Goal: Task Accomplishment & Management: Manage account settings

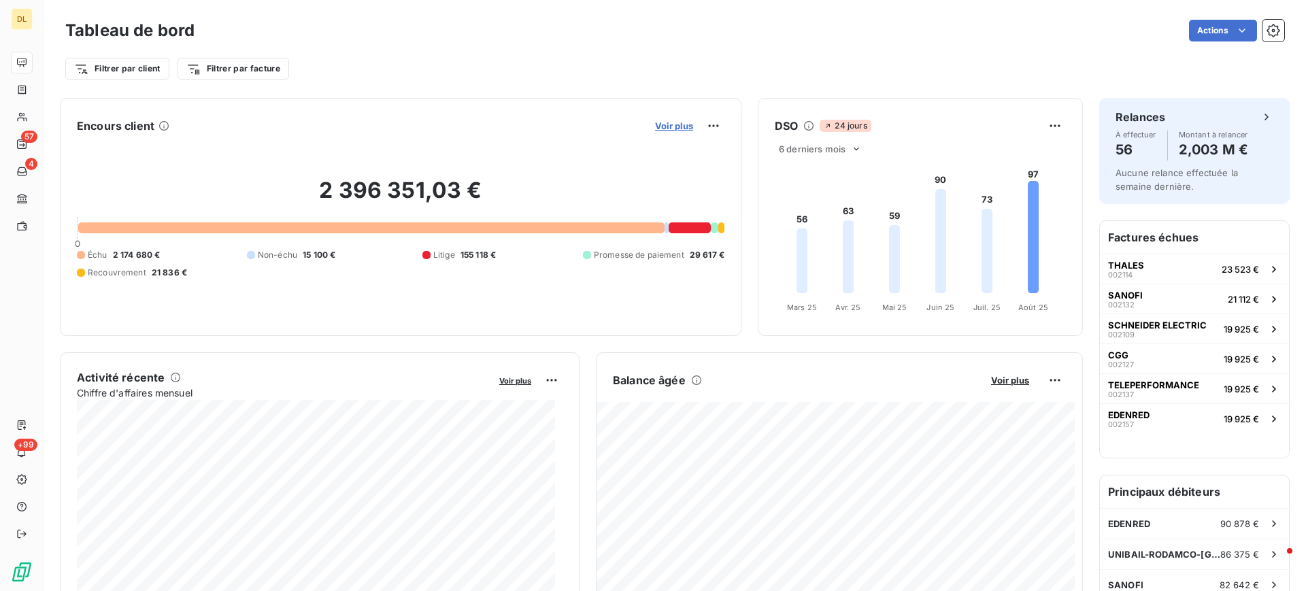
click at [665, 127] on span "Voir plus" at bounding box center [674, 125] width 38 height 11
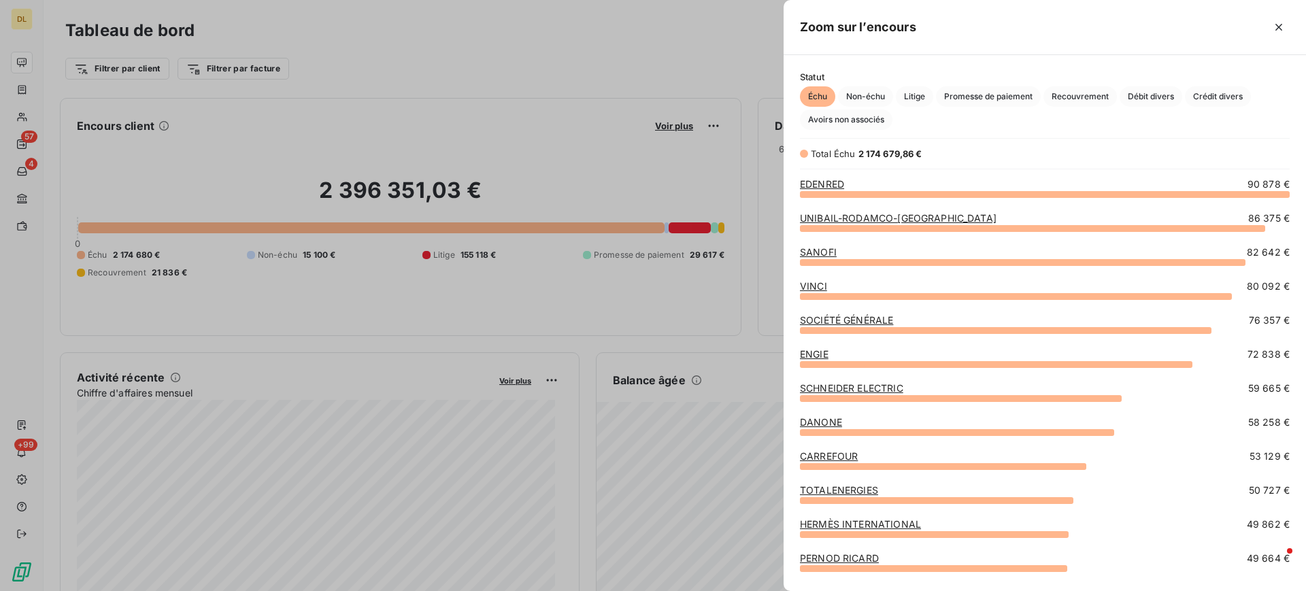
scroll to position [382, 507]
click at [1285, 27] on icon "button" at bounding box center [1279, 27] width 14 height 14
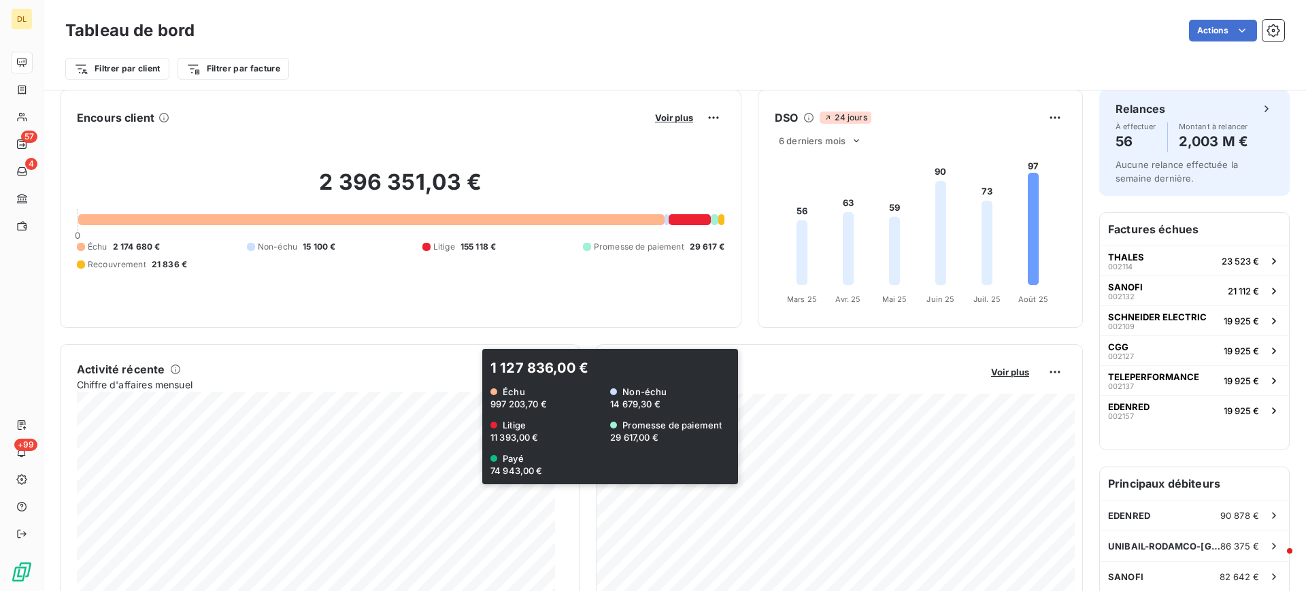
scroll to position [0, 0]
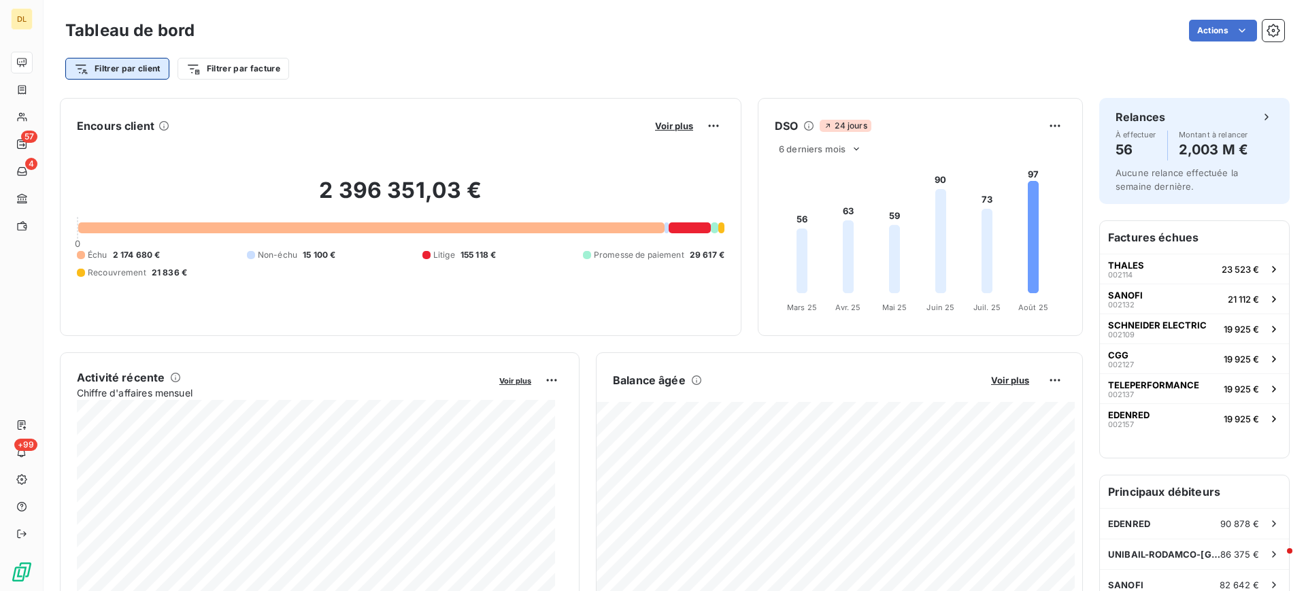
click at [148, 65] on html "DL 57 4 +99 Tableau de bord Actions Filtrer par client Filtrer par facture Enco…" at bounding box center [653, 295] width 1306 height 591
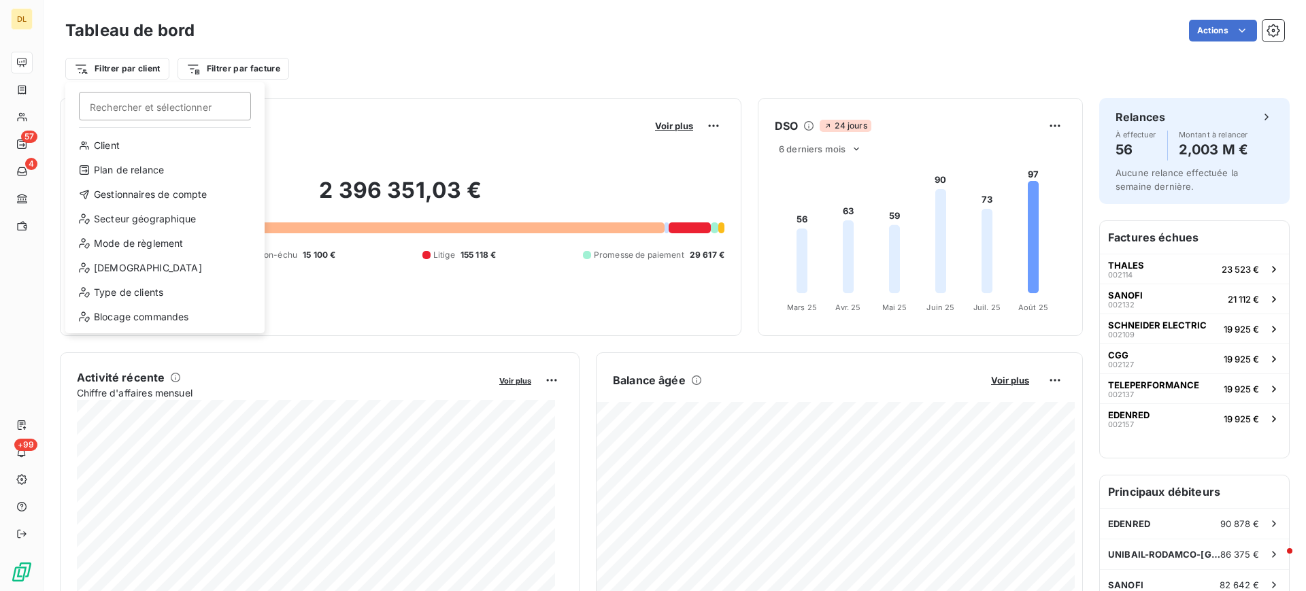
click at [451, 63] on html "DL 57 4 +99 Tableau de bord Actions Filtrer par client Rechercher et sélectionn…" at bounding box center [653, 295] width 1306 height 591
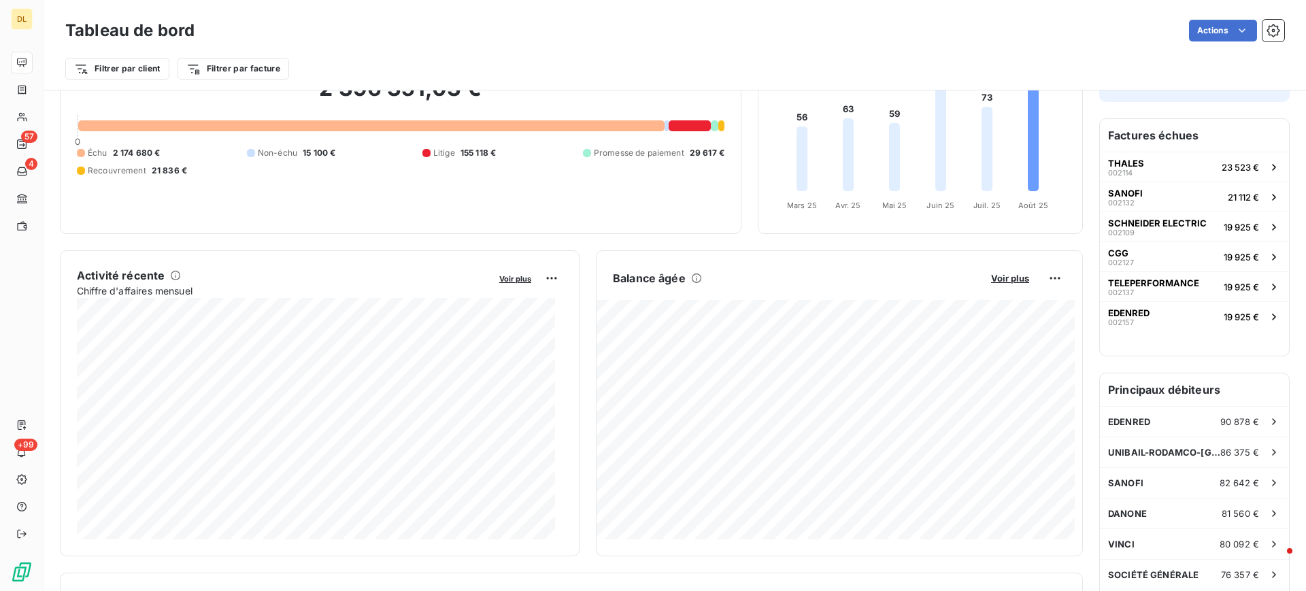
scroll to position [205, 0]
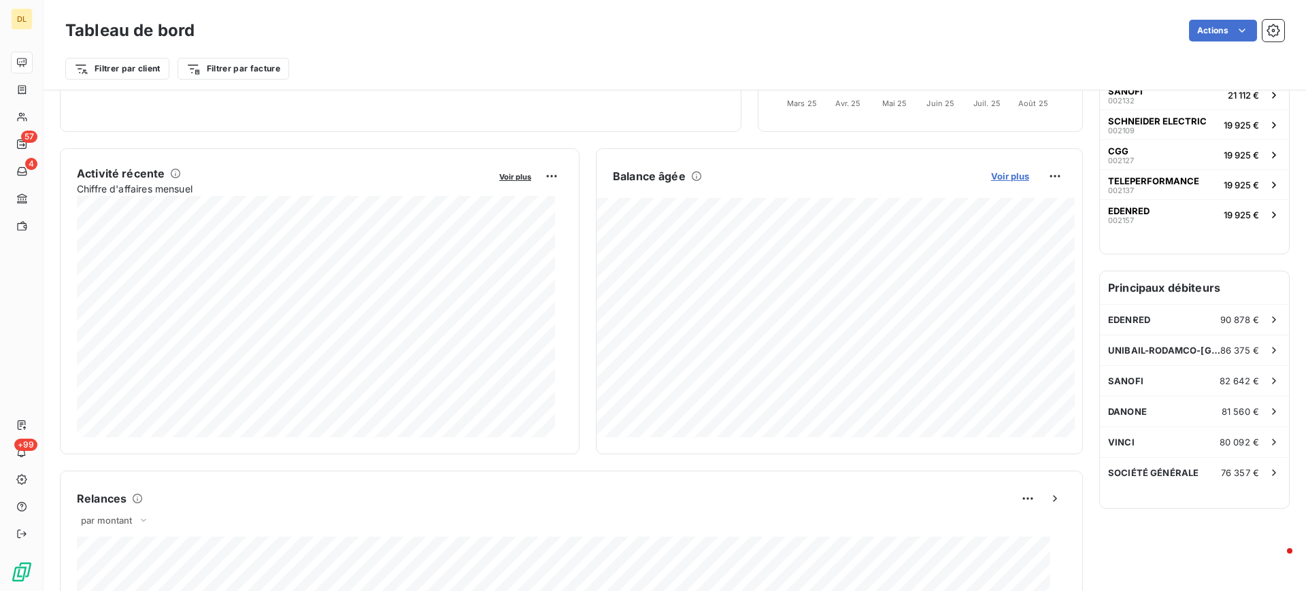
click at [991, 180] on span "Voir plus" at bounding box center [1010, 176] width 38 height 11
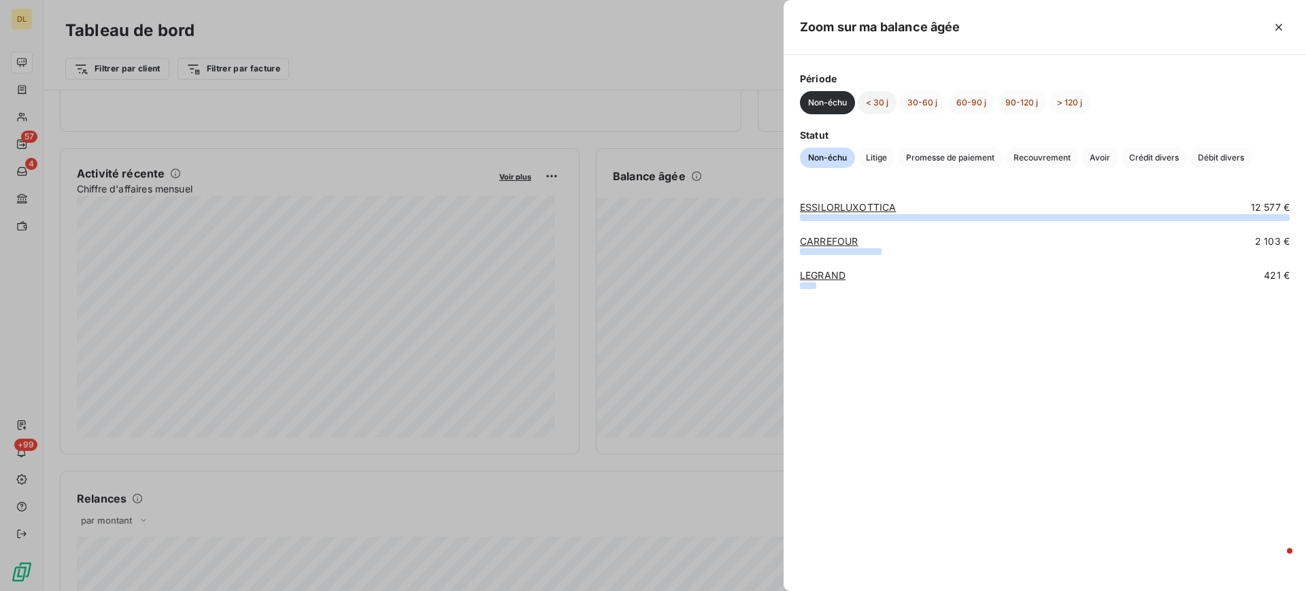
click at [882, 101] on button "< 30 j" at bounding box center [877, 102] width 39 height 23
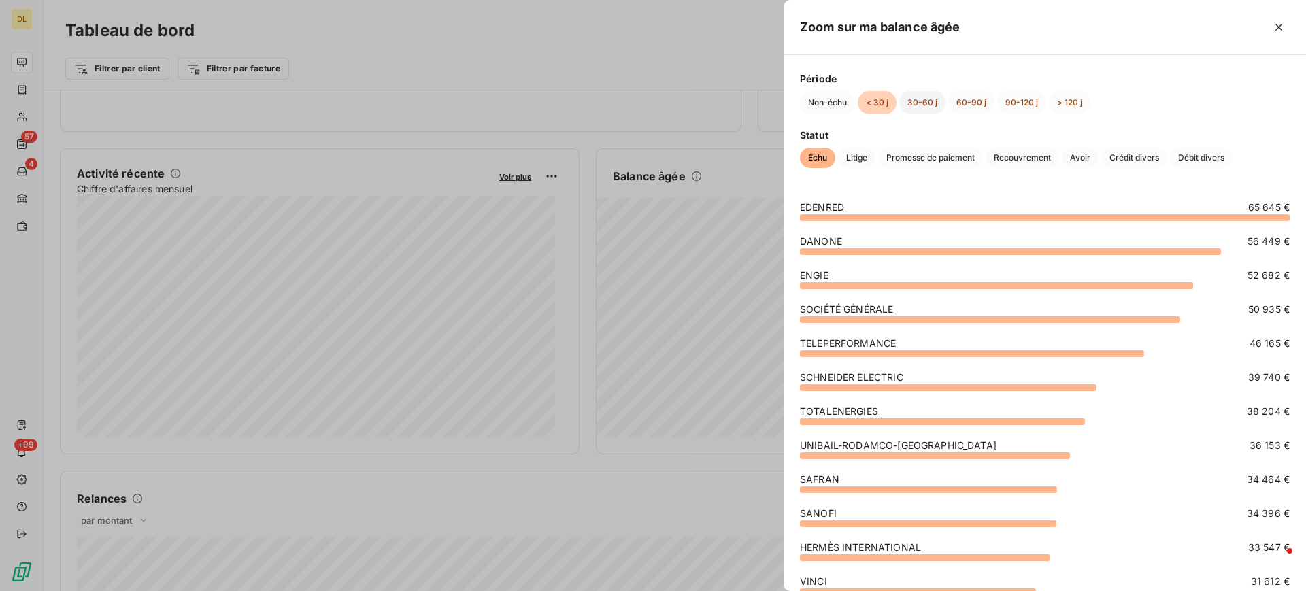
click at [915, 102] on button "30-60 j" at bounding box center [922, 102] width 46 height 23
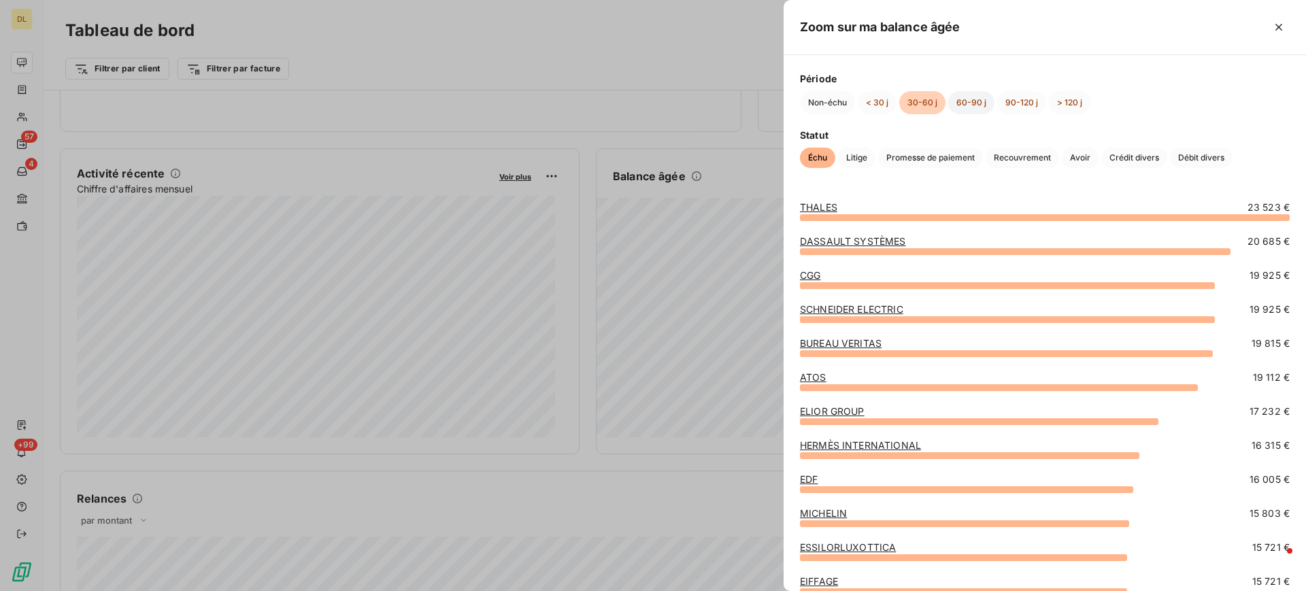
click at [965, 99] on button "60-90 j" at bounding box center [971, 102] width 46 height 23
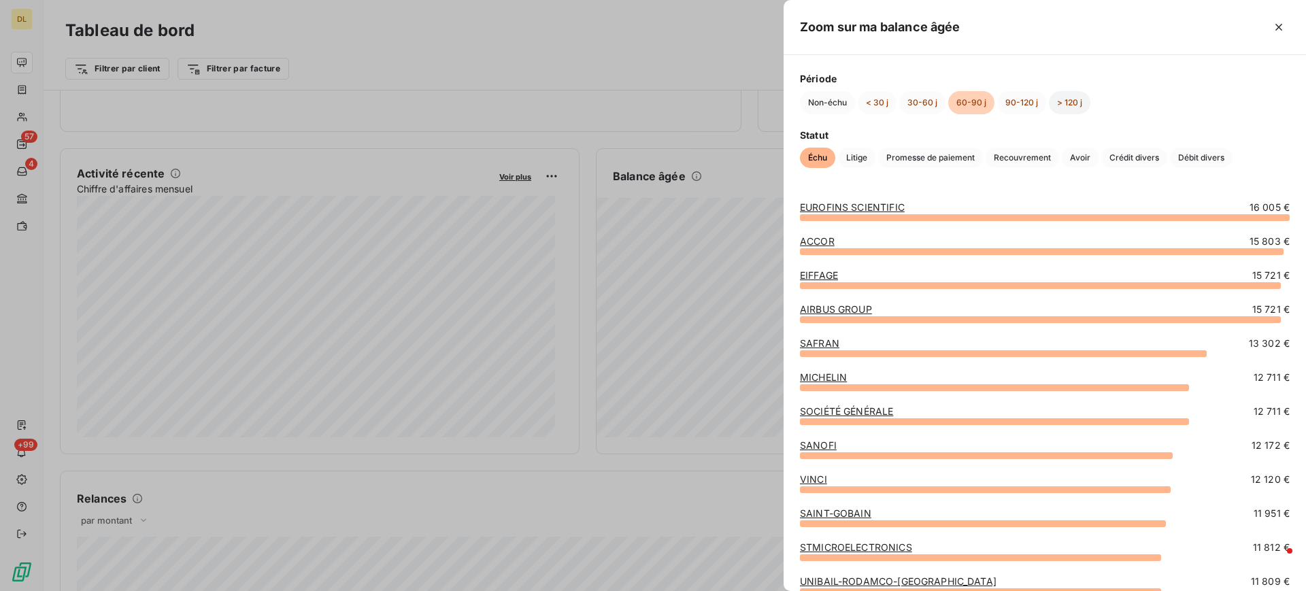
click at [1078, 109] on button "> 120 j" at bounding box center [1069, 102] width 41 height 23
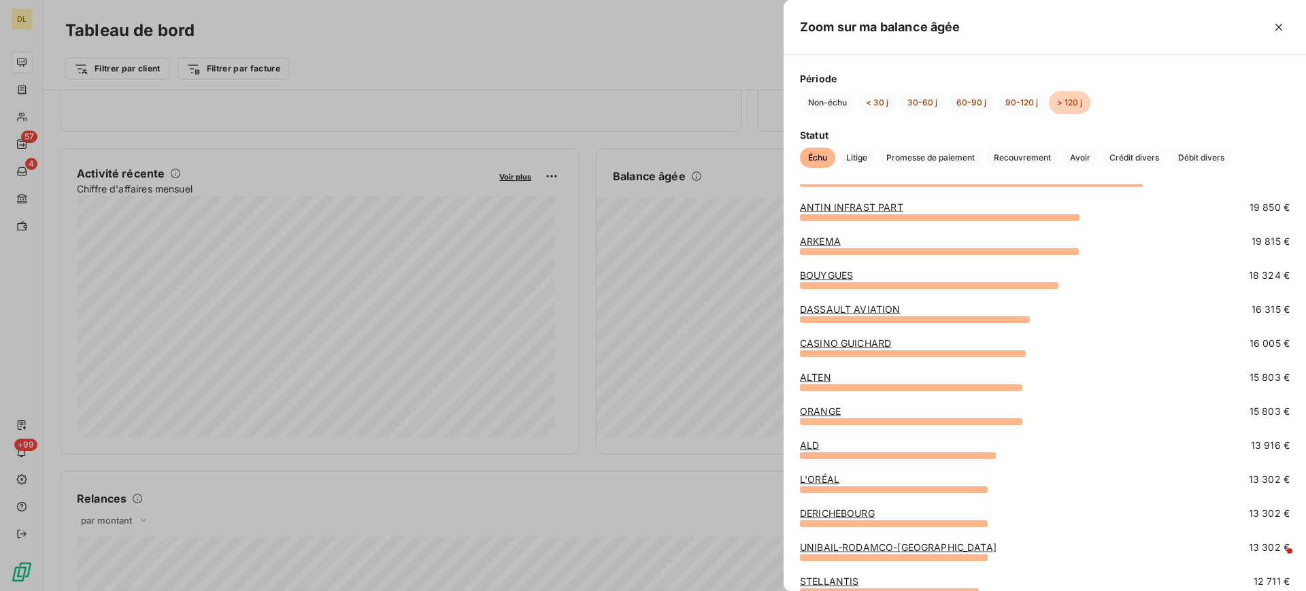
scroll to position [0, 0]
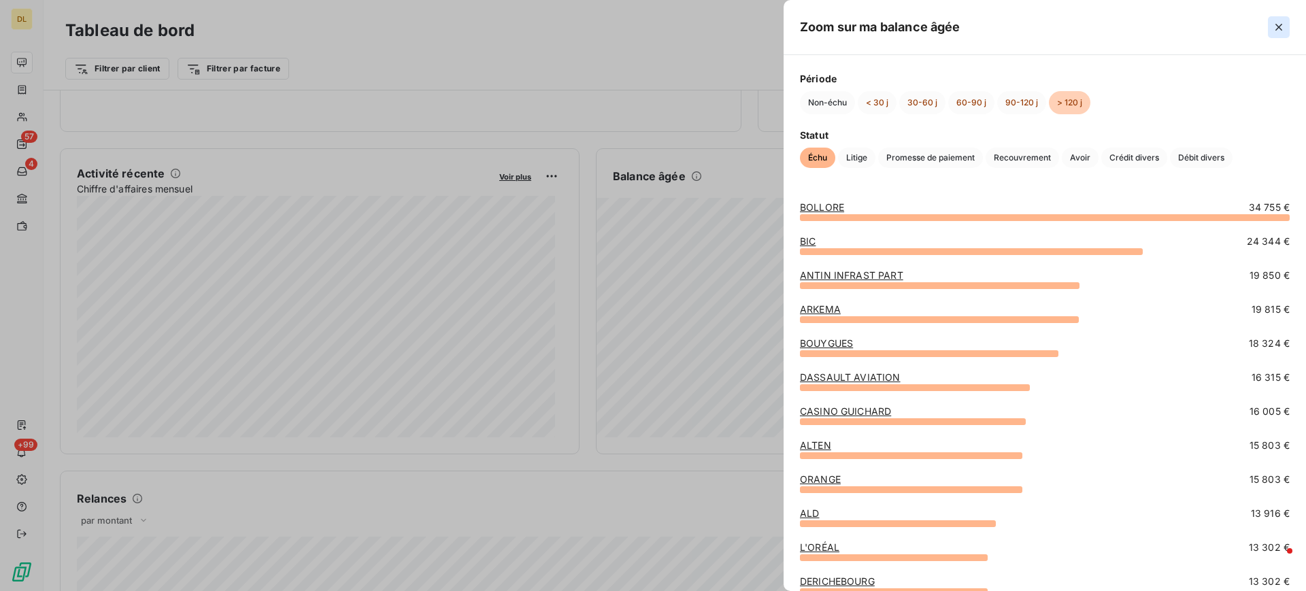
click at [1279, 30] on icon "button" at bounding box center [1279, 27] width 14 height 14
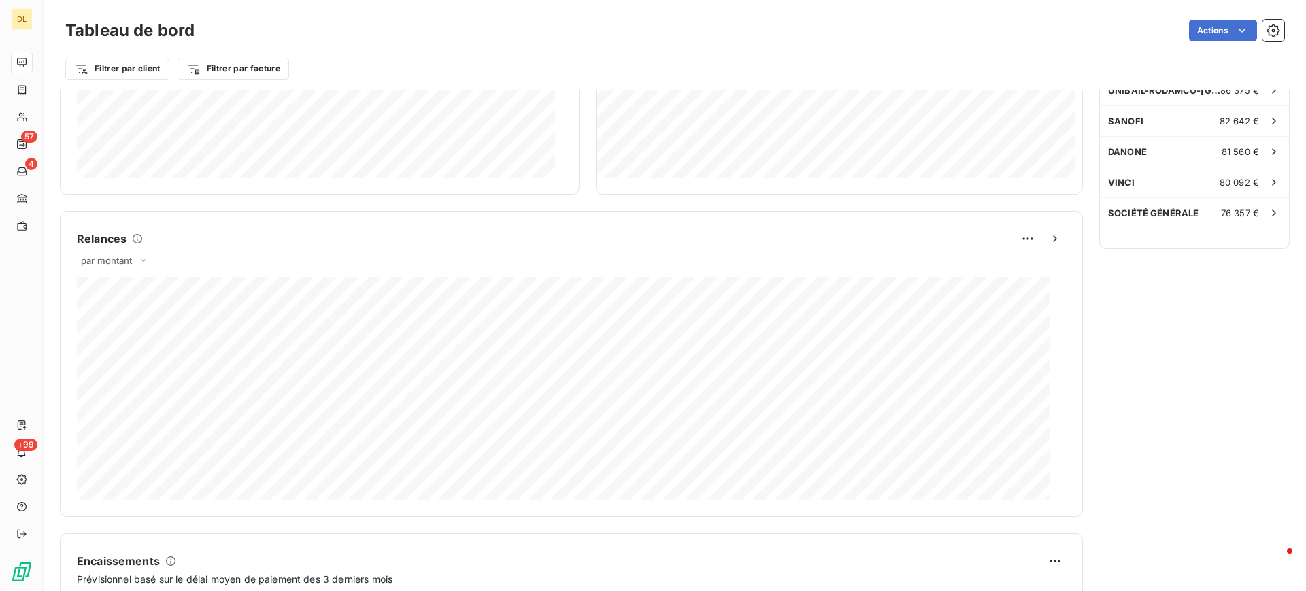
scroll to position [511, 0]
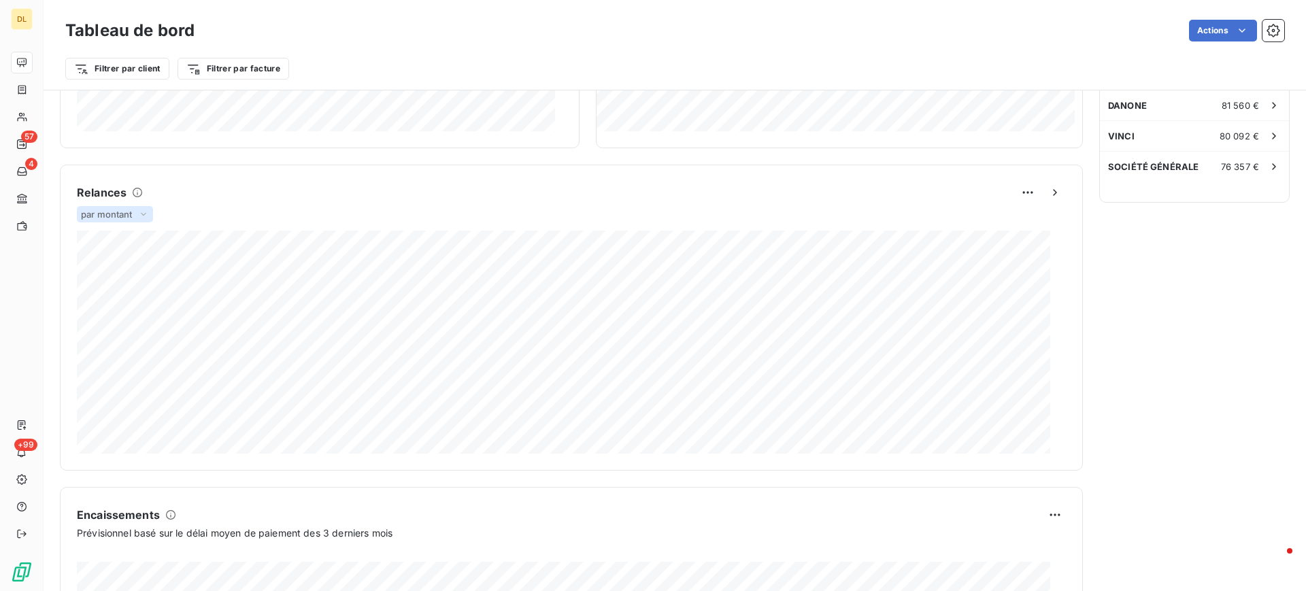
click at [131, 215] on span "par montant" at bounding box center [107, 214] width 52 height 11
click at [346, 170] on div "Relances par montant par montant par volume 44 698,70 € Relances à venir Notifi…" at bounding box center [571, 318] width 1023 height 306
click at [132, 213] on span "par montant" at bounding box center [107, 214] width 52 height 11
click at [150, 266] on li "par volume" at bounding box center [123, 267] width 87 height 24
click at [112, 212] on span "par volume" at bounding box center [105, 214] width 48 height 11
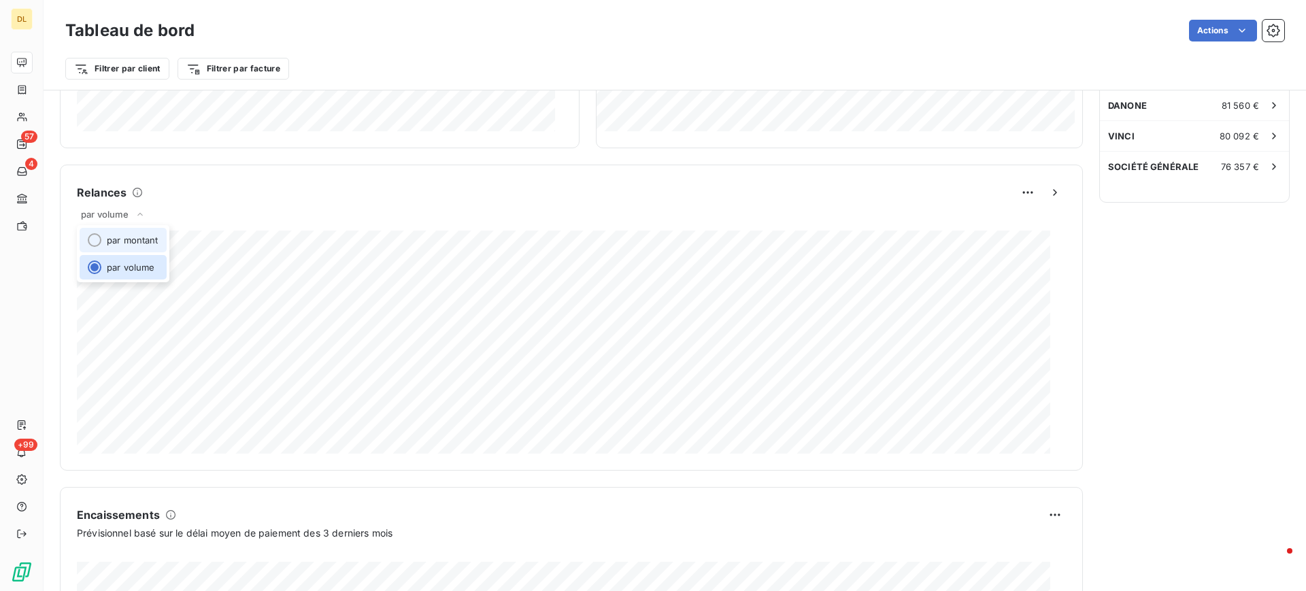
click at [147, 246] on li "par montant" at bounding box center [123, 240] width 87 height 24
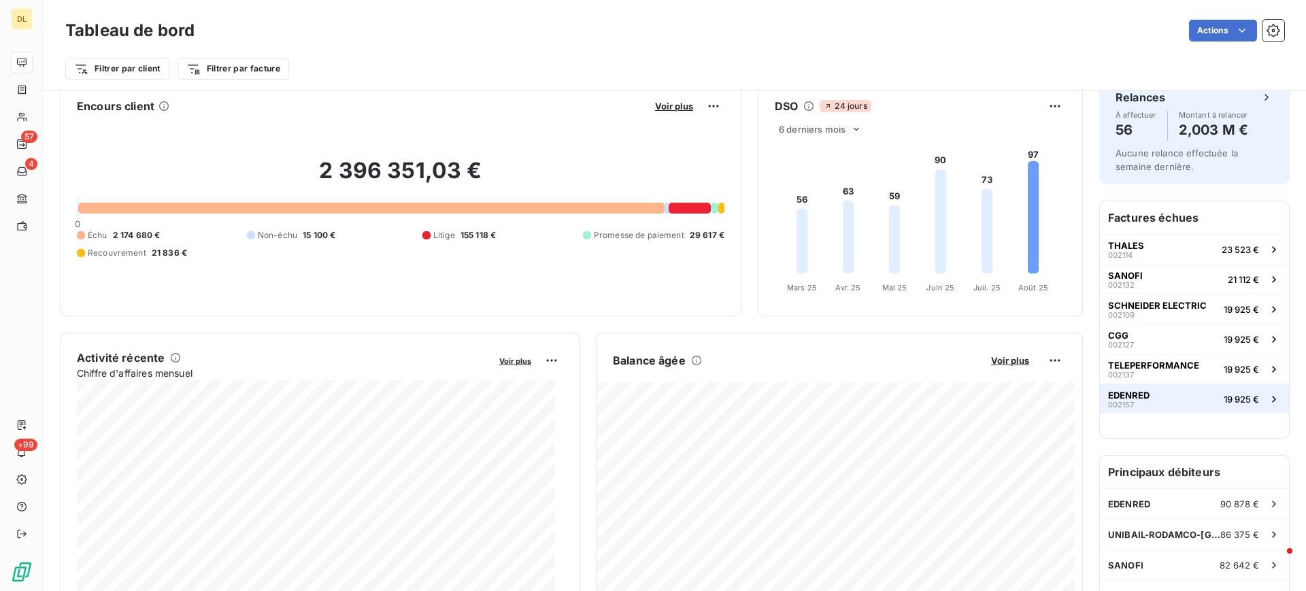
scroll to position [0, 0]
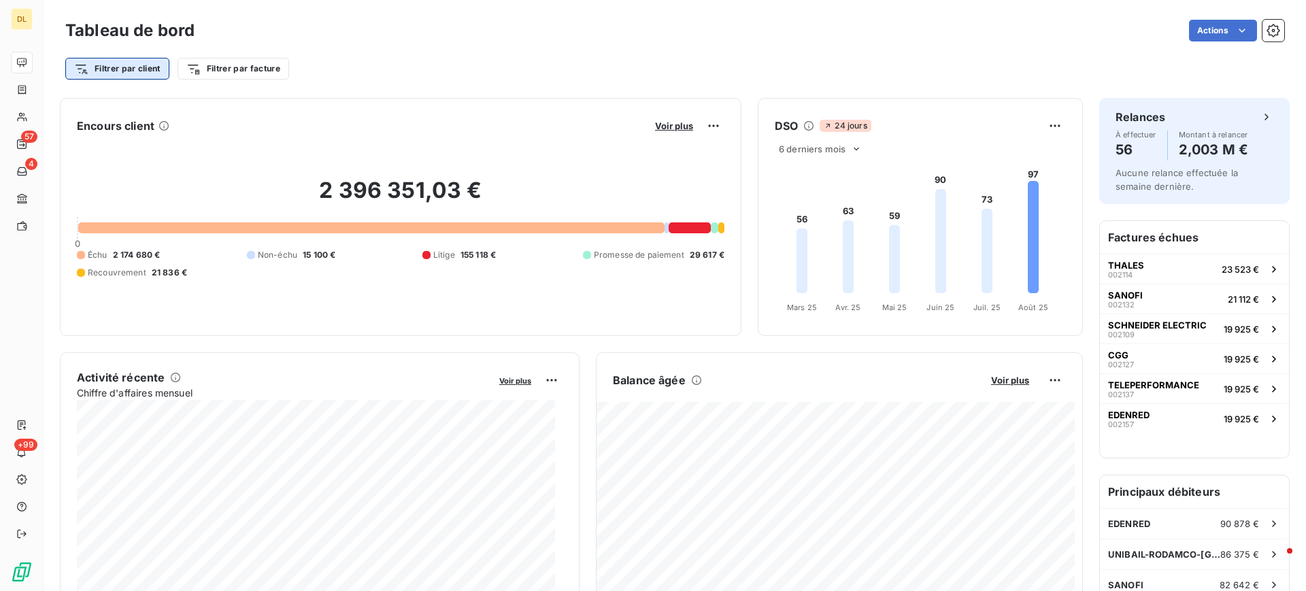
click at [116, 64] on html "DL 57 4 +99 Tableau de bord Actions Filtrer par client Filtrer par facture Enco…" at bounding box center [653, 295] width 1306 height 591
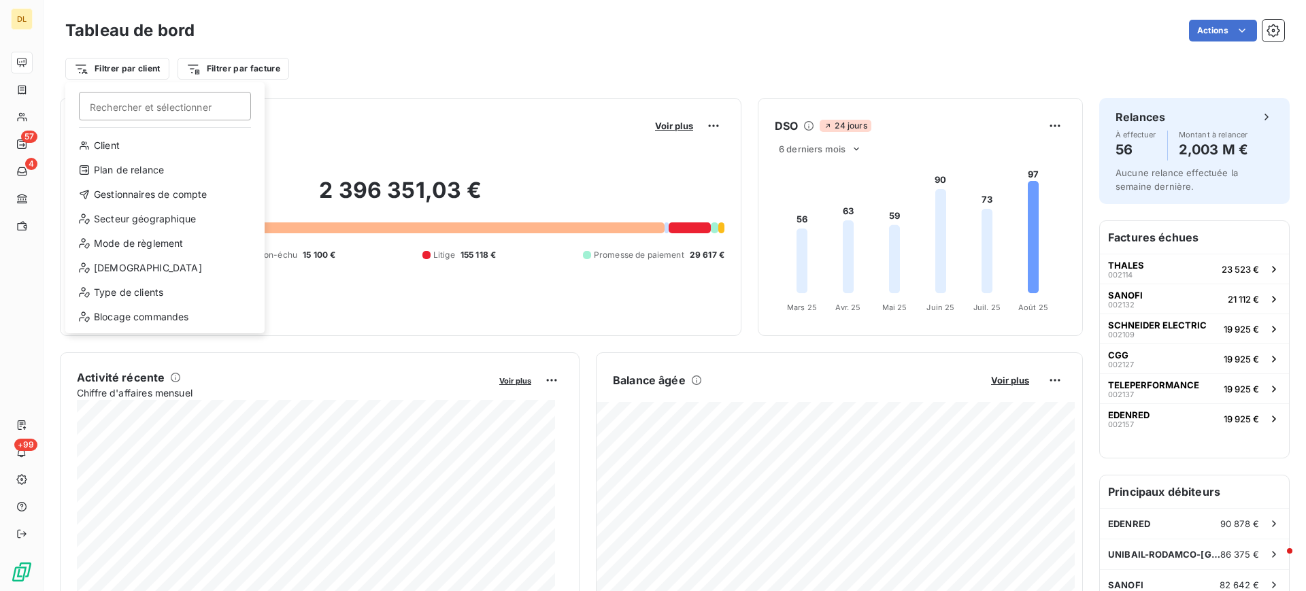
click at [404, 34] on html "DL 57 4 +99 Tableau de bord Actions Filtrer par client Rechercher et sélectionn…" at bounding box center [653, 295] width 1306 height 591
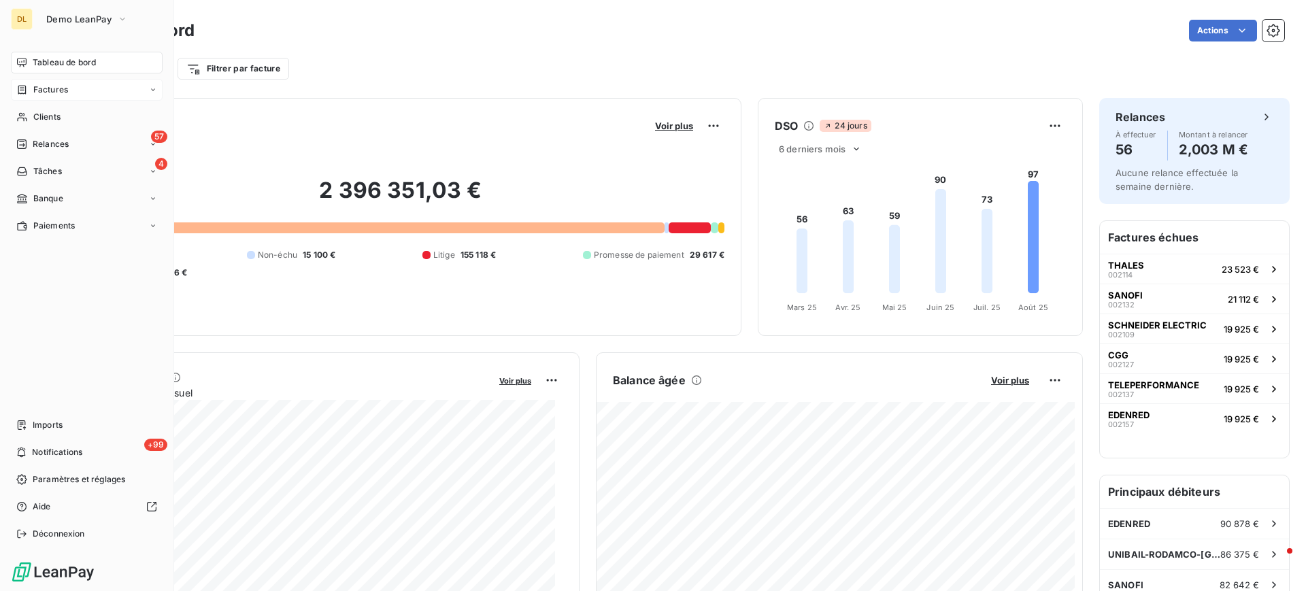
click at [44, 87] on span "Factures" at bounding box center [50, 90] width 35 height 12
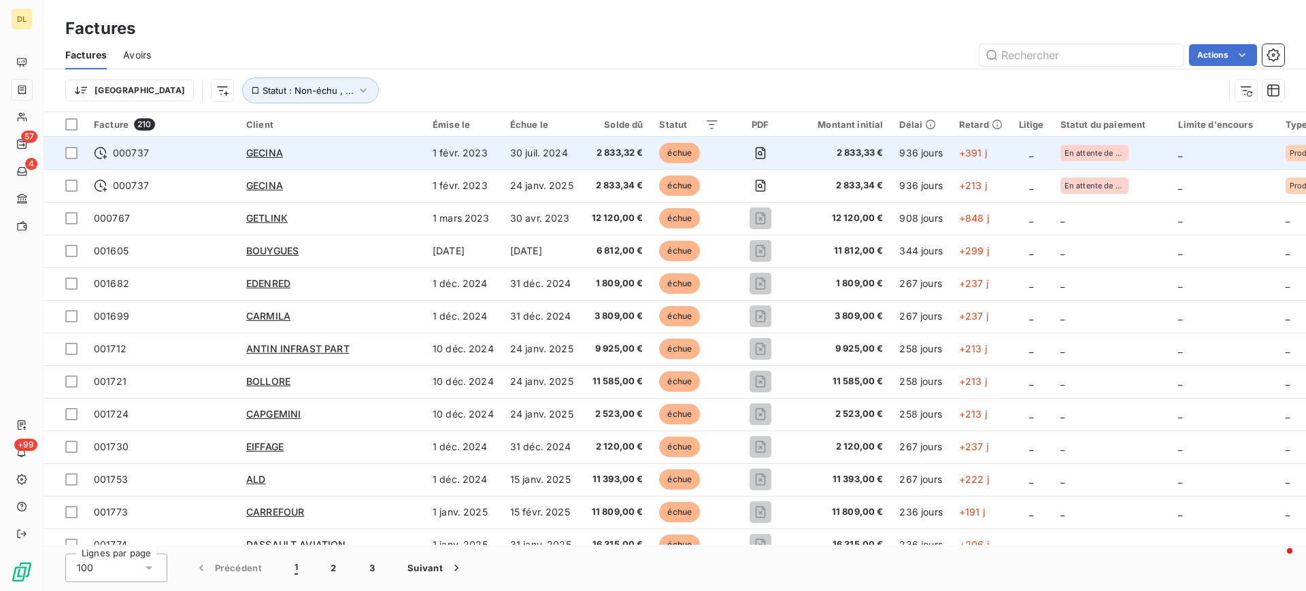
click at [352, 155] on div "GECINA" at bounding box center [331, 153] width 170 height 14
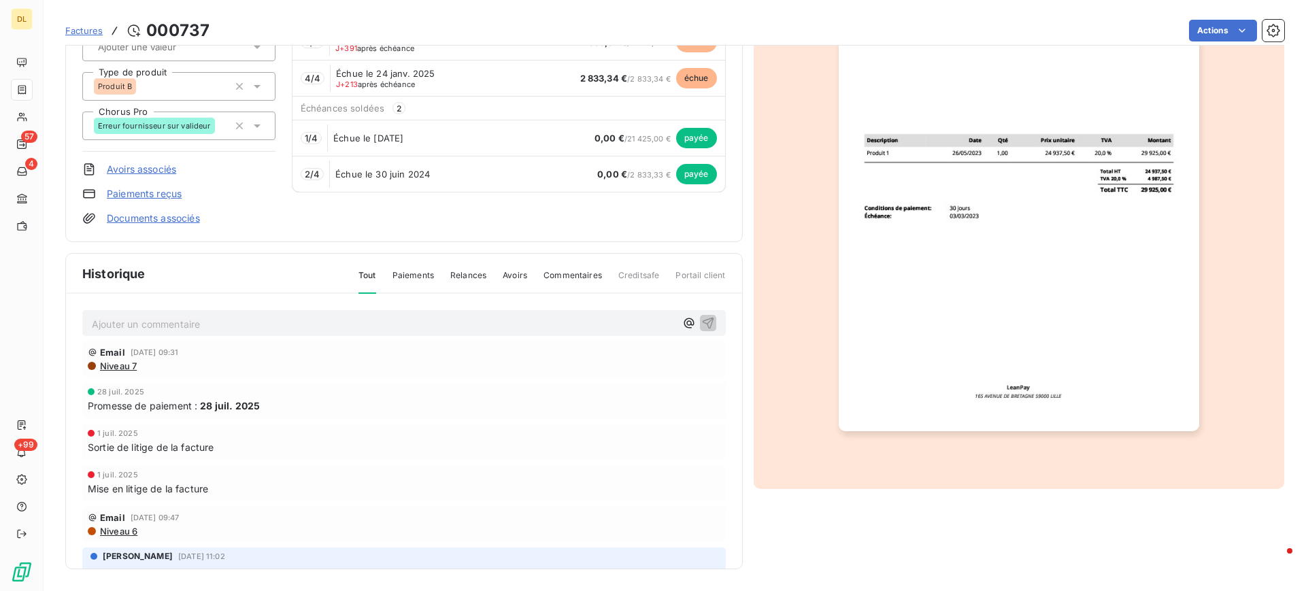
click at [278, 316] on p "Ajouter un commentaire ﻿" at bounding box center [384, 324] width 584 height 17
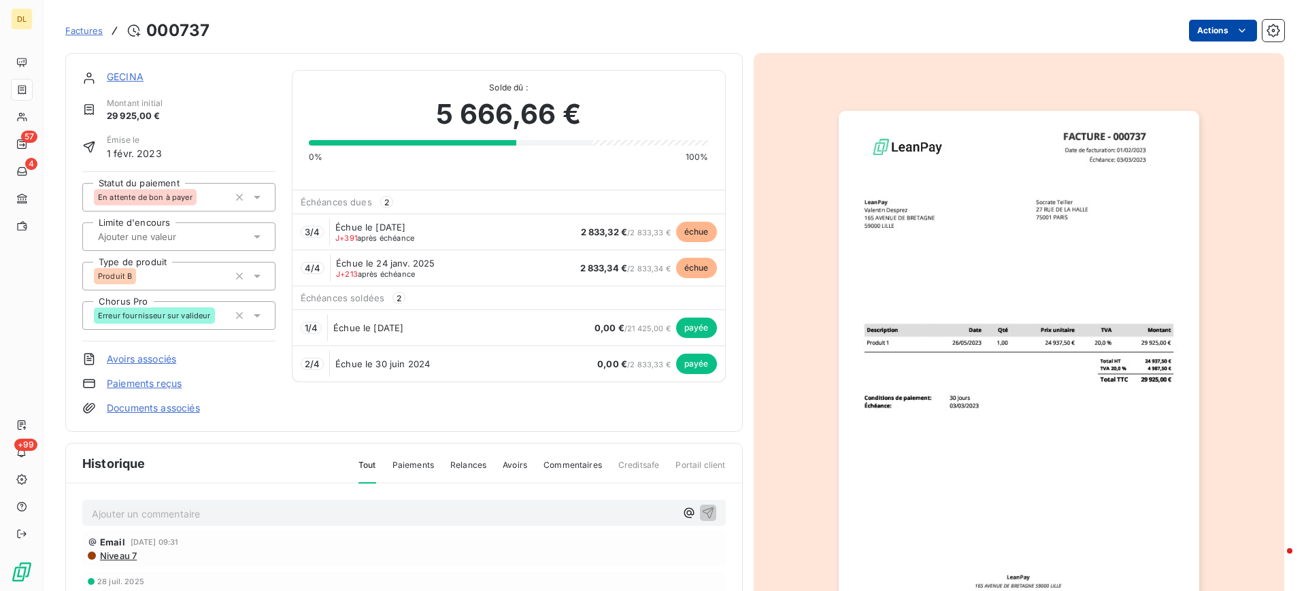
click at [1205, 32] on html "DL 57 4 +99 Factures 000737 Actions GECINA Montant initial 29 925,00 € Émise le…" at bounding box center [653, 295] width 1306 height 591
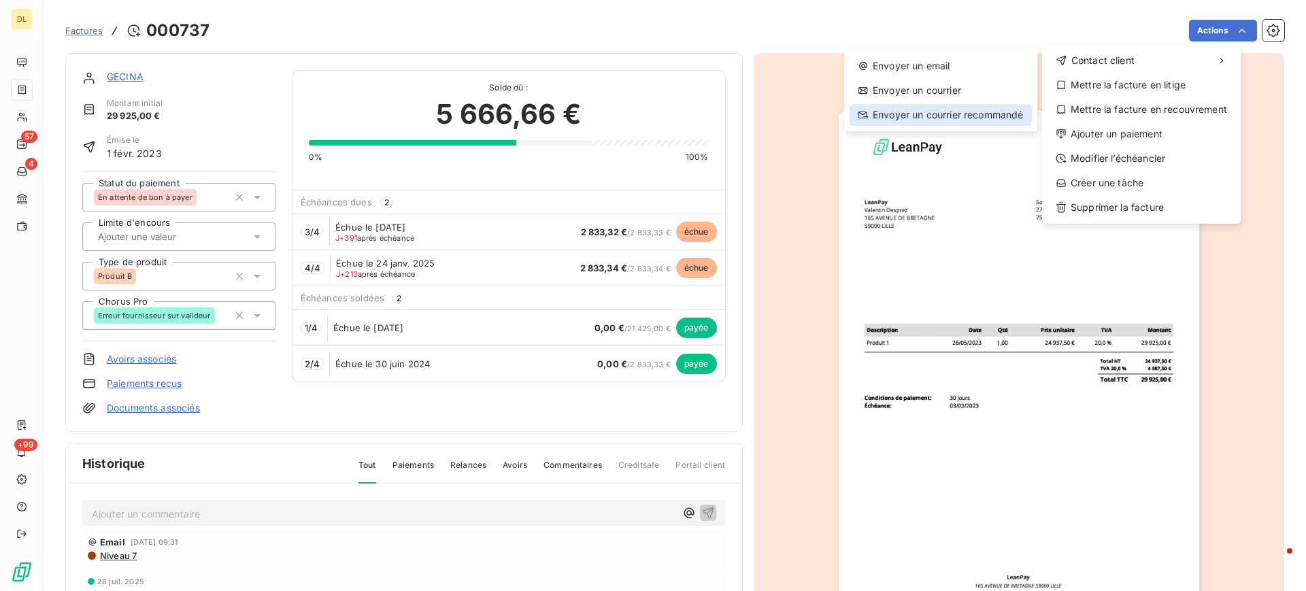
click at [941, 109] on div "Envoyer un courrier recommandé" at bounding box center [941, 115] width 182 height 22
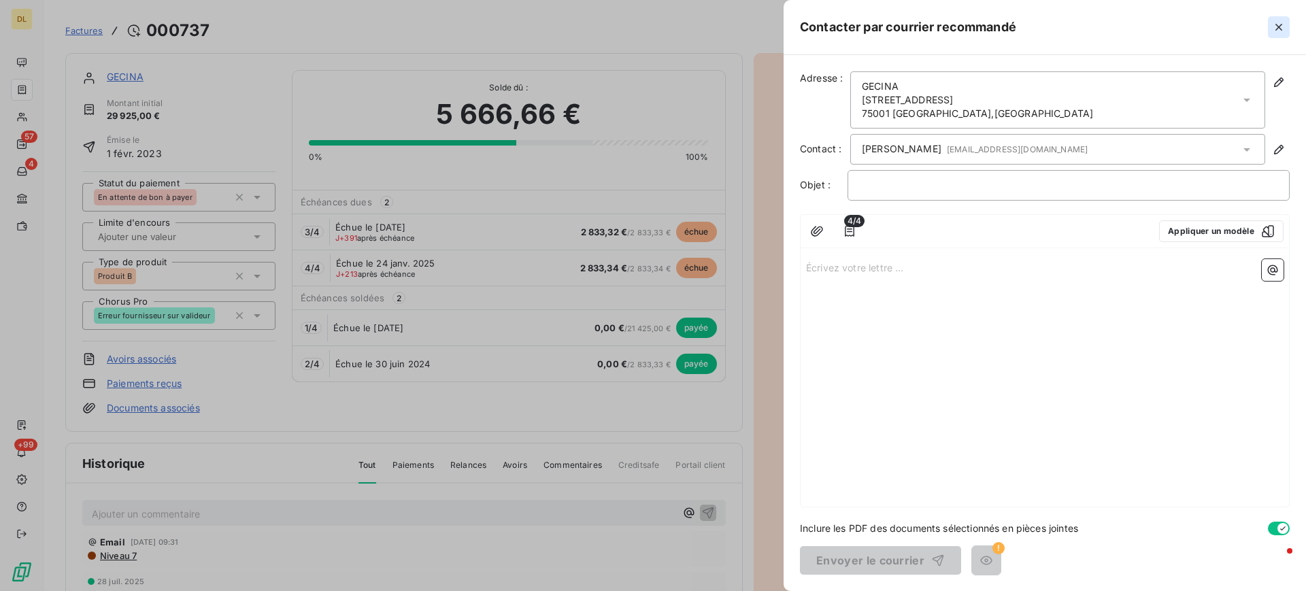
click at [1279, 31] on icon "button" at bounding box center [1279, 27] width 14 height 14
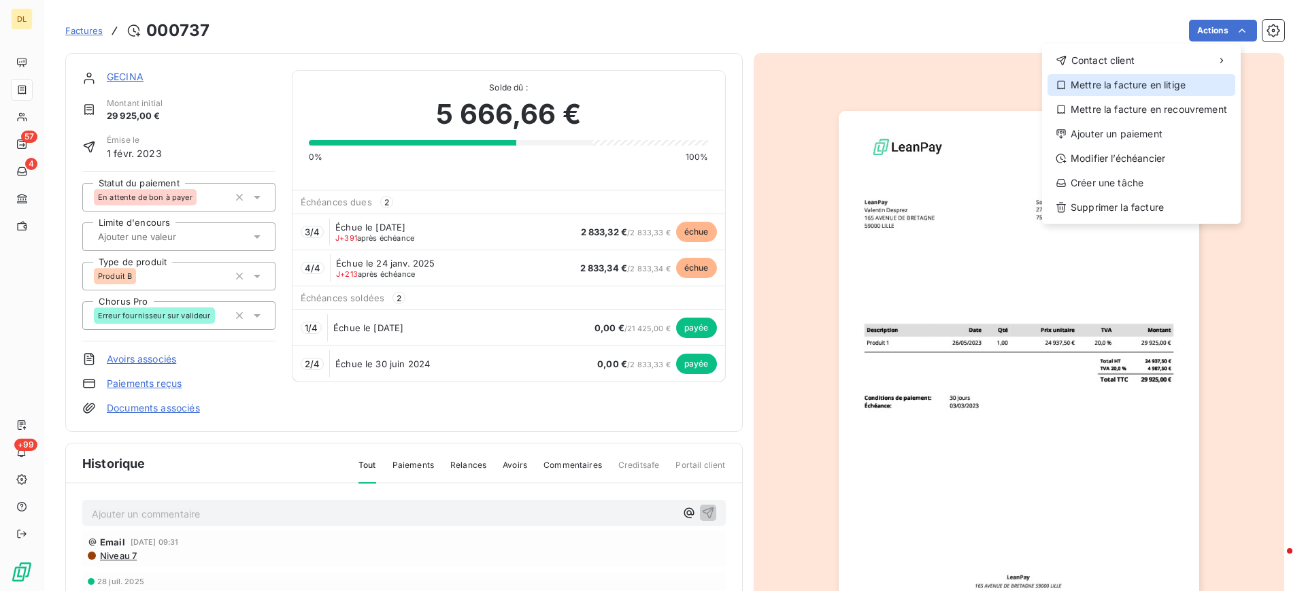
click at [1178, 84] on div "Mettre la facture en litige" at bounding box center [1142, 85] width 188 height 22
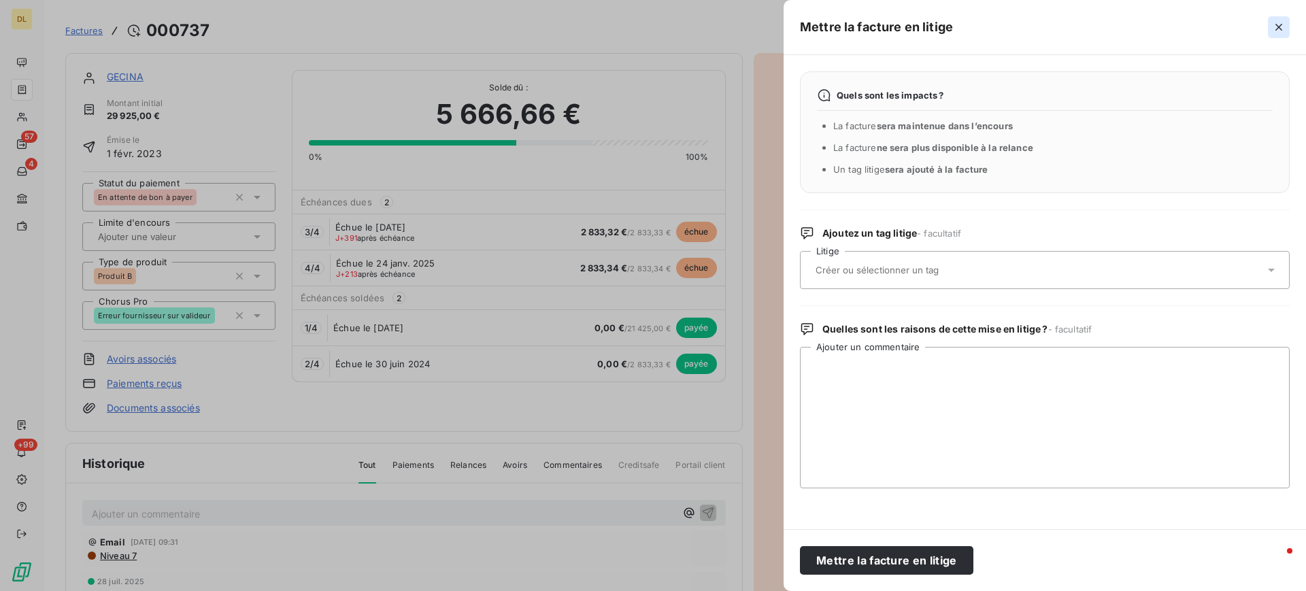
click at [1279, 26] on icon "button" at bounding box center [1279, 27] width 14 height 14
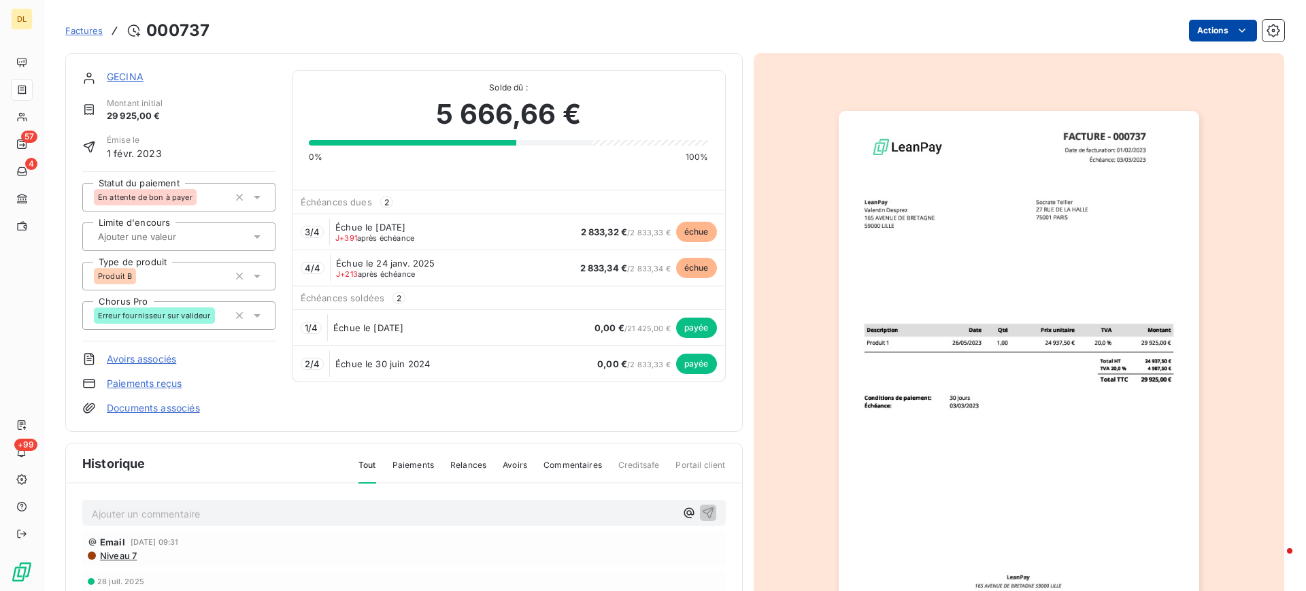
click at [1210, 25] on html "DL 57 4 +99 Factures 000737 Actions GECINA Montant initial 29 925,00 € Émise le…" at bounding box center [653, 295] width 1306 height 591
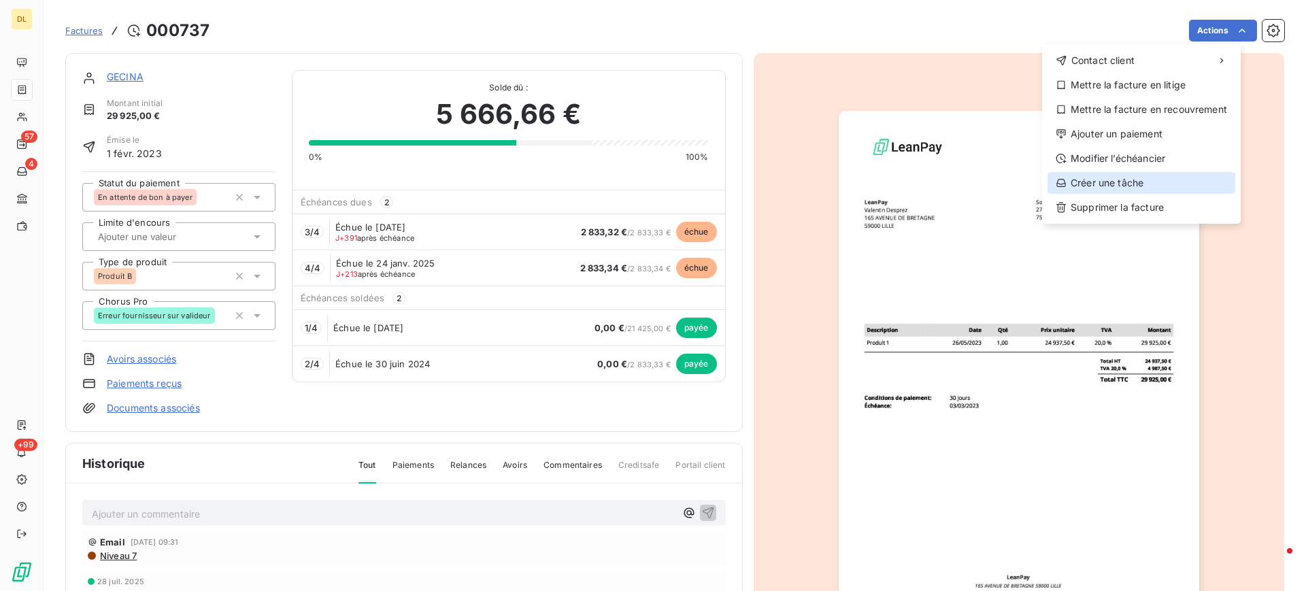
click at [1152, 177] on div "Créer une tâche" at bounding box center [1142, 183] width 188 height 22
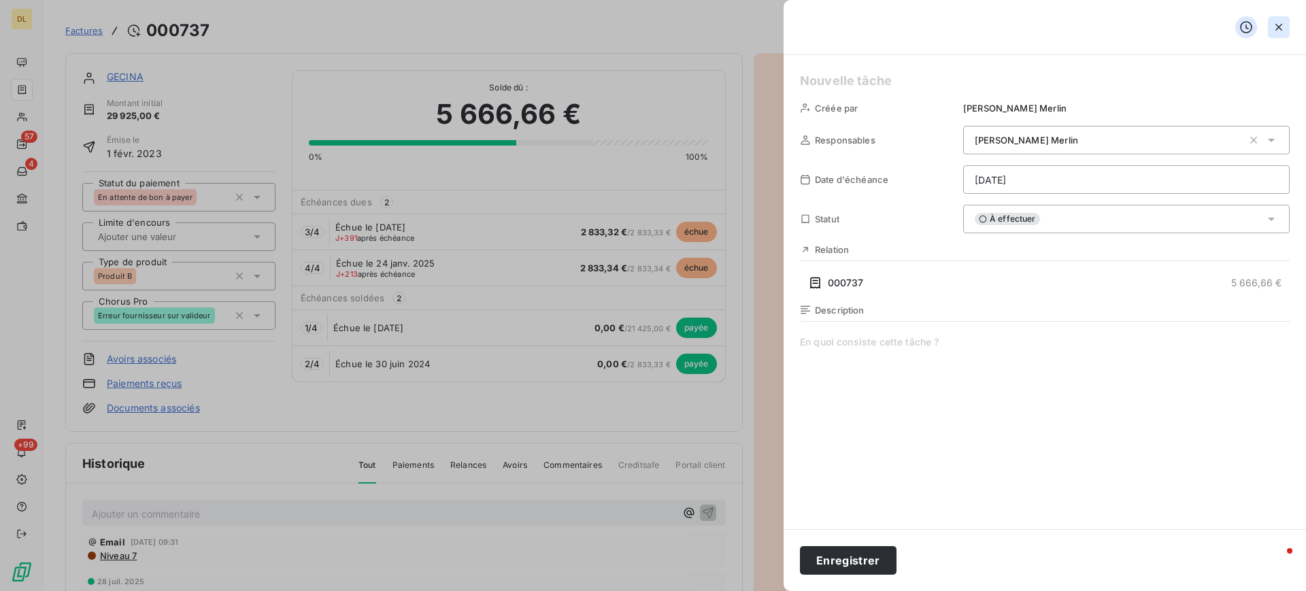
click at [1275, 27] on icon "button" at bounding box center [1279, 27] width 14 height 14
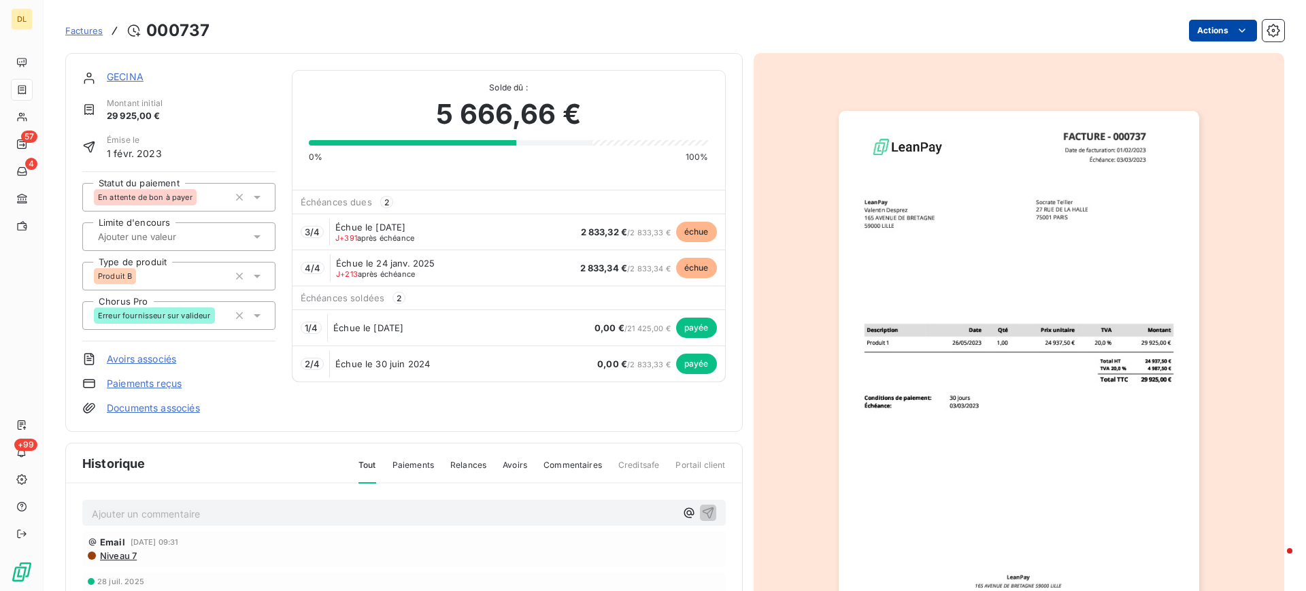
click at [1204, 27] on html "DL 57 4 +99 Factures 000737 Actions GECINA Montant initial 29 925,00 € Émise le…" at bounding box center [653, 295] width 1306 height 591
click at [872, 12] on html "DL 57 4 +99 Factures 000737 Actions GECINA Montant initial 29 925,00 € Émise le…" at bounding box center [653, 295] width 1306 height 591
click at [83, 32] on span "Factures" at bounding box center [83, 30] width 37 height 11
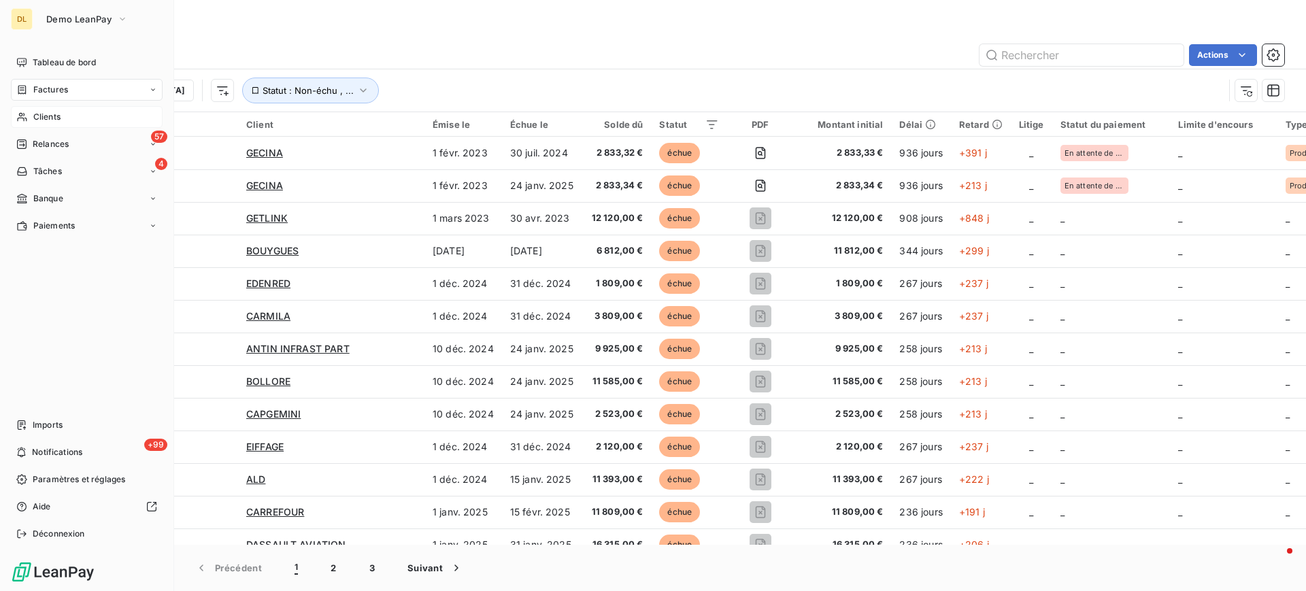
click at [41, 116] on span "Clients" at bounding box center [46, 117] width 27 height 12
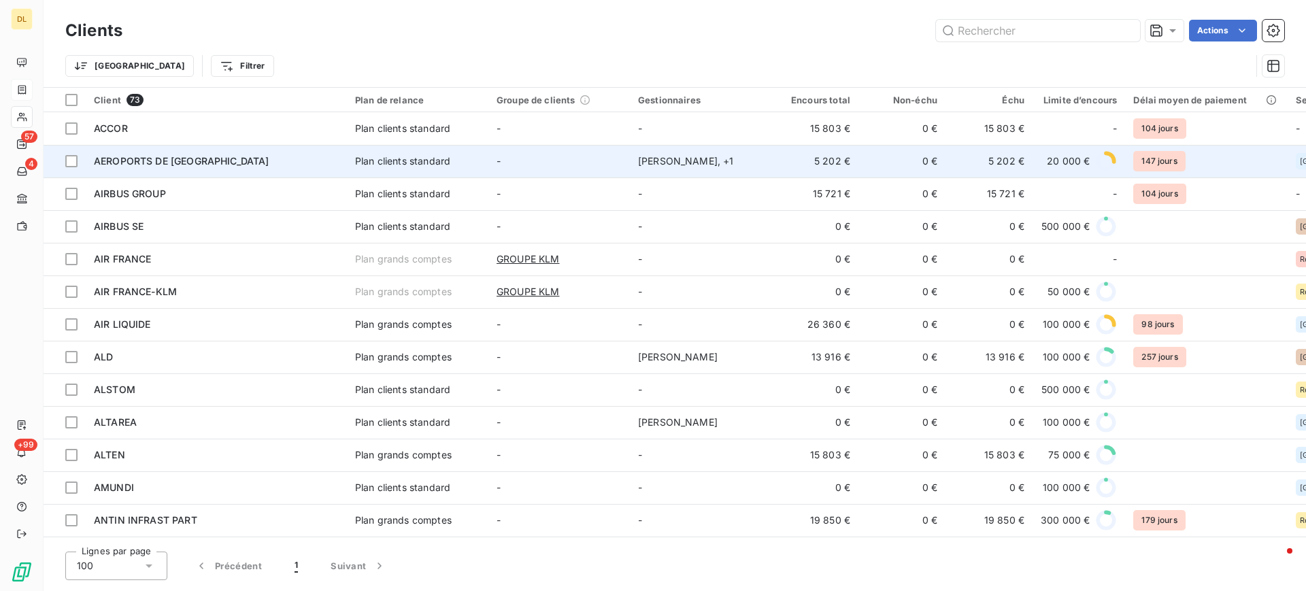
click at [220, 156] on div "AEROPORTS DE [GEOGRAPHIC_DATA]" at bounding box center [216, 161] width 245 height 14
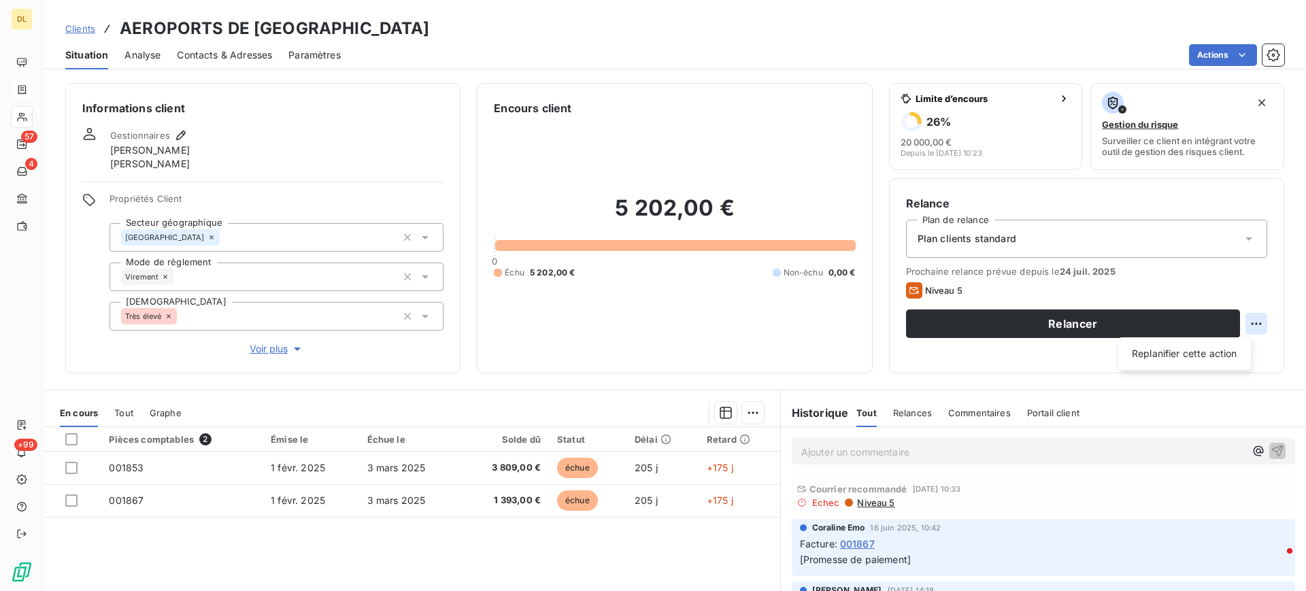
click at [1241, 324] on html "DL 57 4 +99 Clients AEROPORTS DE PARIS Situation Analyse Contacts & Adresses Pa…" at bounding box center [653, 295] width 1306 height 591
click at [694, 35] on html "DL 57 4 +99 Clients AEROPORTS DE PARIS Situation Analyse Contacts & Adresses Pa…" at bounding box center [653, 295] width 1306 height 591
click at [144, 59] on span "Analyse" at bounding box center [142, 55] width 36 height 14
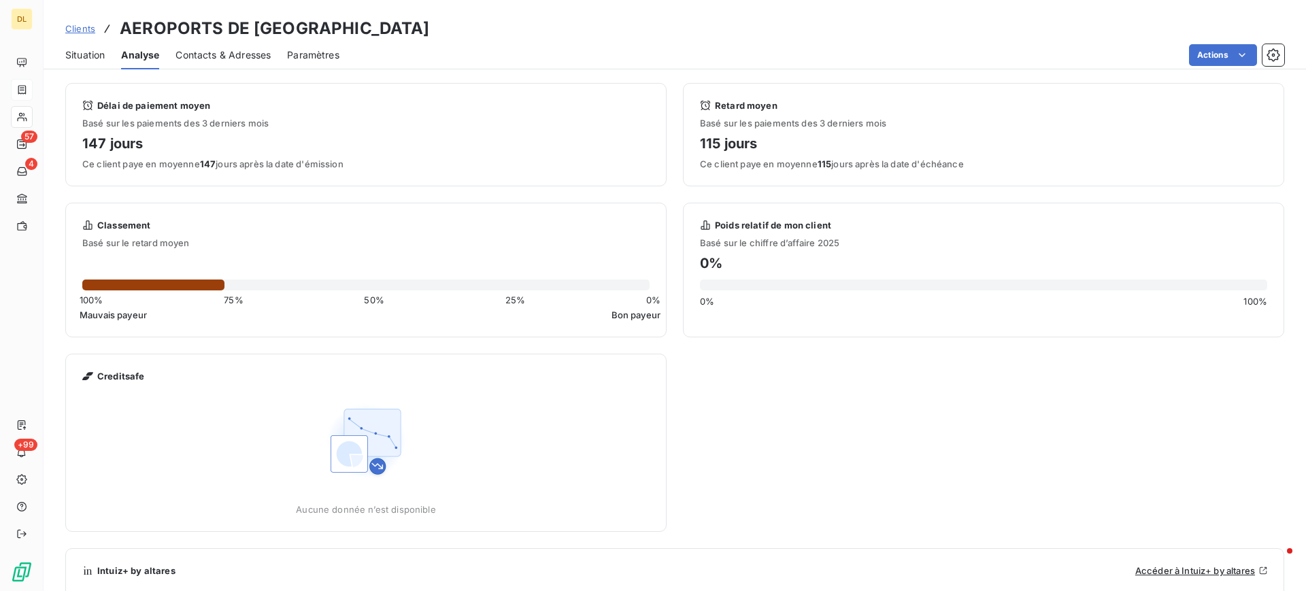
click at [220, 60] on span "Contacts & Adresses" at bounding box center [223, 55] width 95 height 14
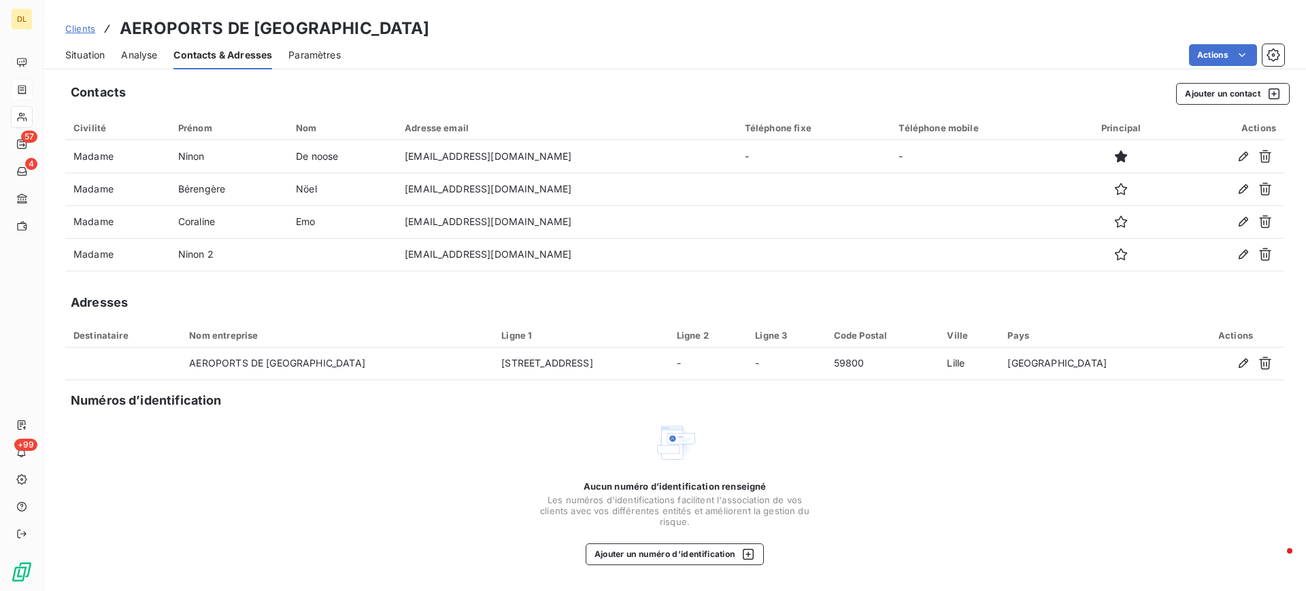
click at [88, 61] on div "Situation" at bounding box center [84, 55] width 39 height 29
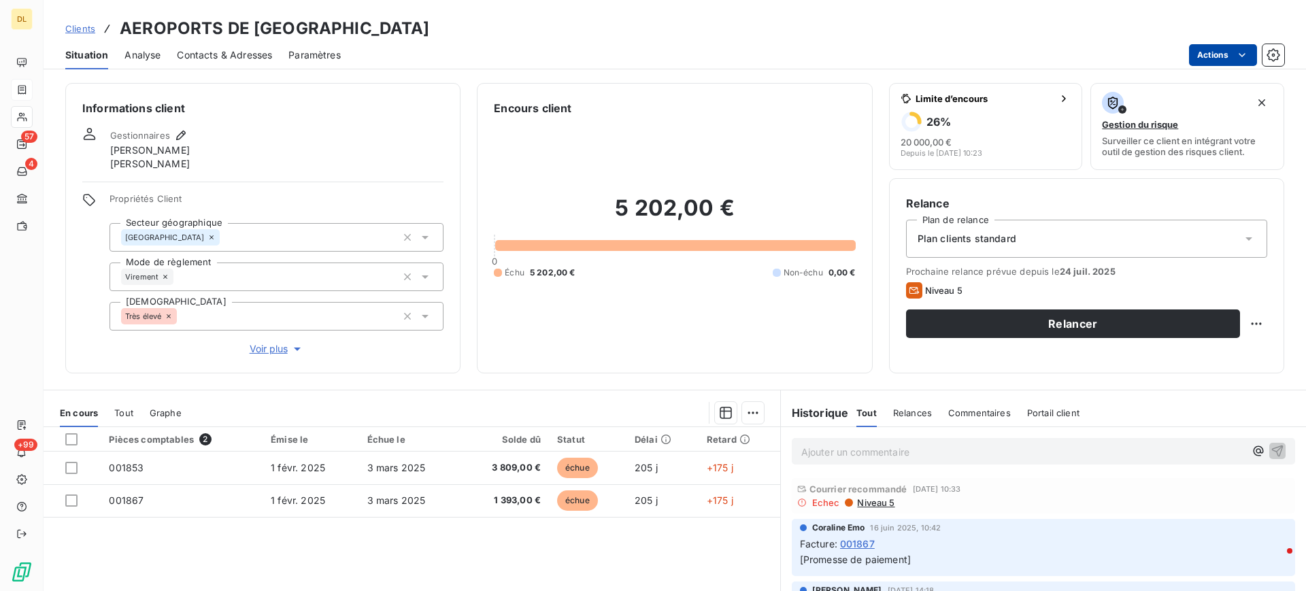
click at [1229, 52] on html "DL 57 4 +99 Clients AEROPORTS DE PARIS Situation Analyse Contacts & Adresses Pa…" at bounding box center [653, 295] width 1306 height 591
click at [665, 40] on html "DL 57 4 +99 Clients AEROPORTS DE PARIS Situation Analyse Contacts & Adresses Pa…" at bounding box center [653, 295] width 1306 height 591
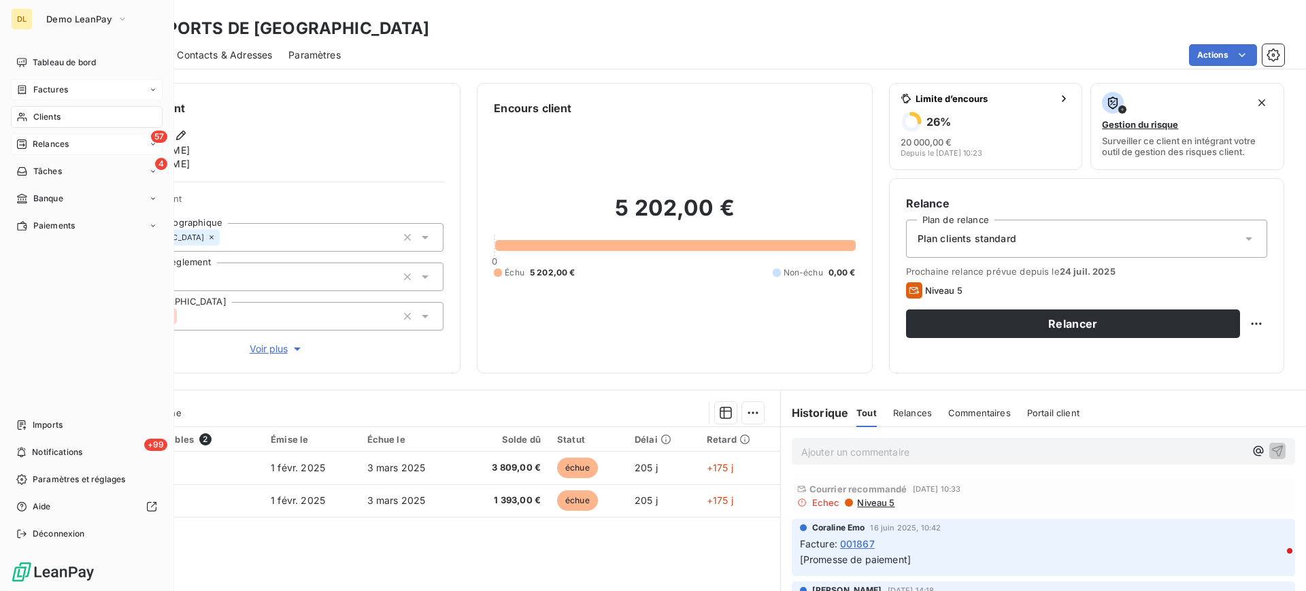
click at [80, 144] on div "57 Relances" at bounding box center [87, 144] width 152 height 22
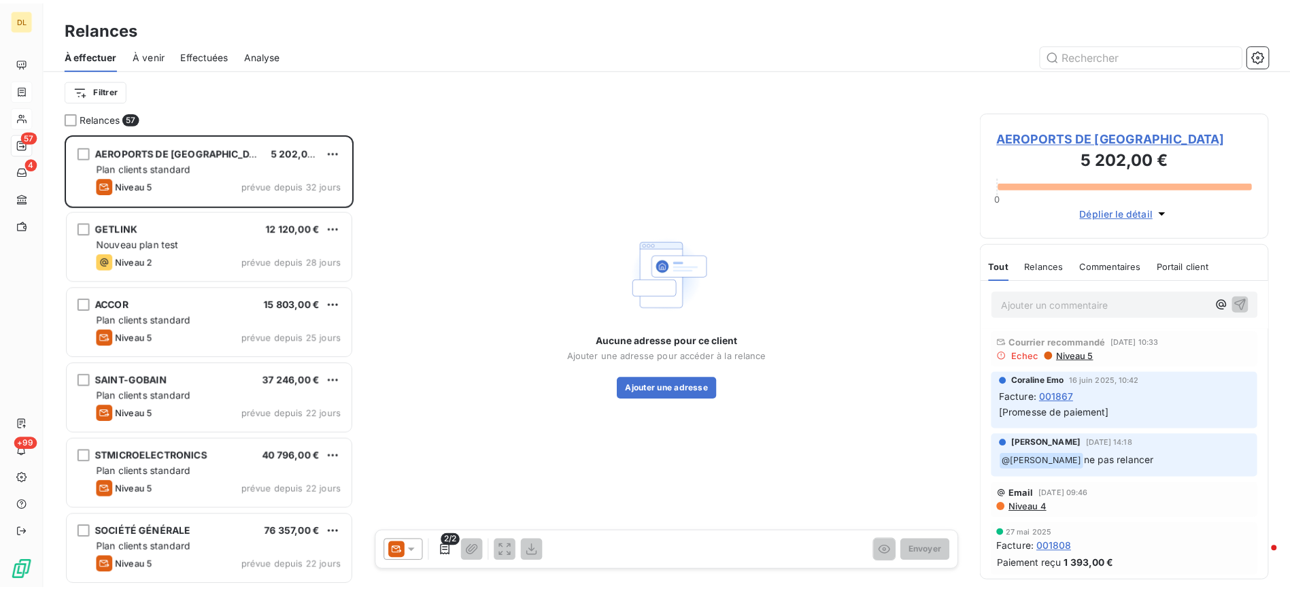
scroll to position [442, 277]
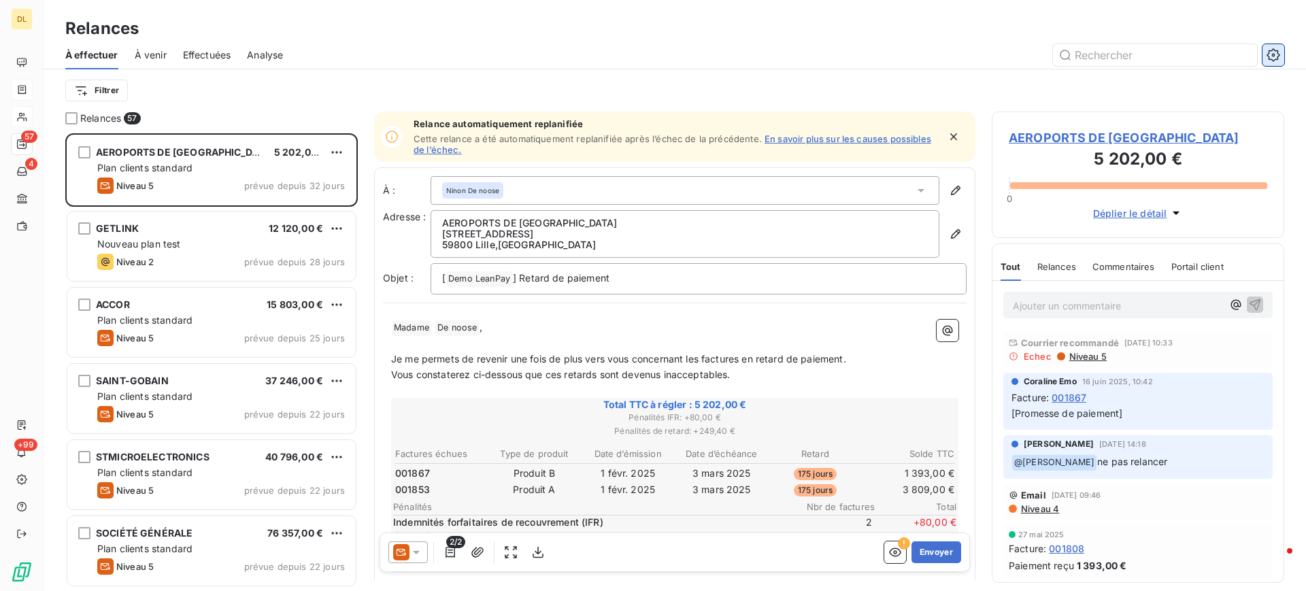
click at [1273, 54] on icon "button" at bounding box center [1273, 54] width 3 height 3
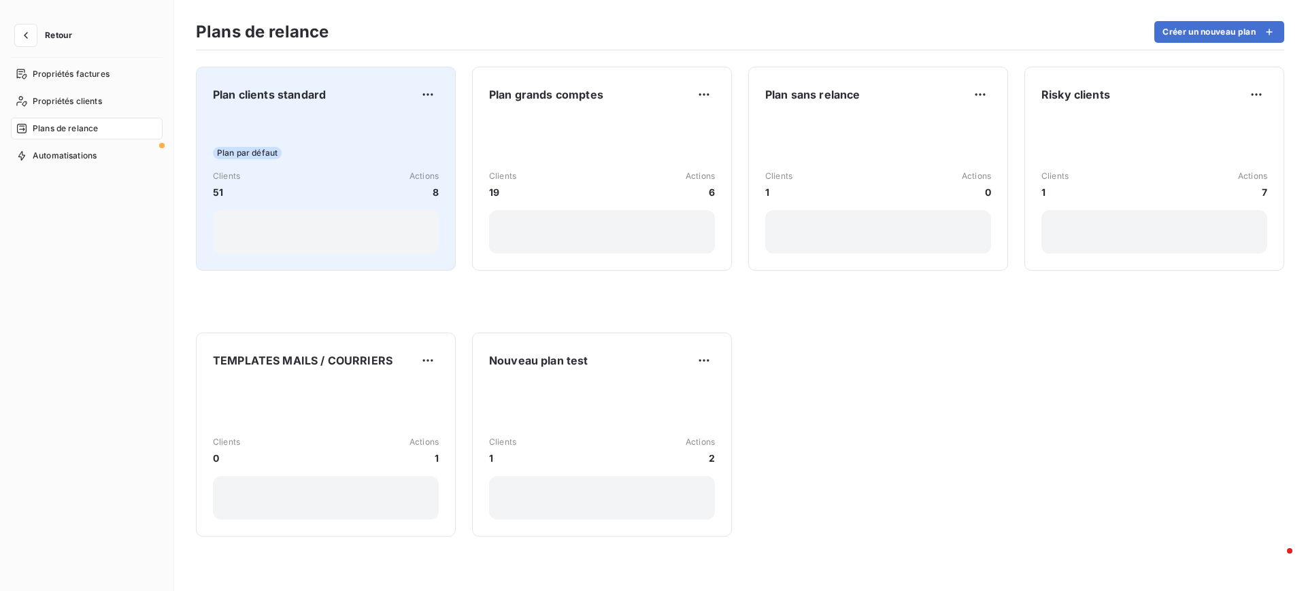
click at [356, 139] on div "Plan par défaut Clients 51 Actions 8" at bounding box center [326, 184] width 226 height 137
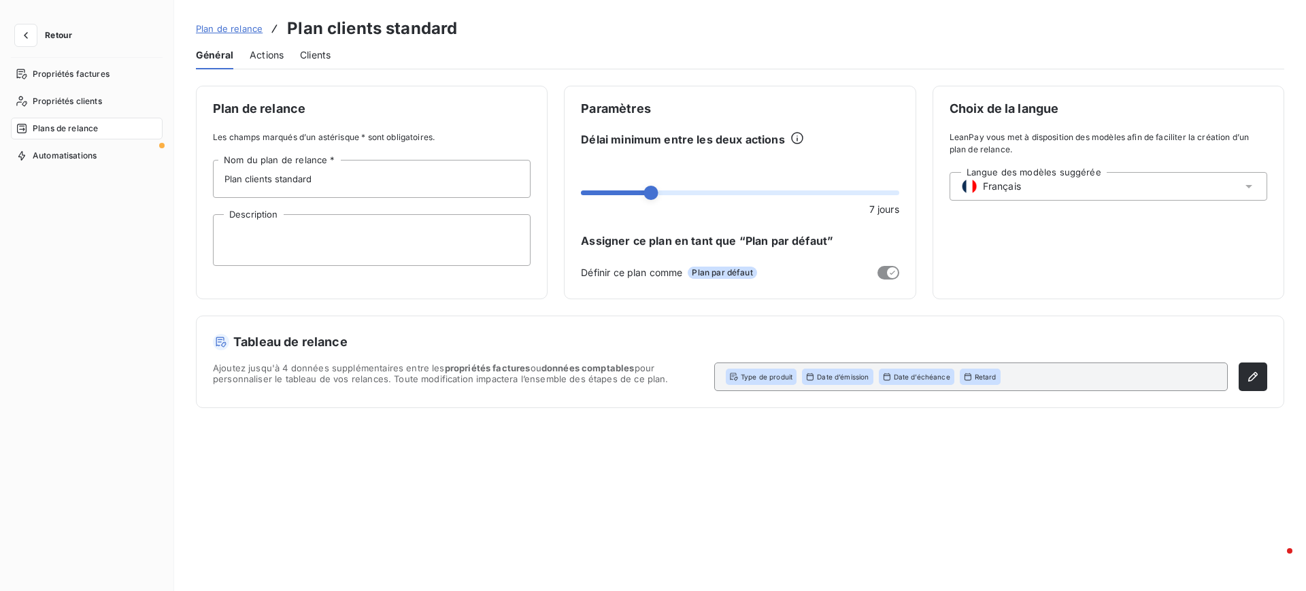
click at [265, 61] on span "Actions" at bounding box center [267, 55] width 34 height 14
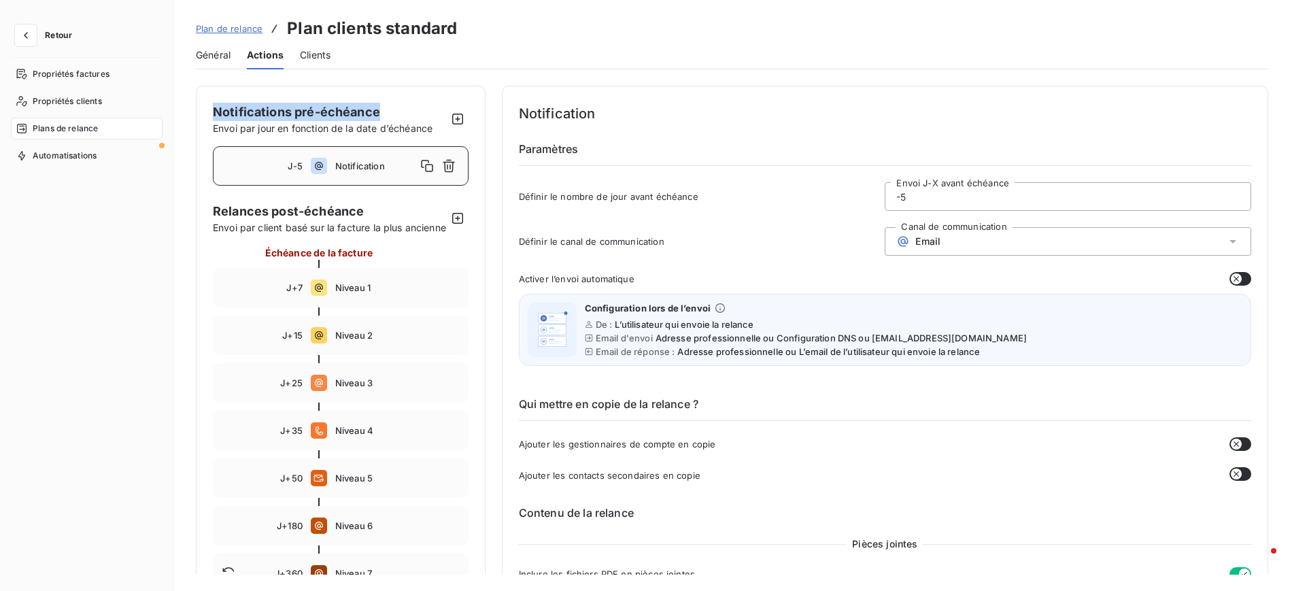
drag, startPoint x: 216, startPoint y: 110, endPoint x: 422, endPoint y: 110, distance: 206.1
click at [422, 110] on div "Notifications pré-échéance Envoi par jour en fonction de la date d’échéance" at bounding box center [323, 119] width 220 height 33
click at [390, 110] on div "Notifications pré-échéance Envoi par jour en fonction de la date d’échéance" at bounding box center [323, 119] width 220 height 33
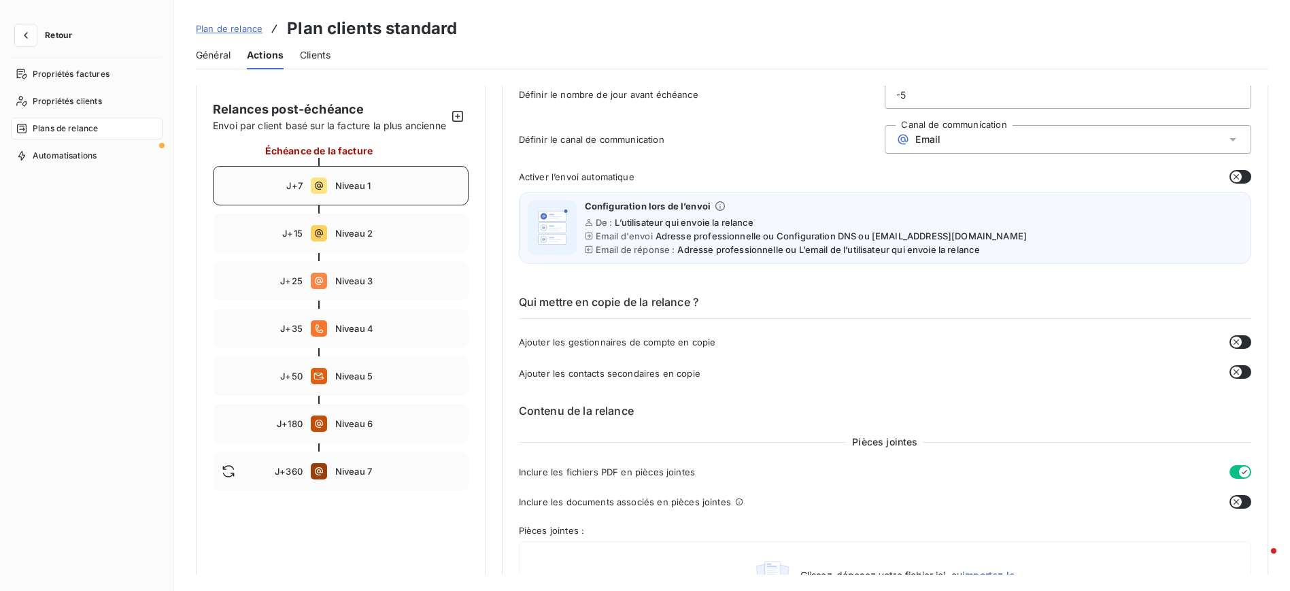
click at [351, 191] on span "Niveau 1" at bounding box center [397, 185] width 124 height 11
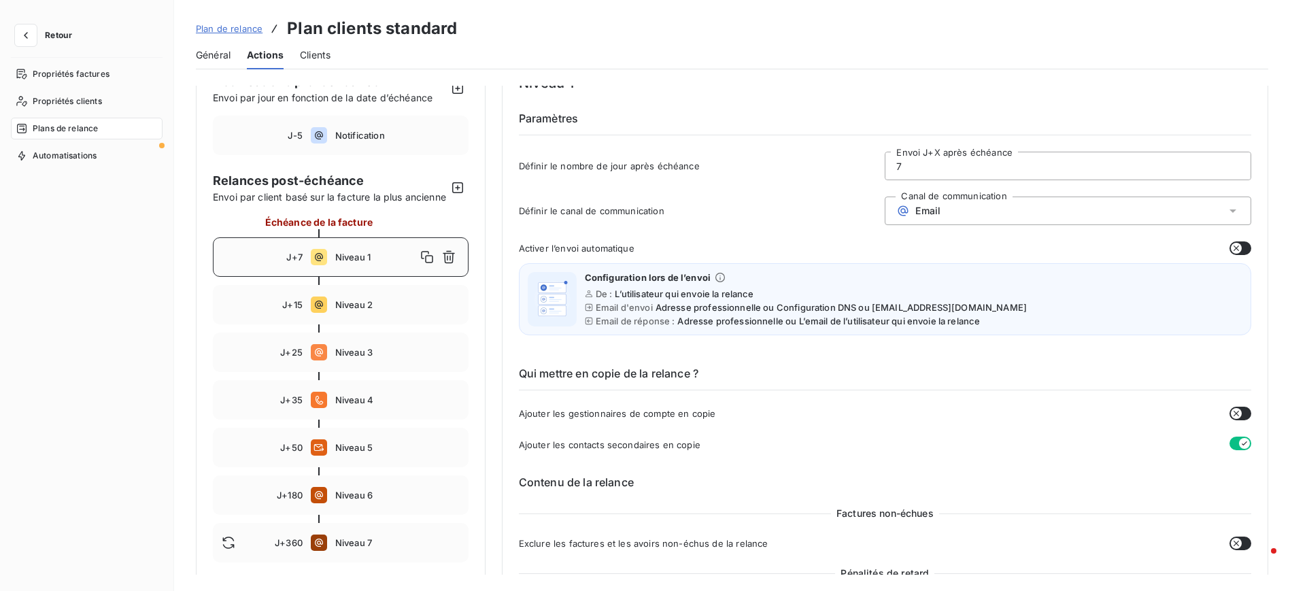
scroll to position [0, 0]
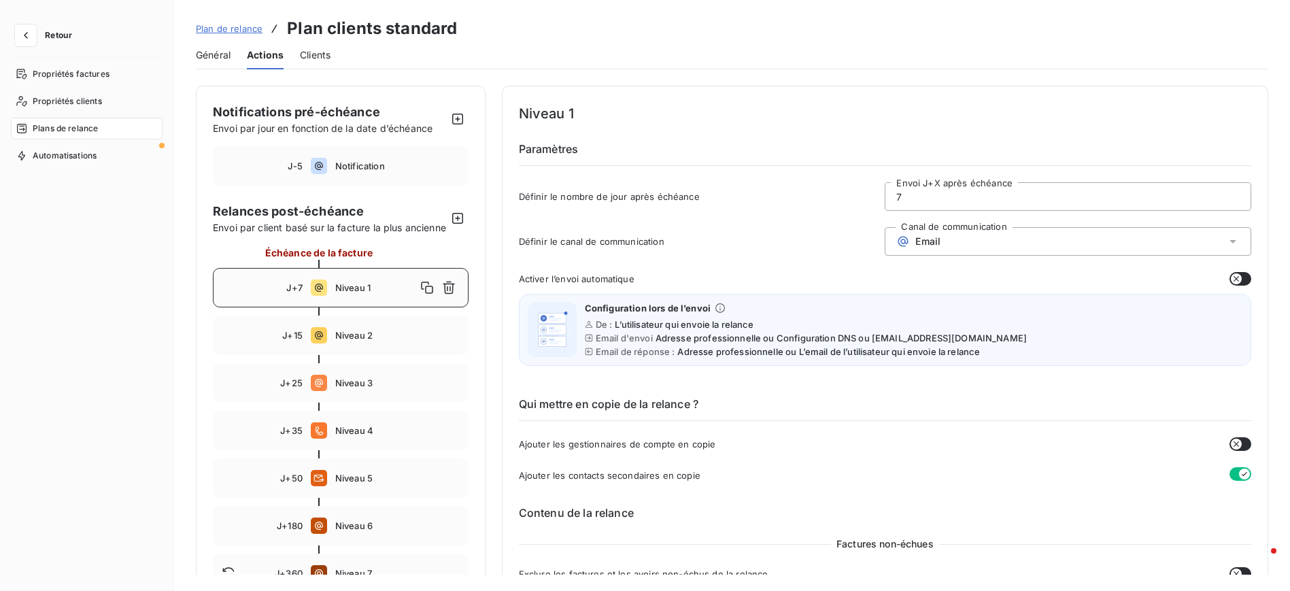
click at [1010, 236] on div "Email" at bounding box center [1068, 241] width 367 height 29
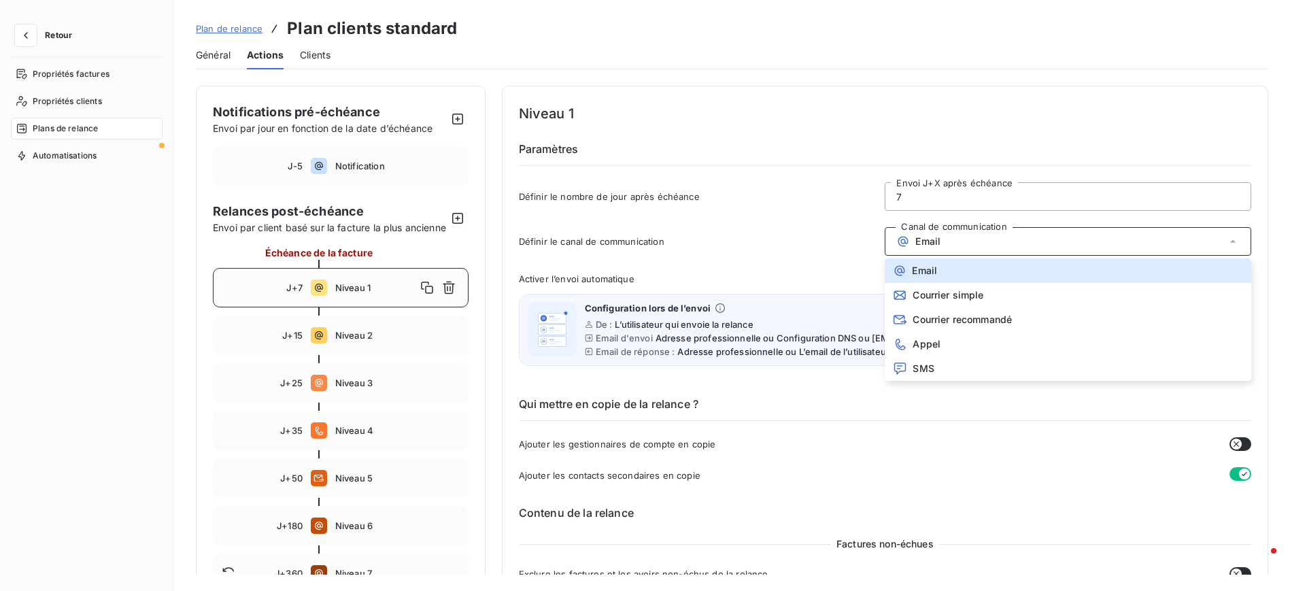
click at [861, 116] on h4 "Niveau 1" at bounding box center [885, 114] width 733 height 22
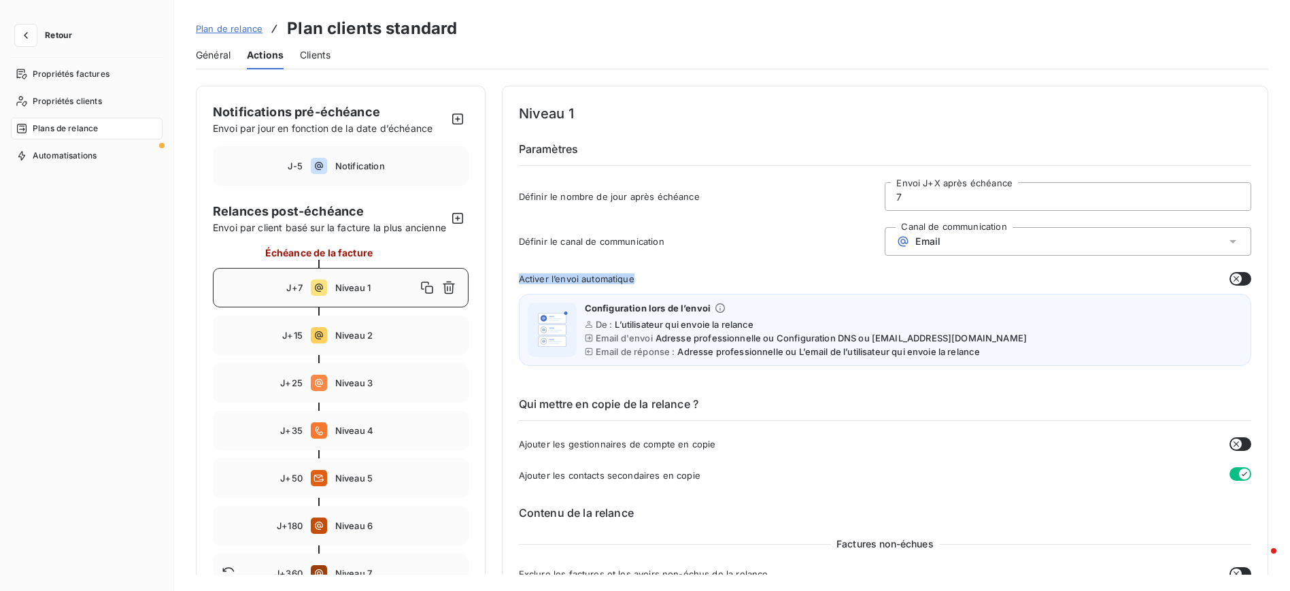
drag, startPoint x: 514, startPoint y: 277, endPoint x: 671, endPoint y: 271, distance: 157.2
click at [671, 272] on div "Activer l’envoi automatique" at bounding box center [885, 279] width 733 height 14
click at [1238, 279] on button "button" at bounding box center [1241, 279] width 22 height 14
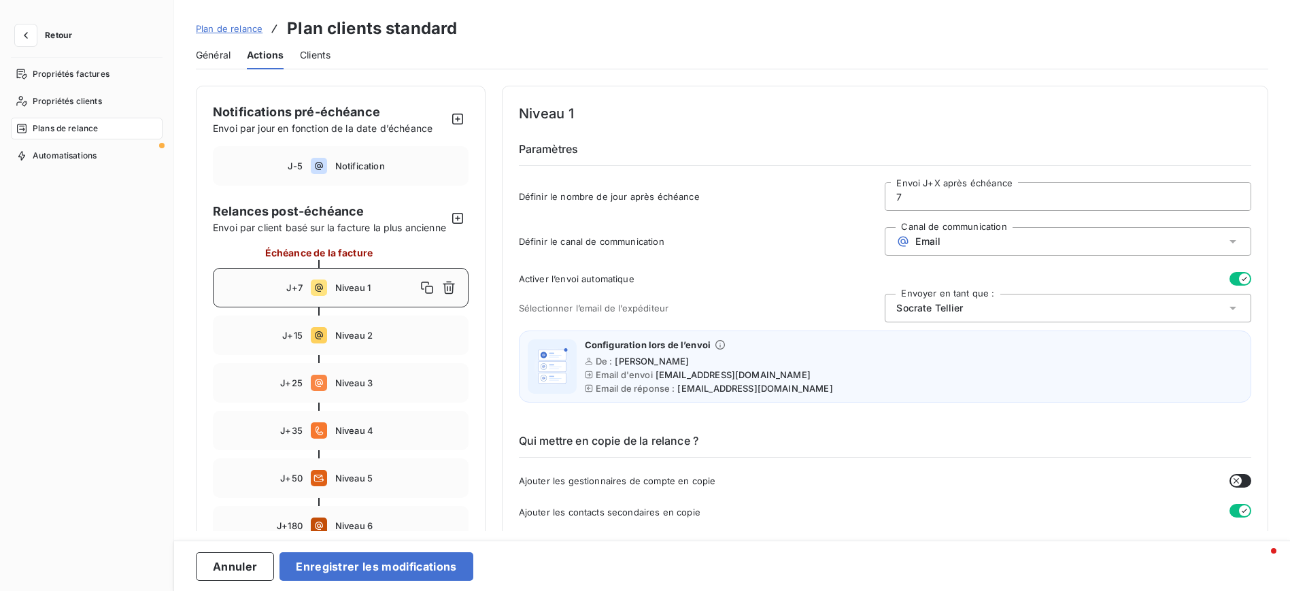
click at [1062, 305] on div "[PERSON_NAME]" at bounding box center [1068, 308] width 367 height 29
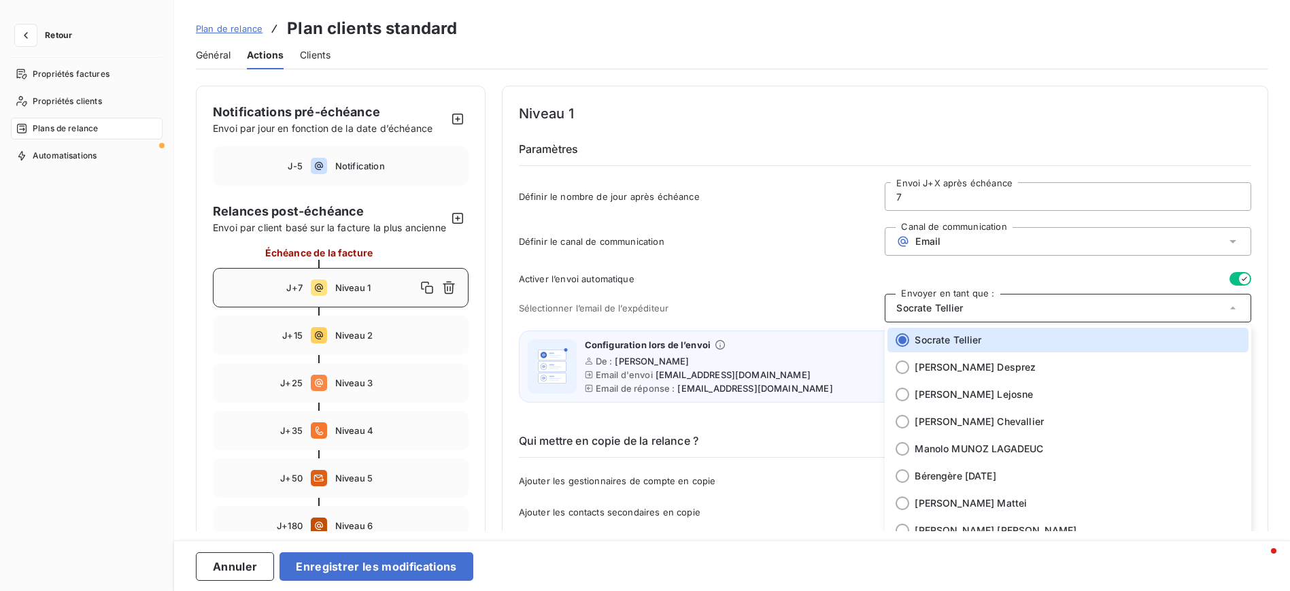
click at [845, 152] on h6 "Paramètres" at bounding box center [885, 153] width 733 height 25
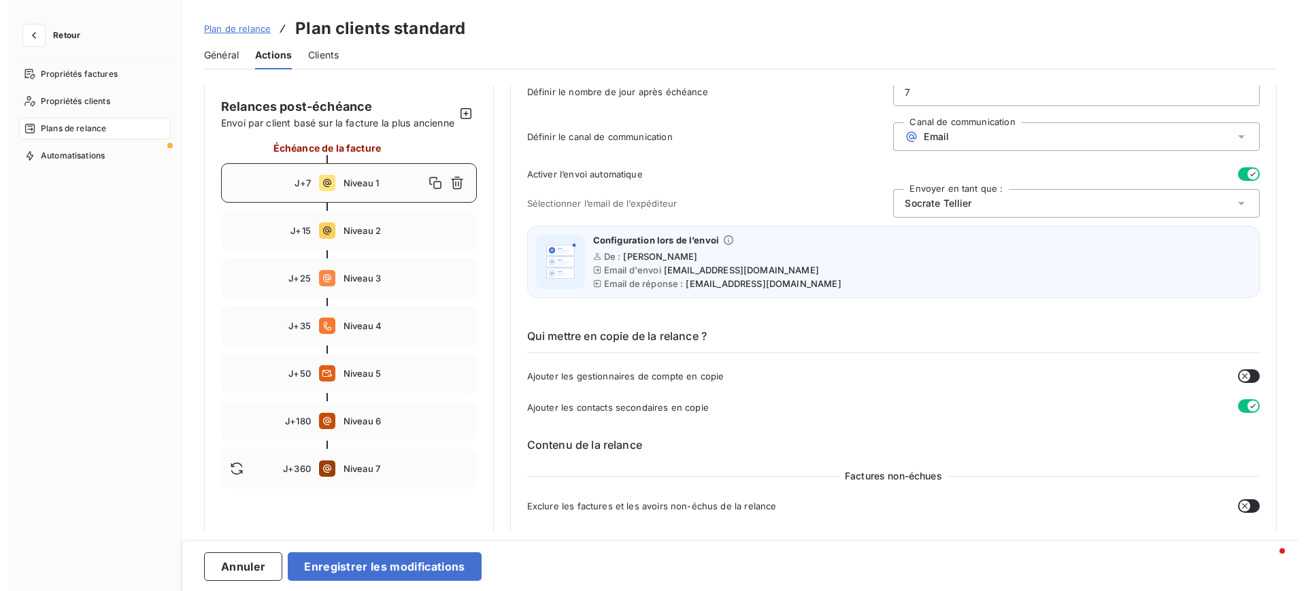
scroll to position [102, 0]
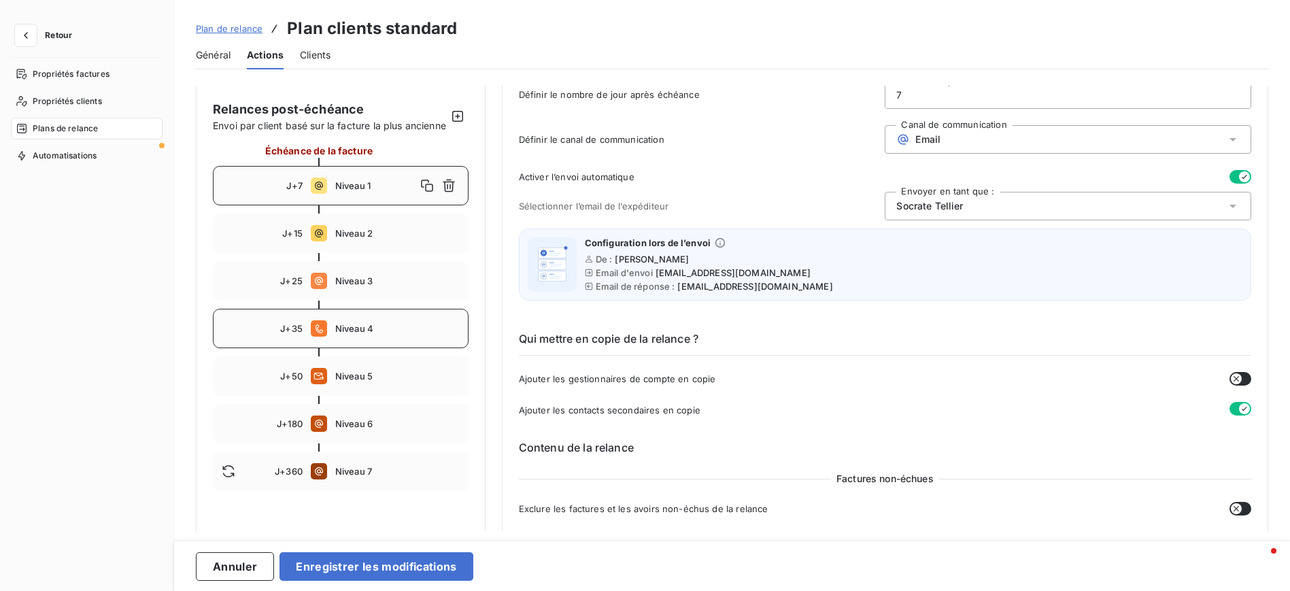
click at [336, 334] on span "Niveau 4" at bounding box center [397, 328] width 124 height 11
type input "35"
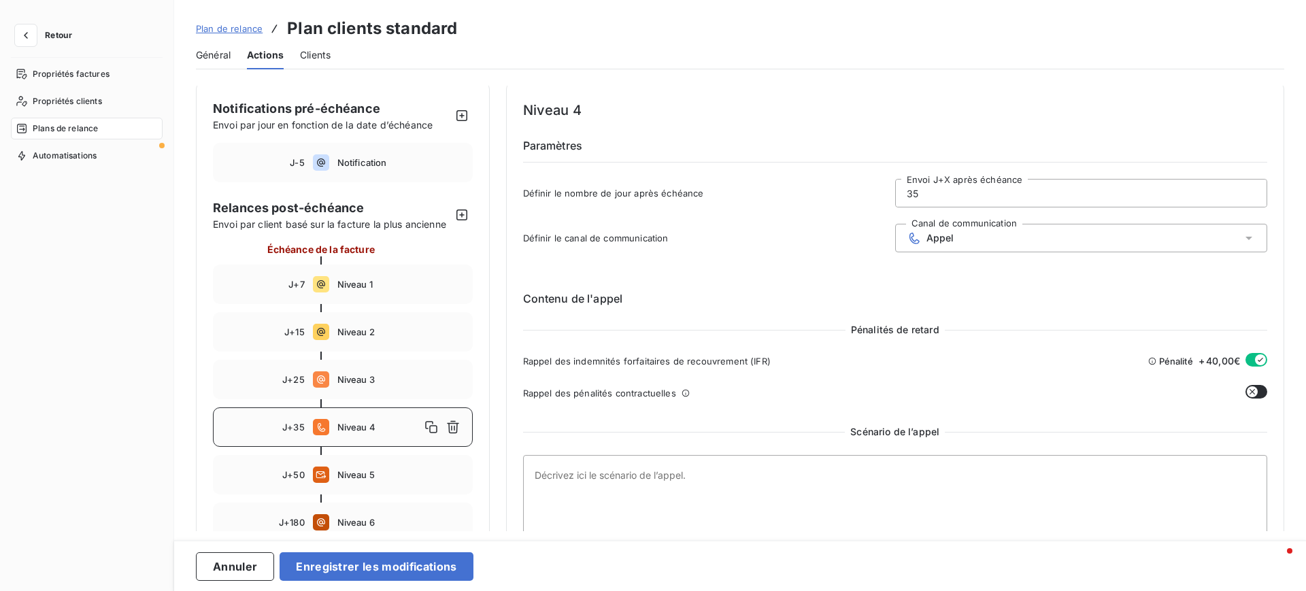
scroll to position [0, 0]
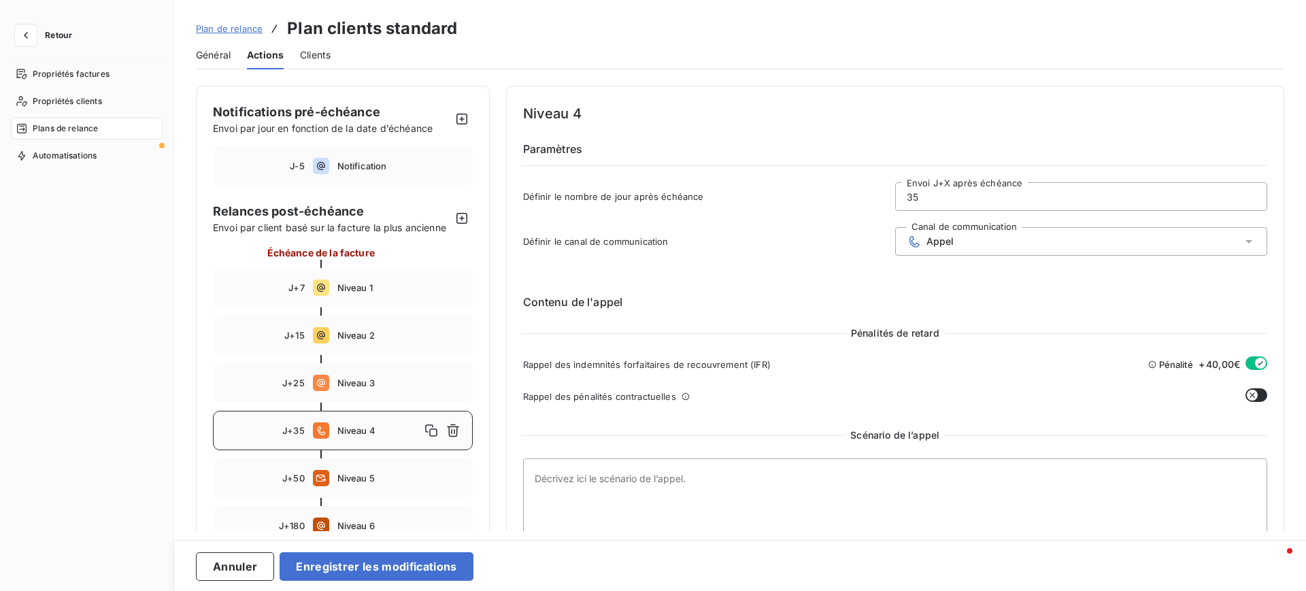
click at [309, 56] on span "Clients" at bounding box center [315, 55] width 31 height 14
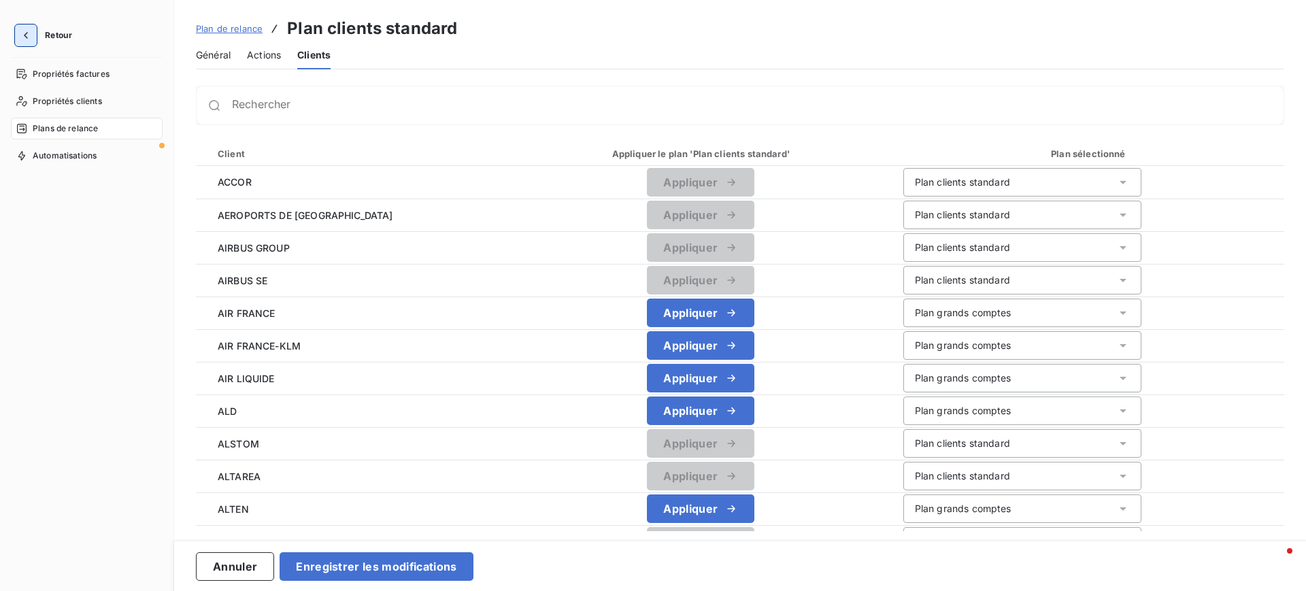
click at [26, 39] on icon "button" at bounding box center [26, 36] width 14 height 14
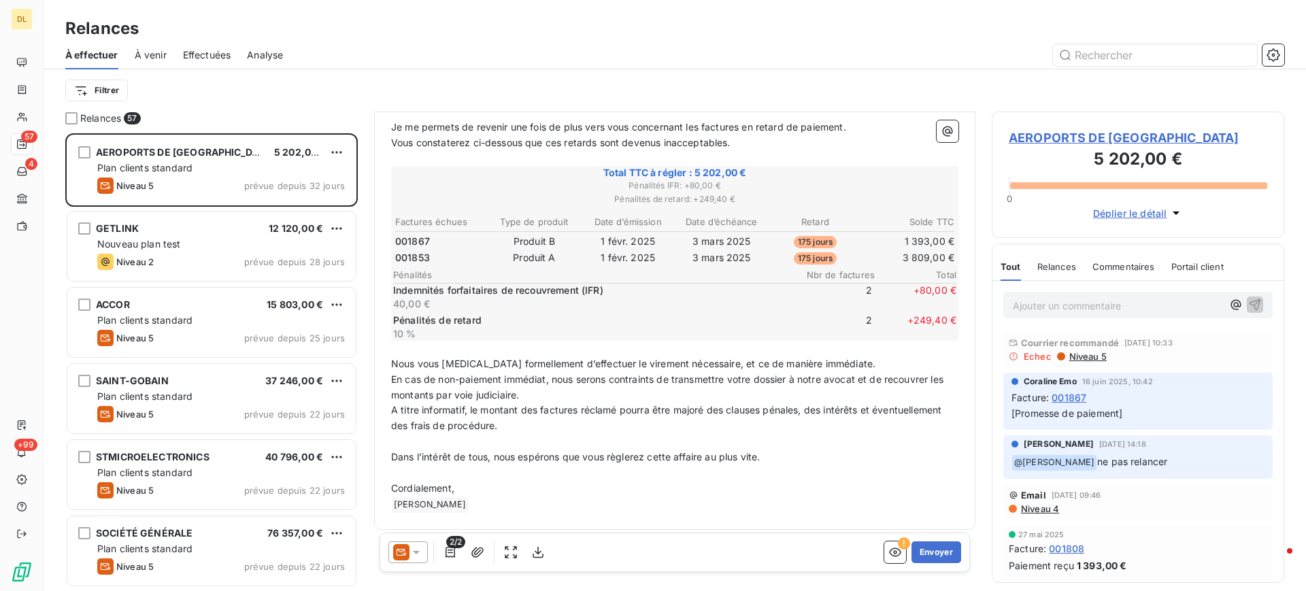
scroll to position [235, 0]
click at [448, 554] on icon "button" at bounding box center [451, 553] width 14 height 14
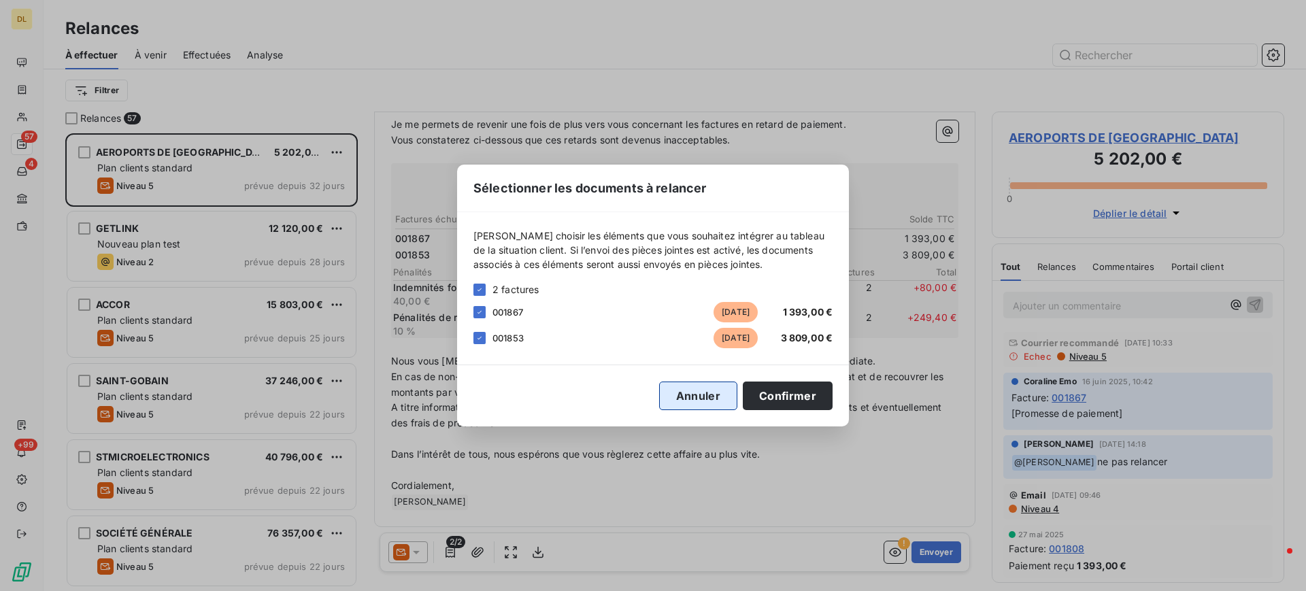
click at [717, 395] on button "Annuler" at bounding box center [698, 396] width 78 height 29
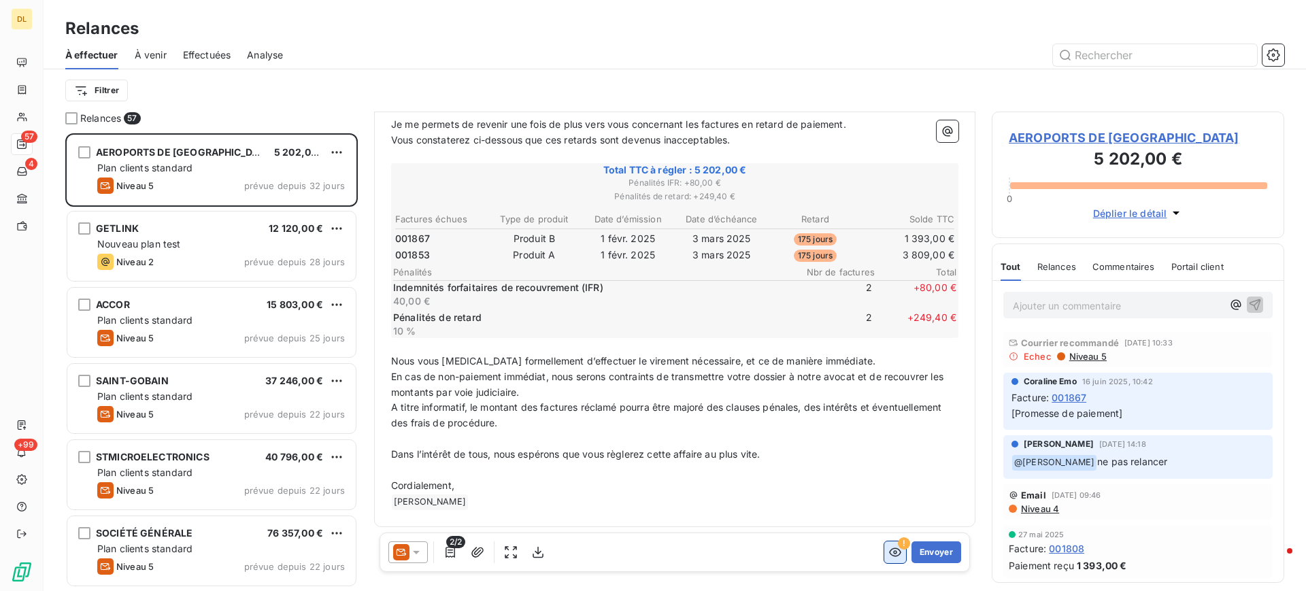
click at [888, 556] on icon "button" at bounding box center [895, 553] width 14 height 14
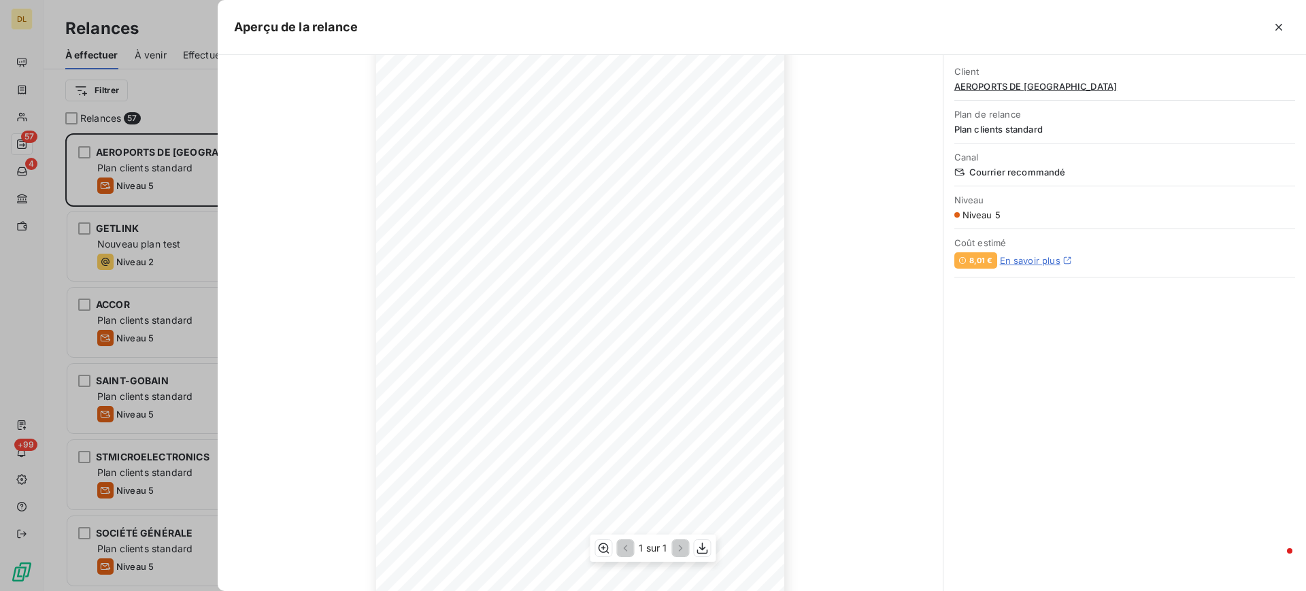
scroll to position [118, 0]
click at [1278, 29] on icon "button" at bounding box center [1279, 27] width 14 height 14
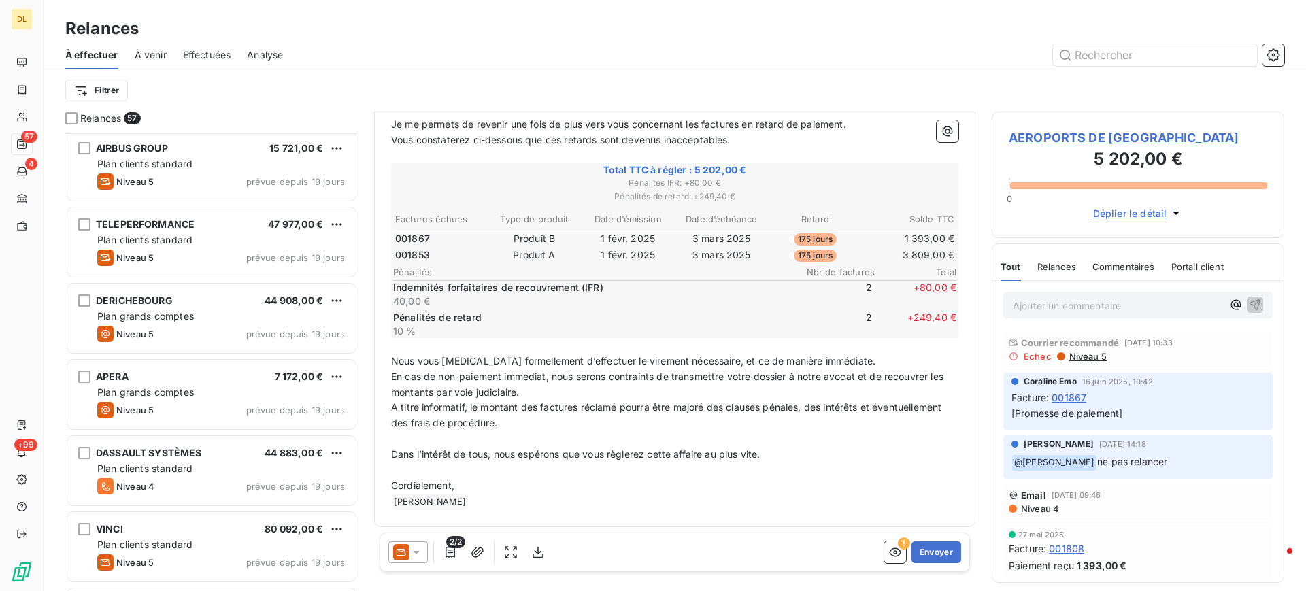
scroll to position [1123, 0]
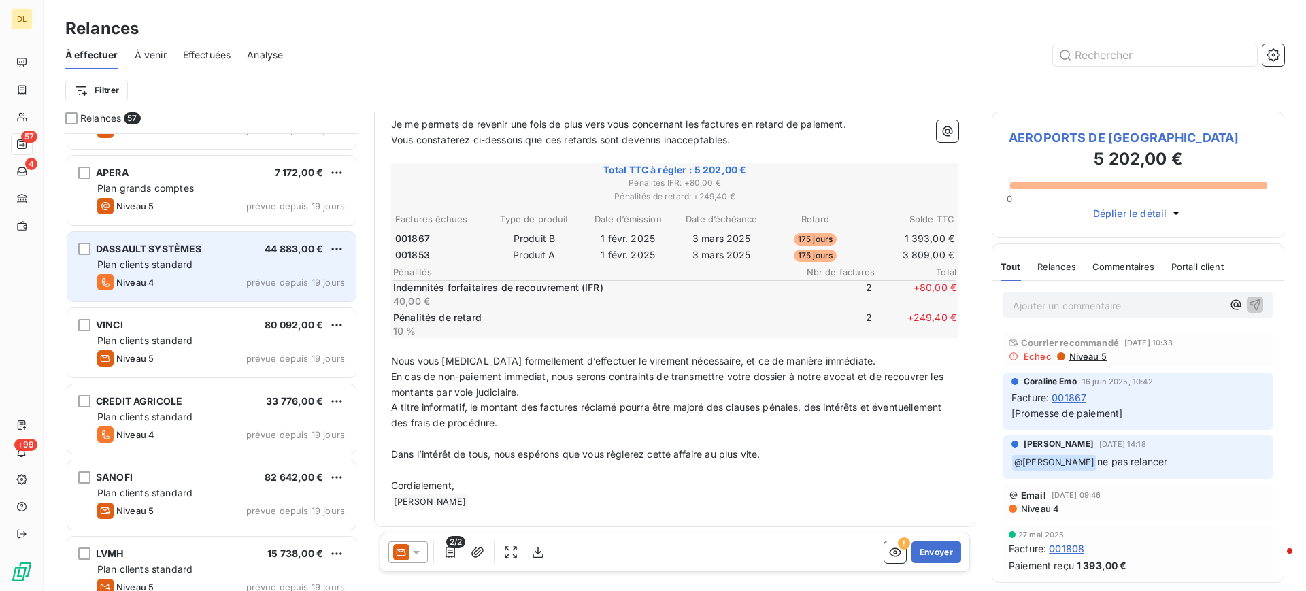
click at [220, 271] on div "DASSAULT SYSTÈMES 44 883,00 € Plan clients standard Niveau 4 prévue depuis 19 j…" at bounding box center [211, 266] width 288 height 69
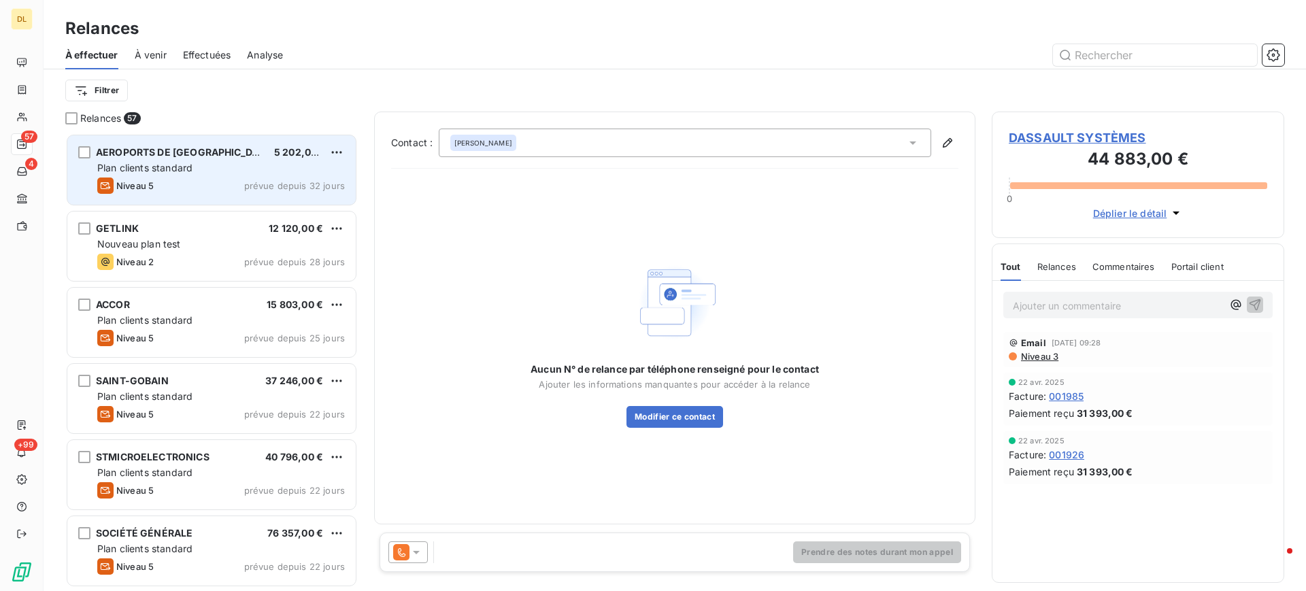
click at [220, 180] on div "Niveau 5 prévue depuis 32 jours" at bounding box center [221, 186] width 248 height 16
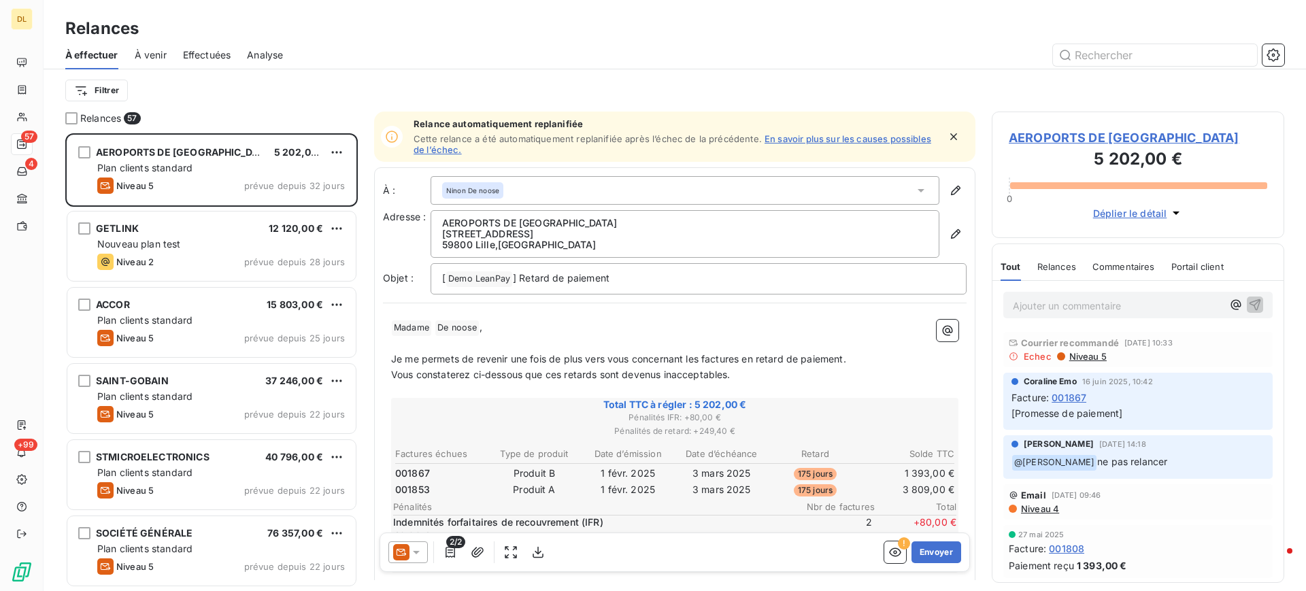
click at [411, 552] on icon at bounding box center [417, 553] width 14 height 14
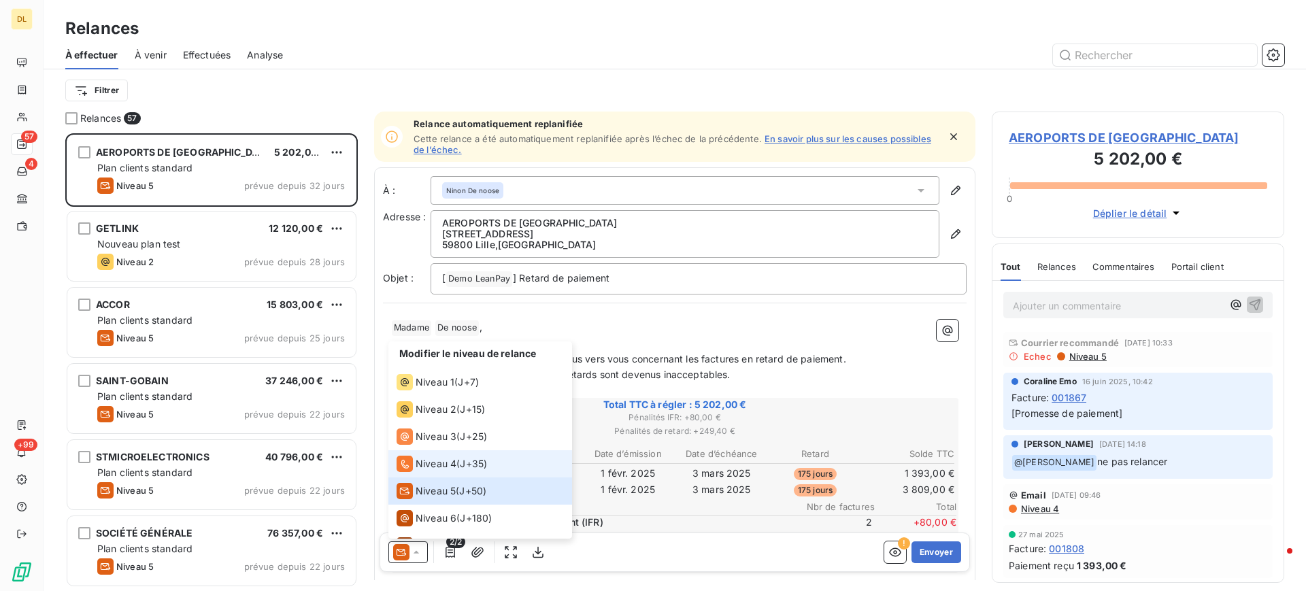
click at [448, 463] on span "Niveau 4" at bounding box center [436, 464] width 41 height 14
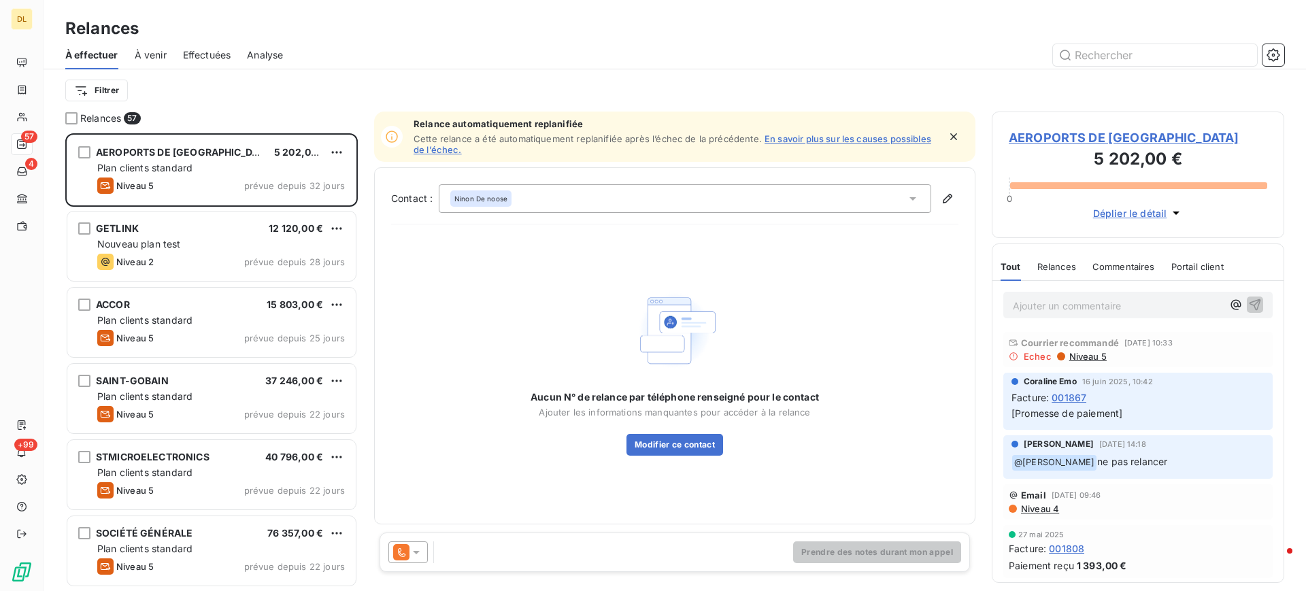
click at [953, 135] on icon "button" at bounding box center [954, 137] width 14 height 14
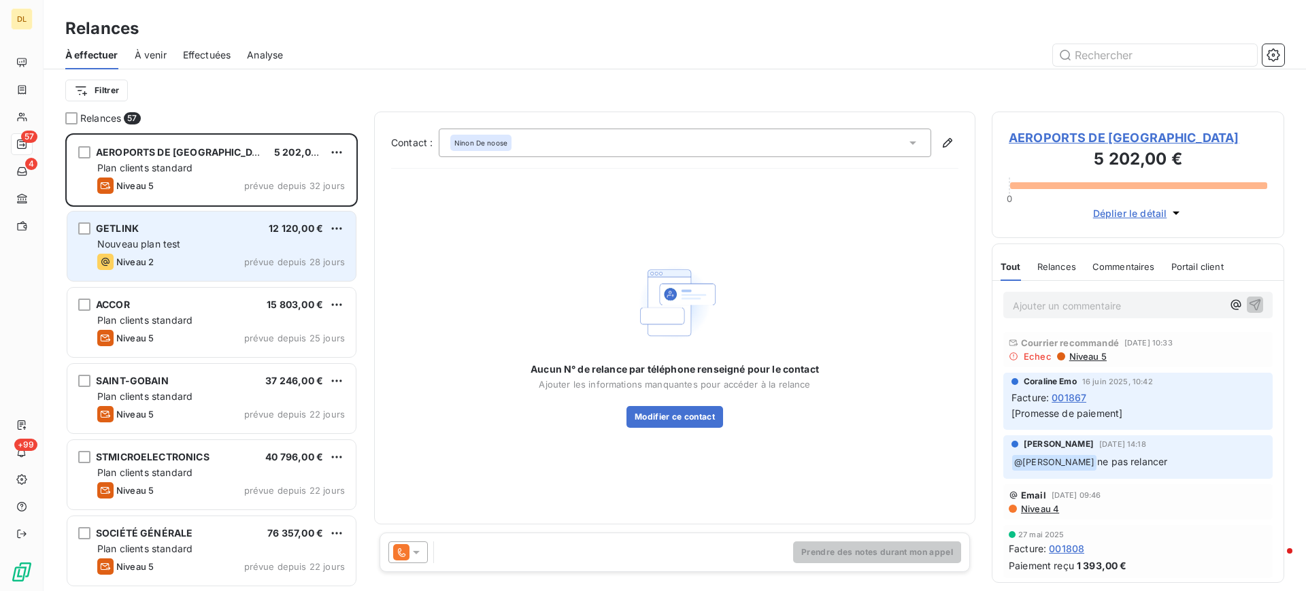
click at [171, 225] on div "GETLINK 12 120,00 €" at bounding box center [221, 228] width 248 height 12
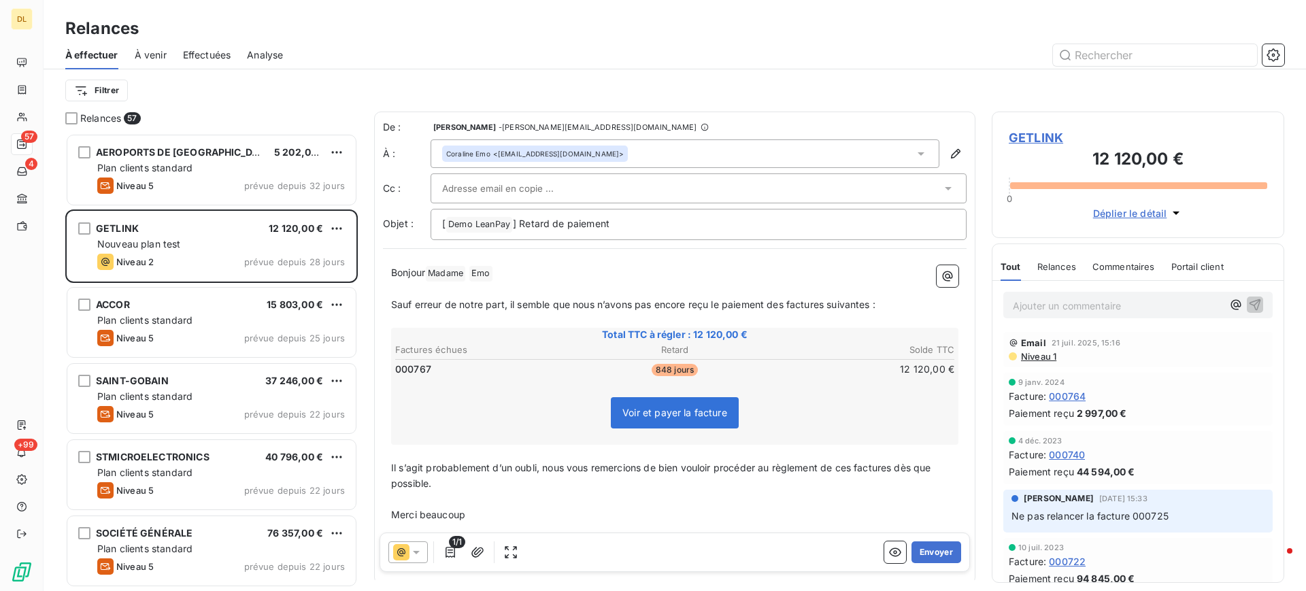
click at [151, 54] on span "À venir" at bounding box center [151, 55] width 32 height 14
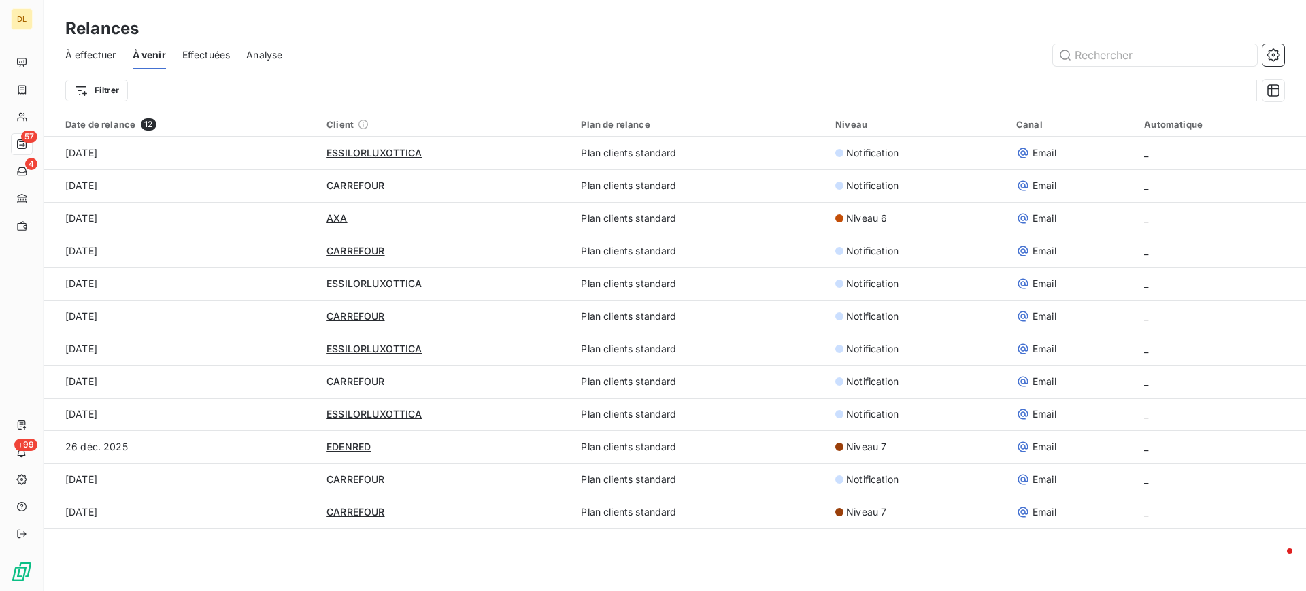
click at [201, 50] on span "Effectuées" at bounding box center [206, 55] width 48 height 14
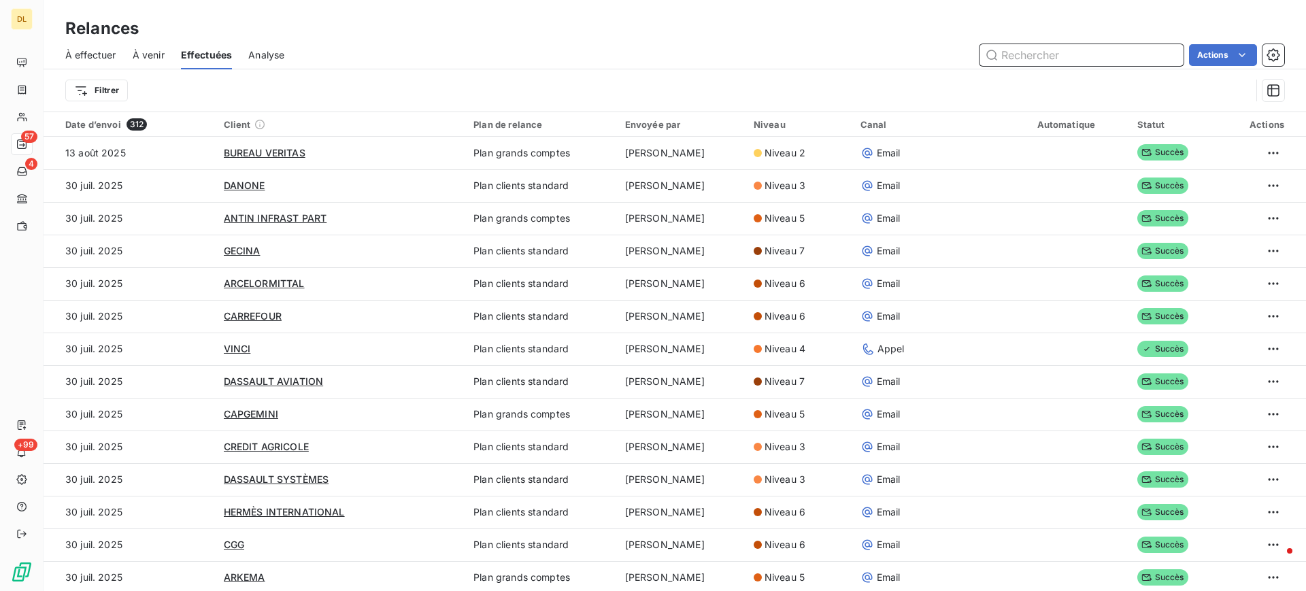
click at [260, 56] on span "Analyse" at bounding box center [266, 55] width 36 height 14
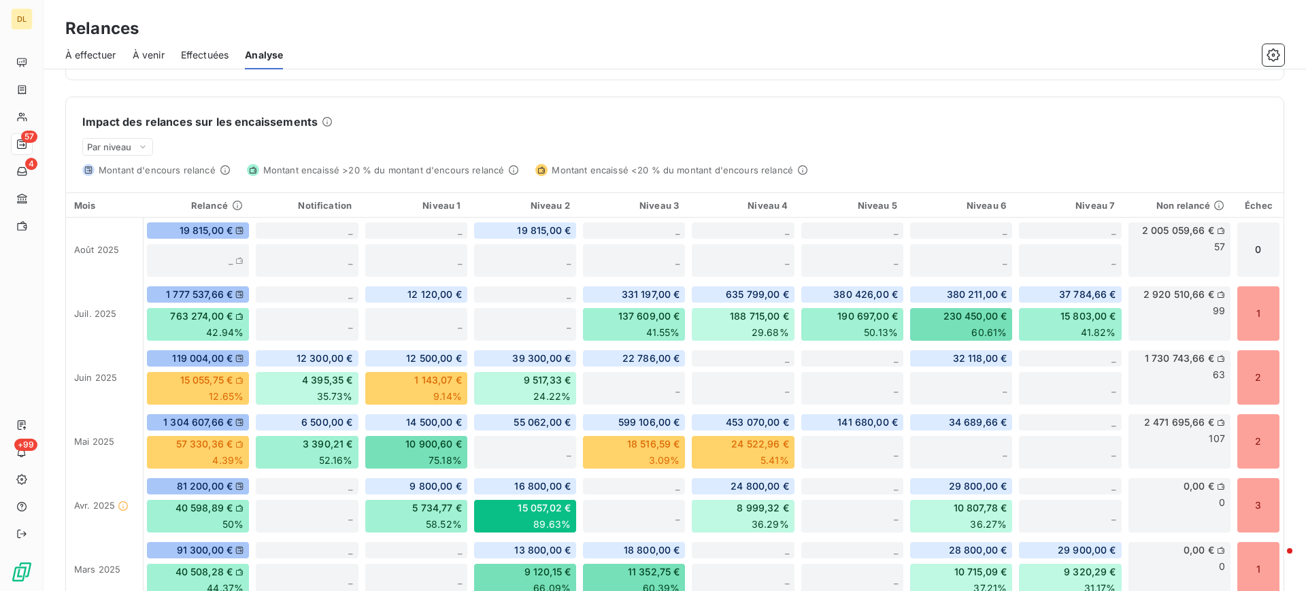
scroll to position [369, 0]
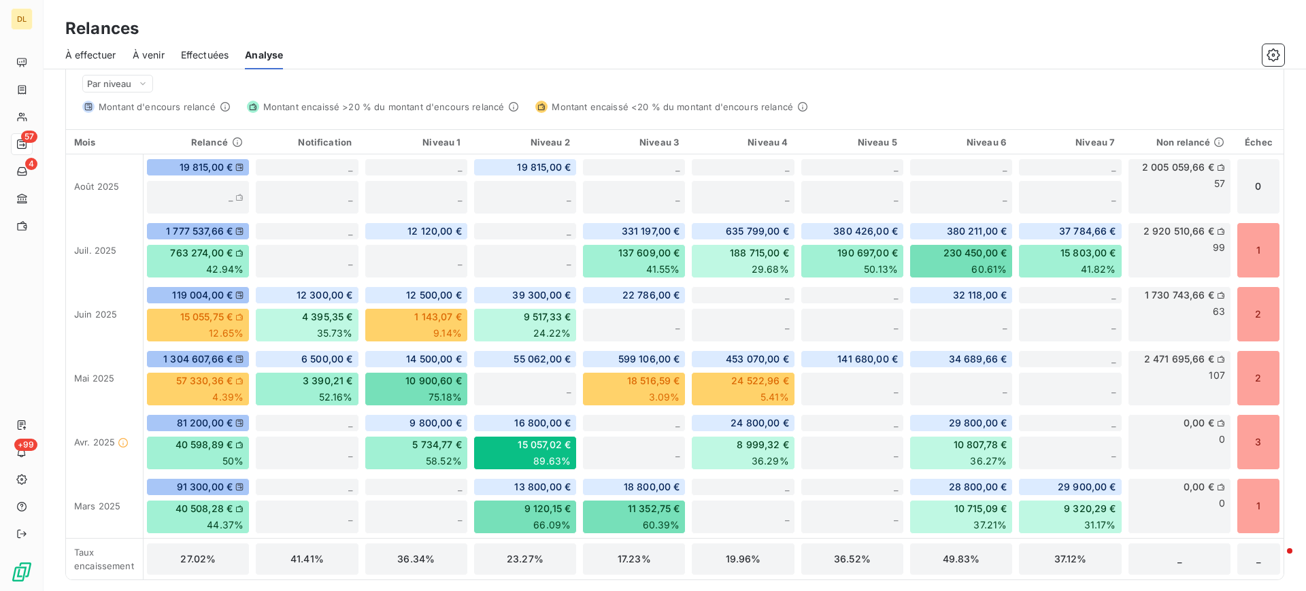
click at [160, 52] on span "À venir" at bounding box center [149, 55] width 32 height 14
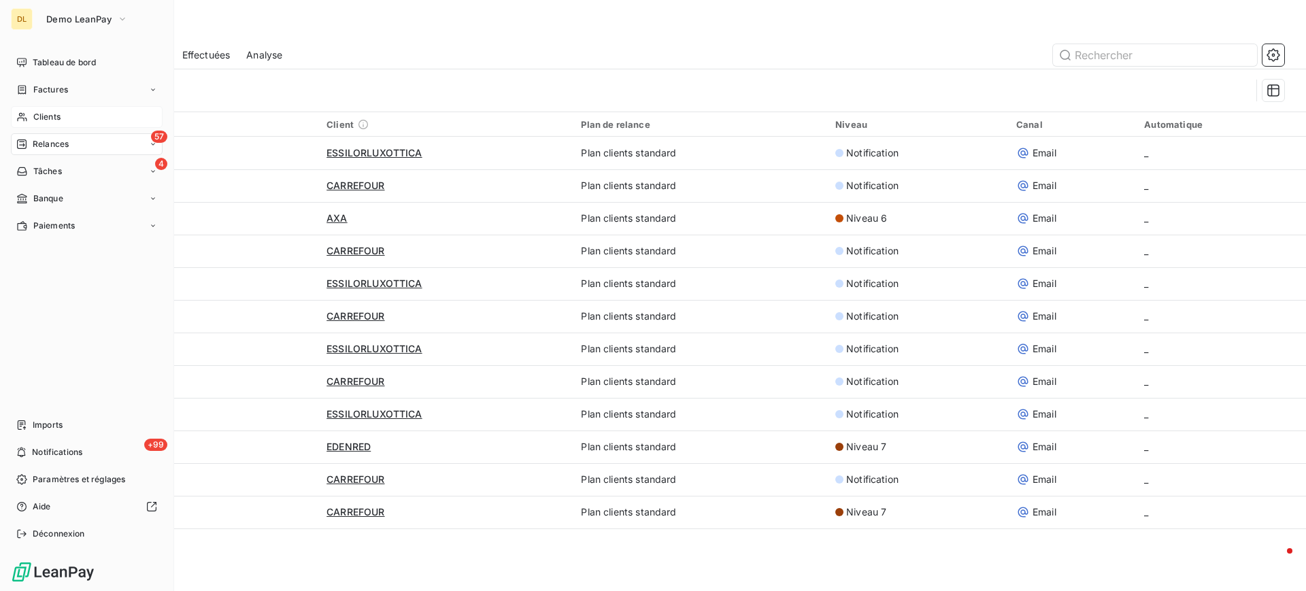
click at [61, 111] on div "Clients" at bounding box center [87, 117] width 152 height 22
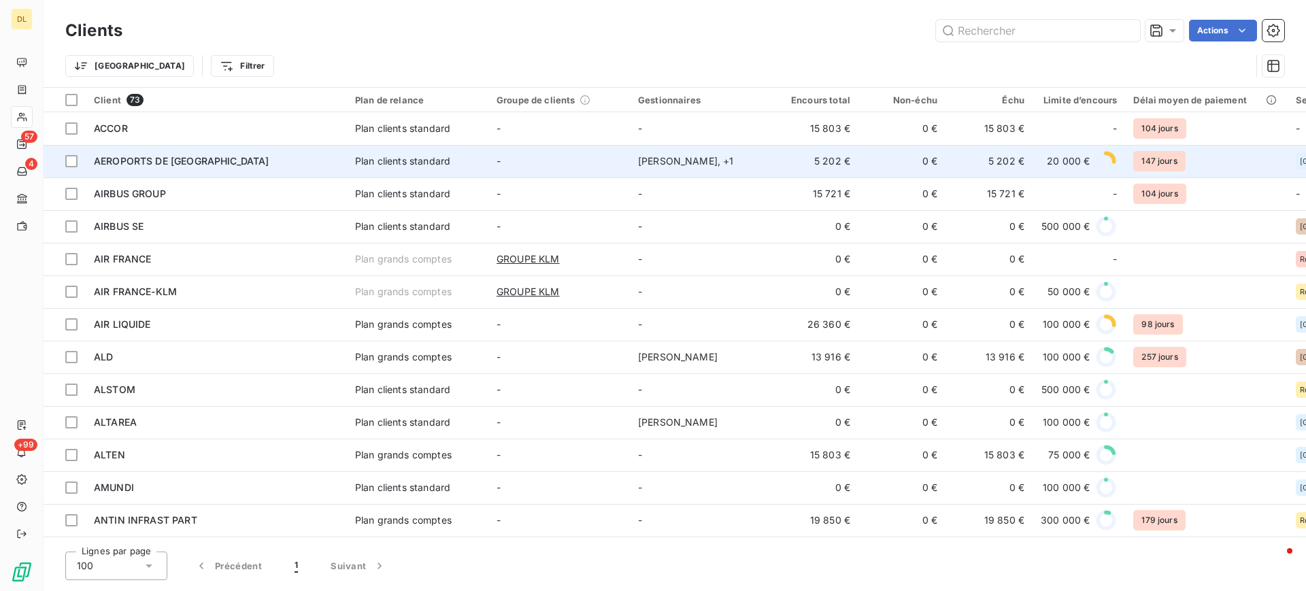
click at [278, 160] on div "AEROPORTS DE [GEOGRAPHIC_DATA]" at bounding box center [216, 161] width 245 height 14
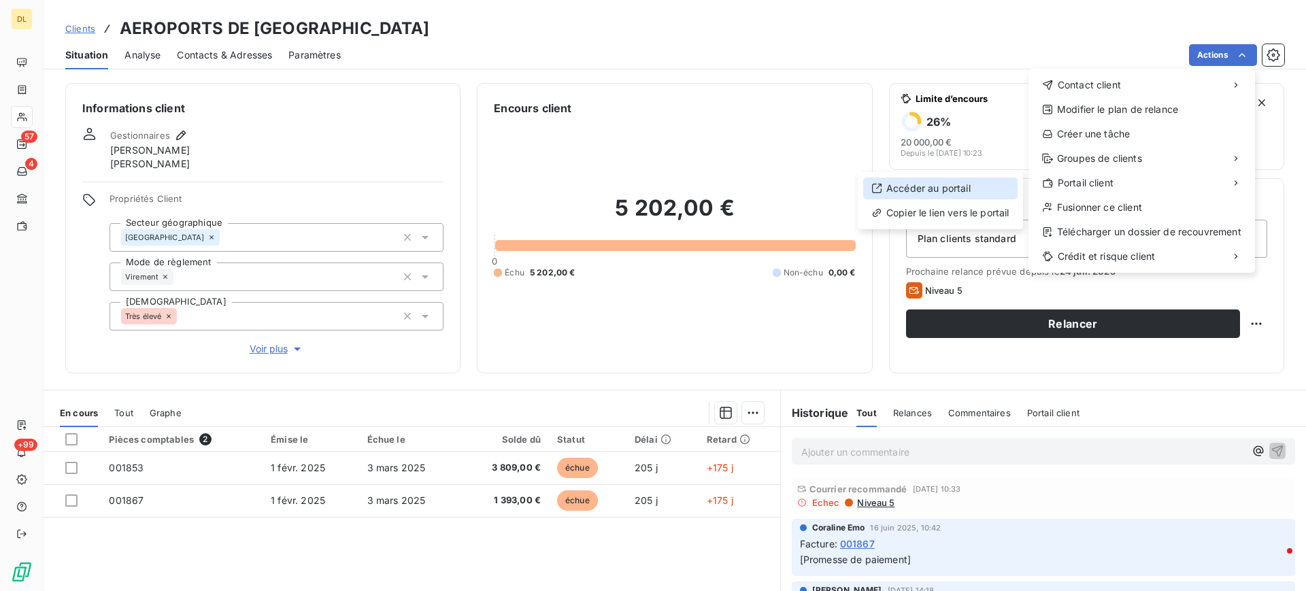
click at [918, 187] on div "Accéder au portail" at bounding box center [940, 189] width 154 height 22
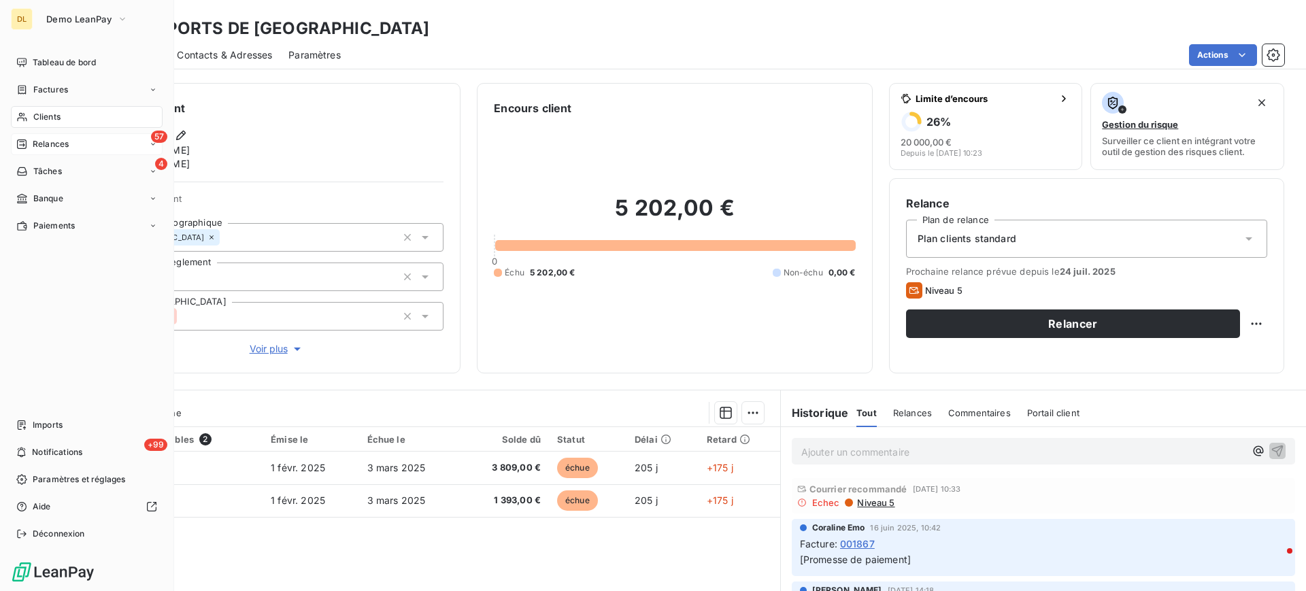
click at [53, 142] on span "Relances" at bounding box center [51, 144] width 36 height 12
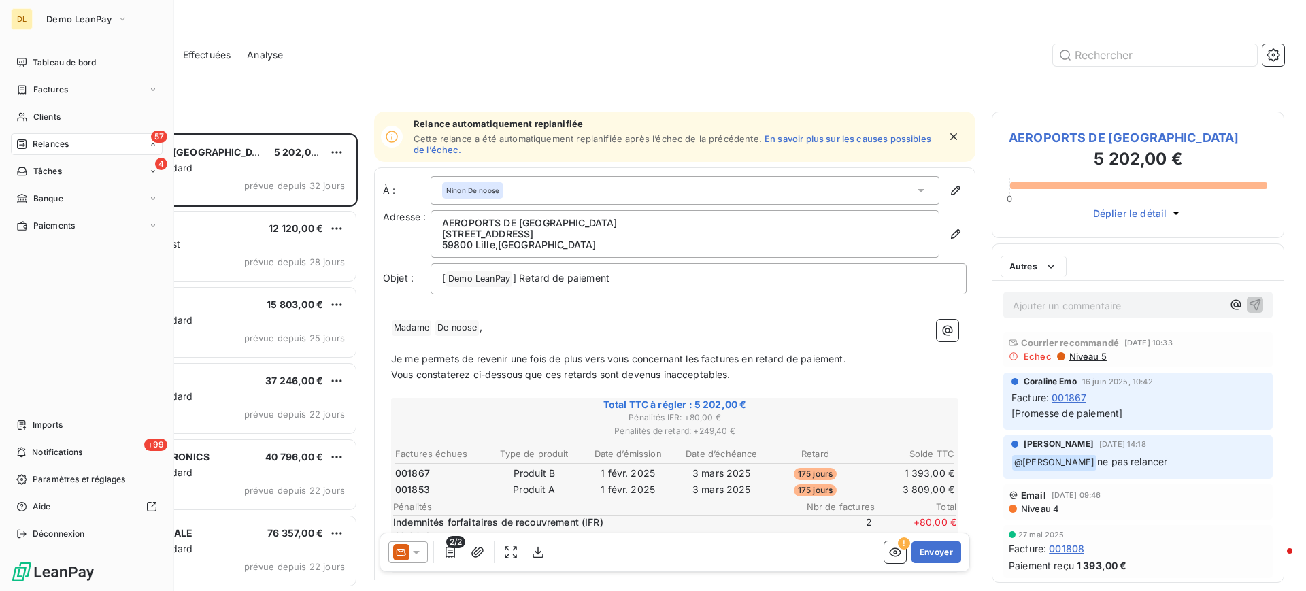
scroll to position [442, 277]
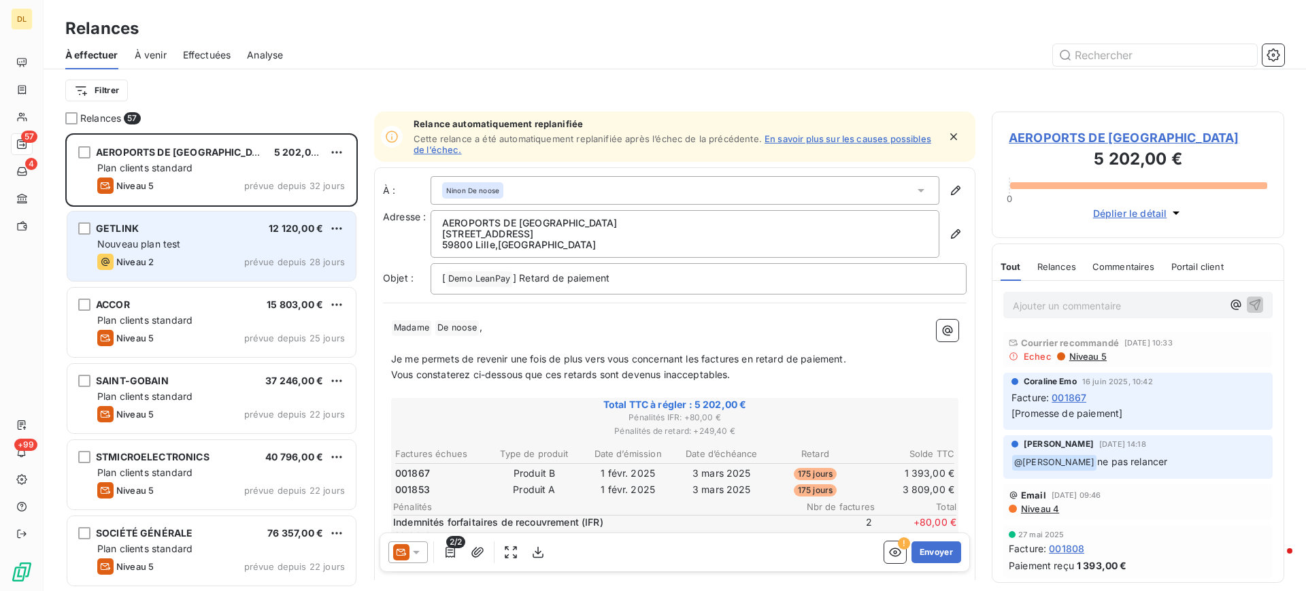
click at [197, 246] on div "Nouveau plan test" at bounding box center [221, 244] width 248 height 14
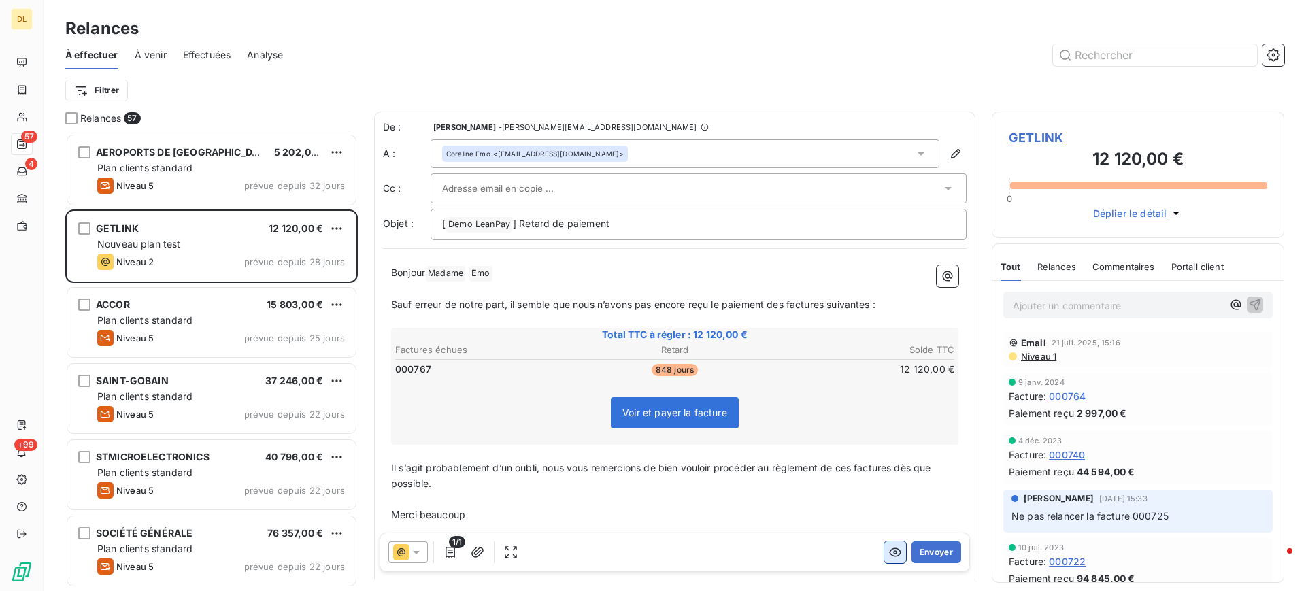
click at [888, 553] on icon "button" at bounding box center [895, 553] width 14 height 14
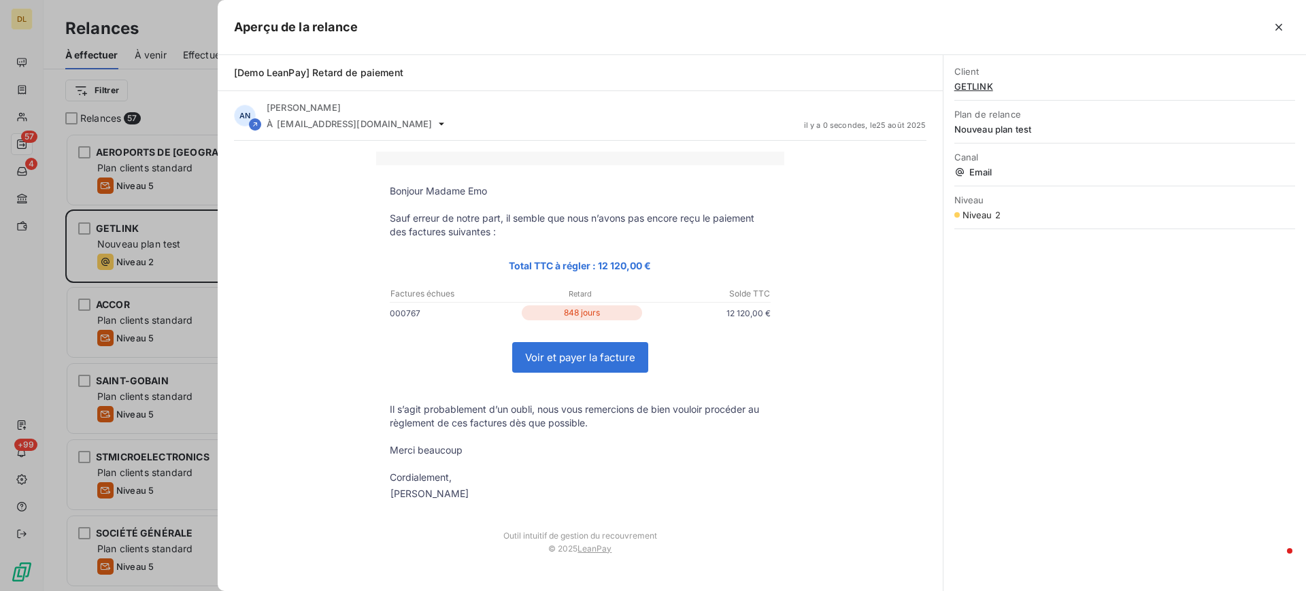
scroll to position [442, 277]
click at [1282, 31] on icon "button" at bounding box center [1279, 27] width 14 height 14
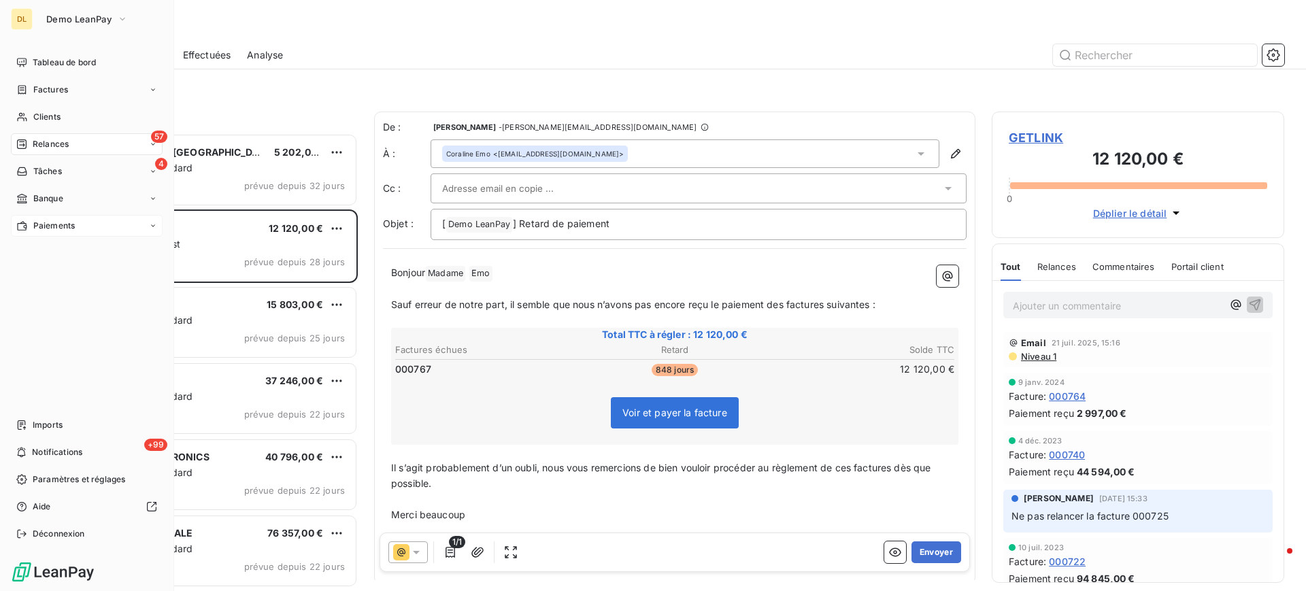
click at [50, 225] on span "Paiements" at bounding box center [53, 226] width 41 height 12
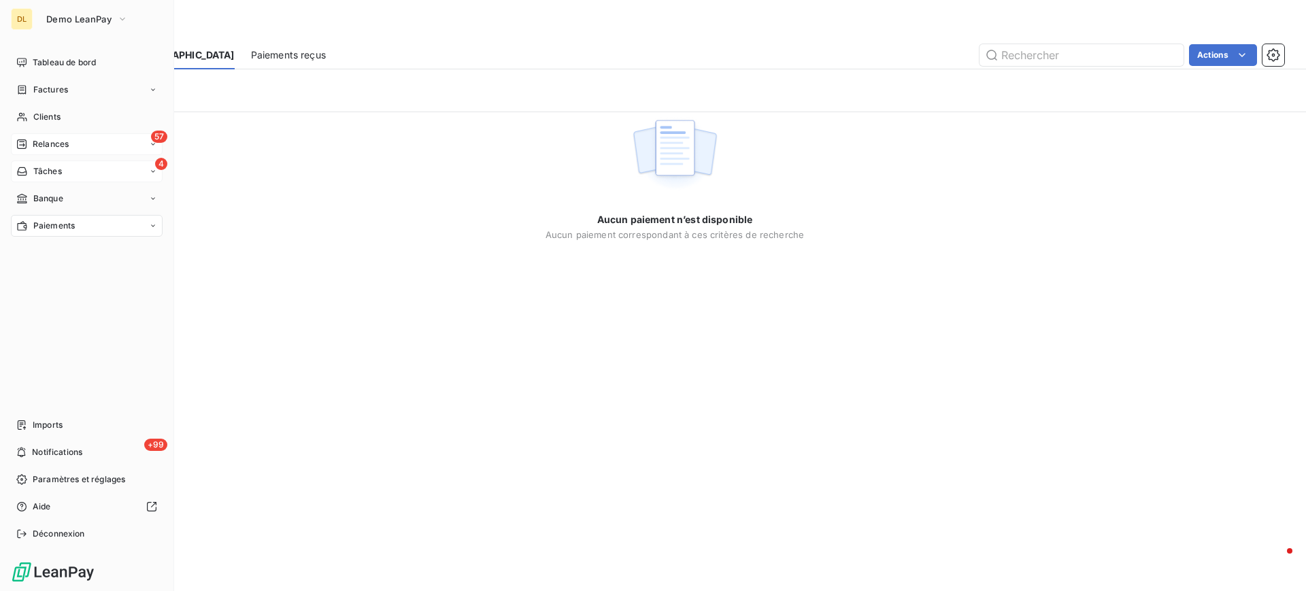
click at [61, 171] on span "Tâches" at bounding box center [47, 171] width 29 height 12
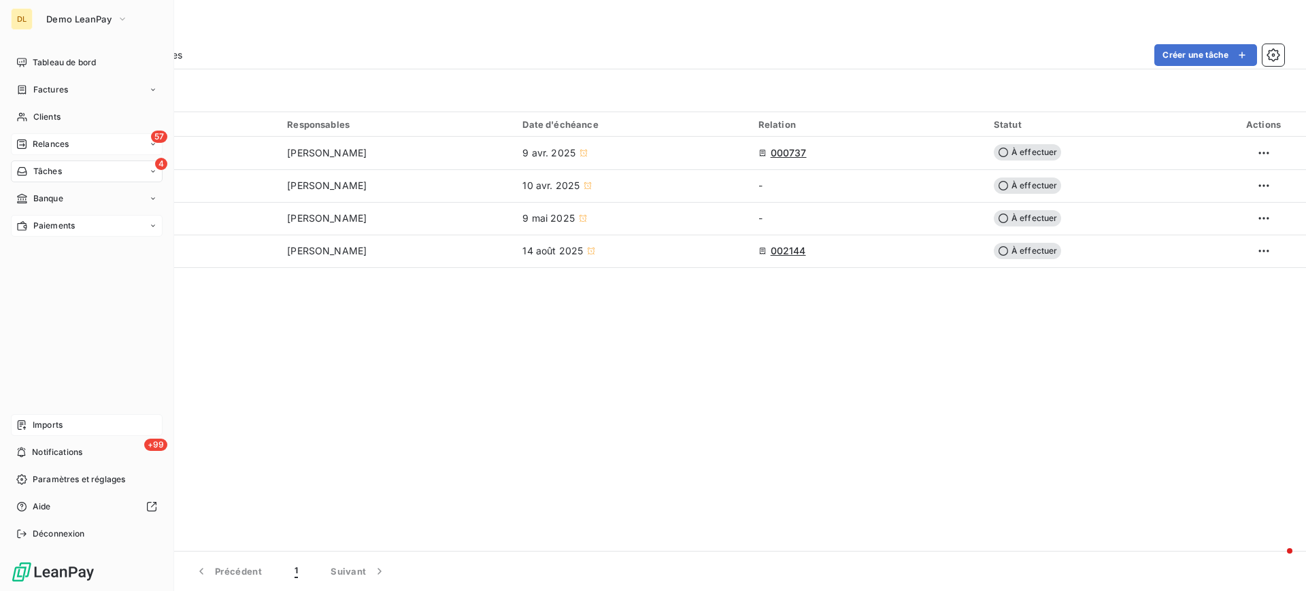
click at [84, 424] on div "Imports" at bounding box center [87, 425] width 152 height 22
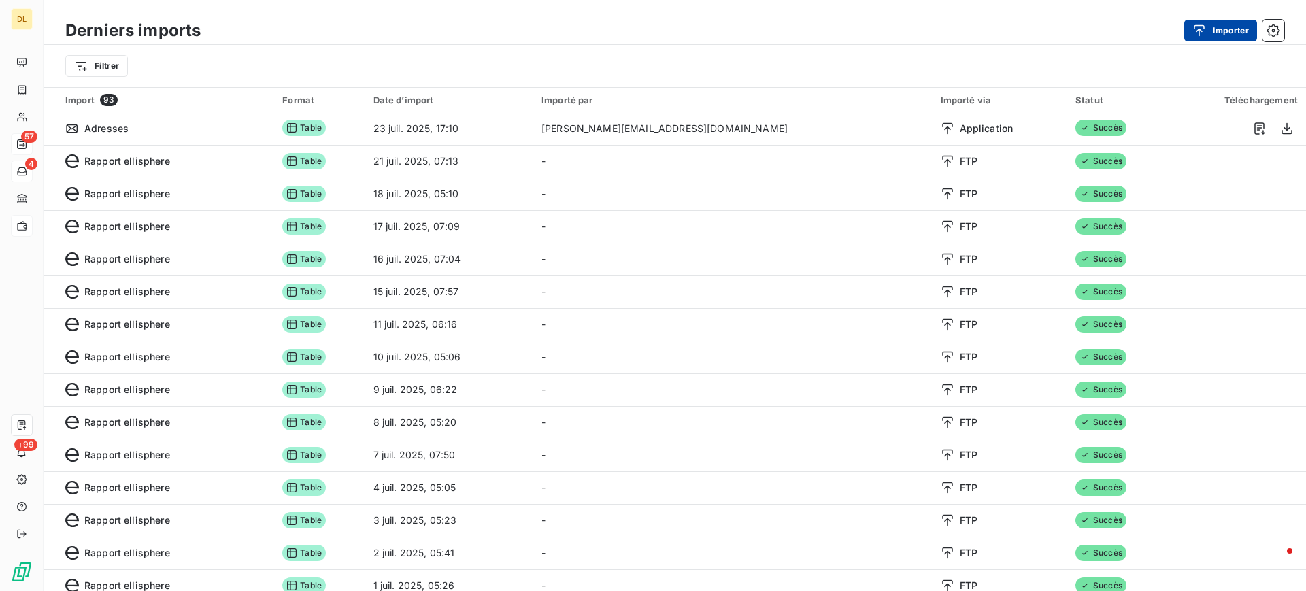
click at [1221, 35] on button "Importer" at bounding box center [1220, 31] width 73 height 22
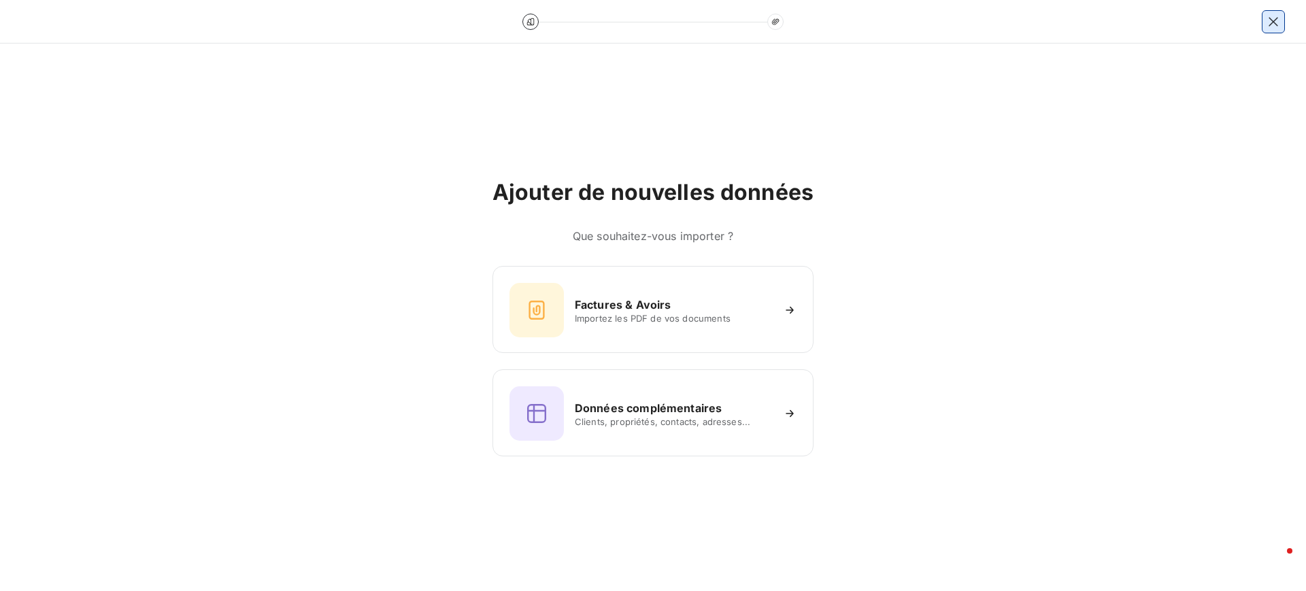
click at [1271, 19] on icon "button" at bounding box center [1273, 21] width 9 height 9
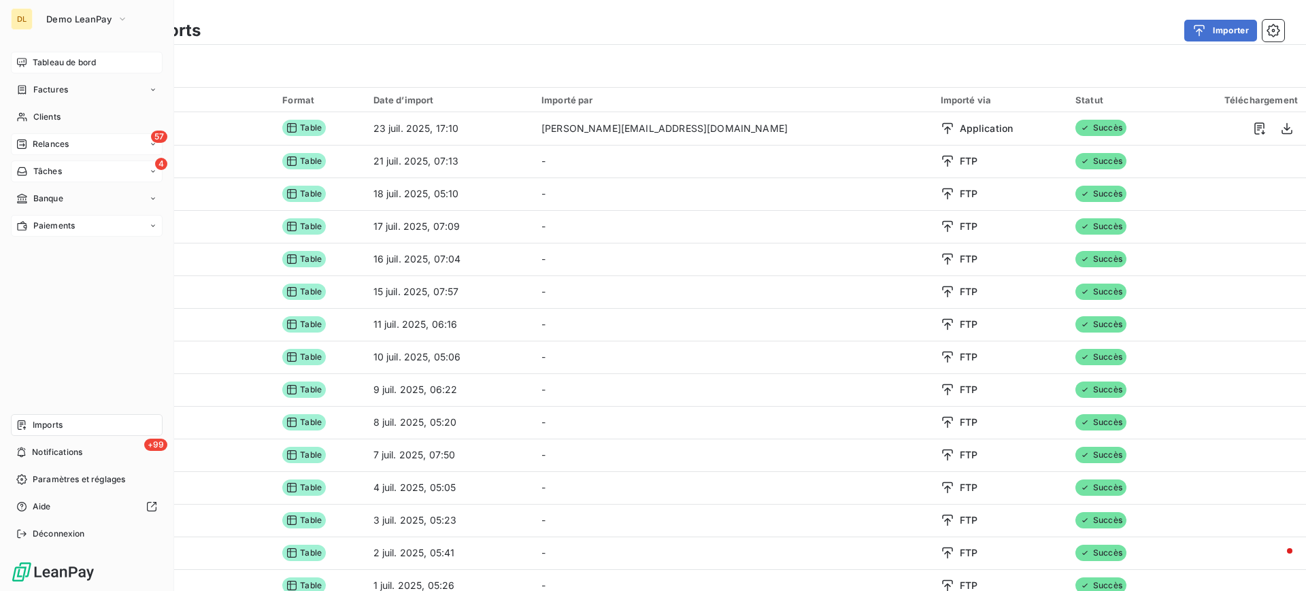
click at [41, 55] on div "Tableau de bord" at bounding box center [87, 63] width 152 height 22
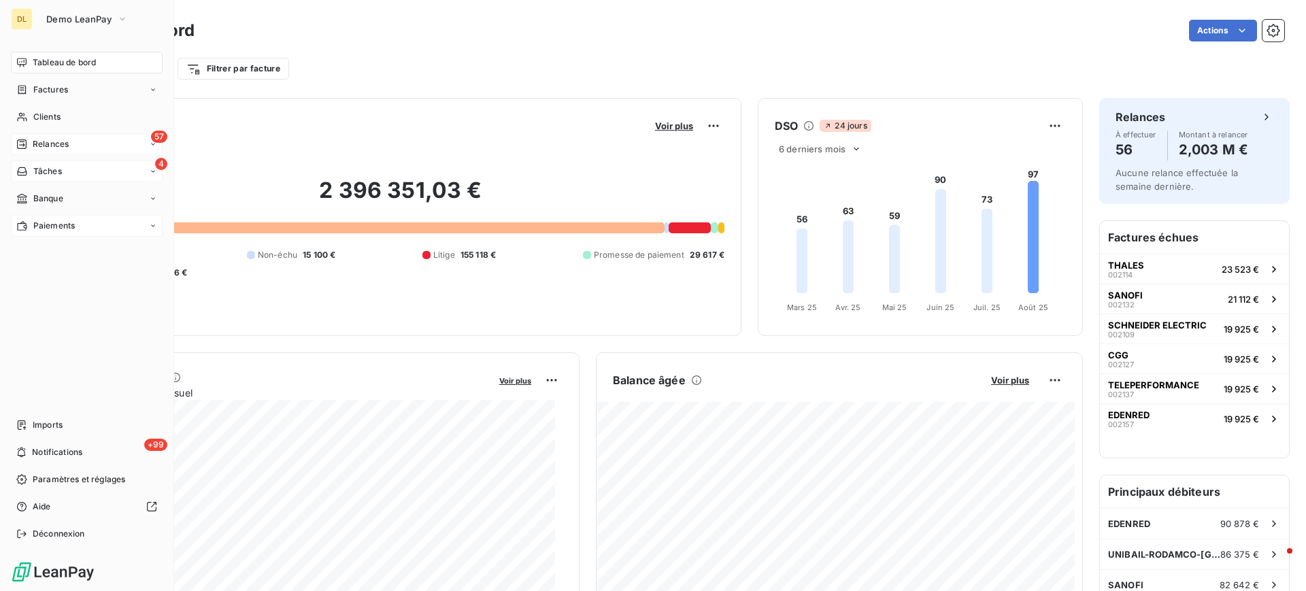
click at [67, 139] on span "Relances" at bounding box center [51, 144] width 36 height 12
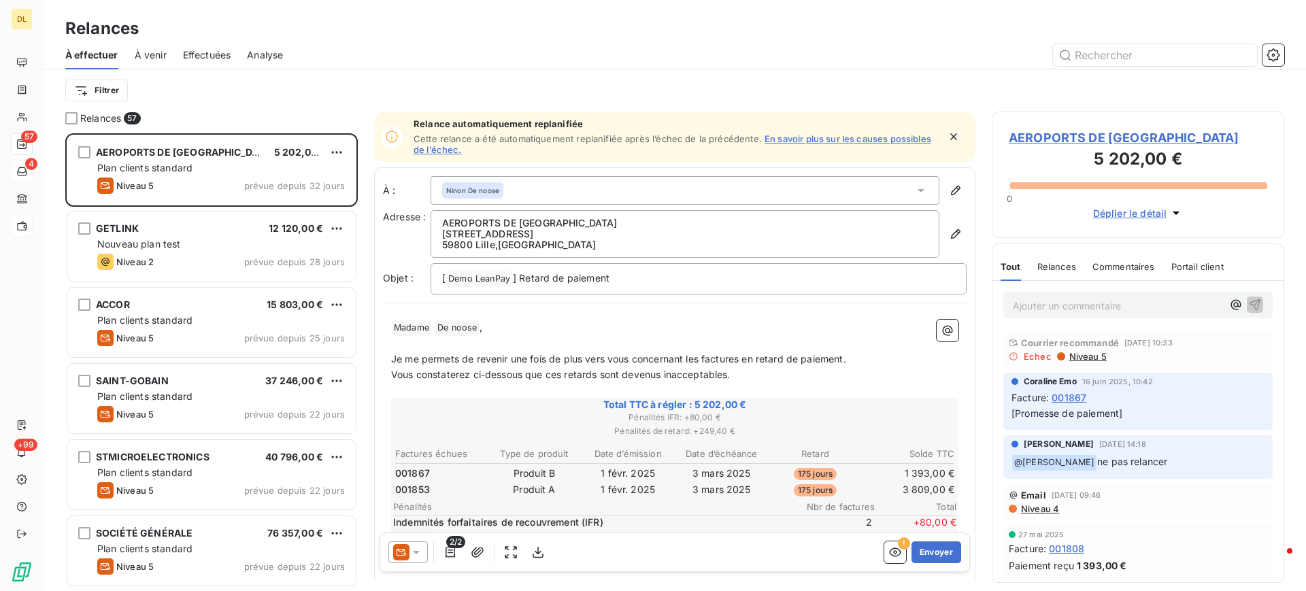
scroll to position [442, 277]
click at [149, 56] on span "À venir" at bounding box center [151, 55] width 32 height 14
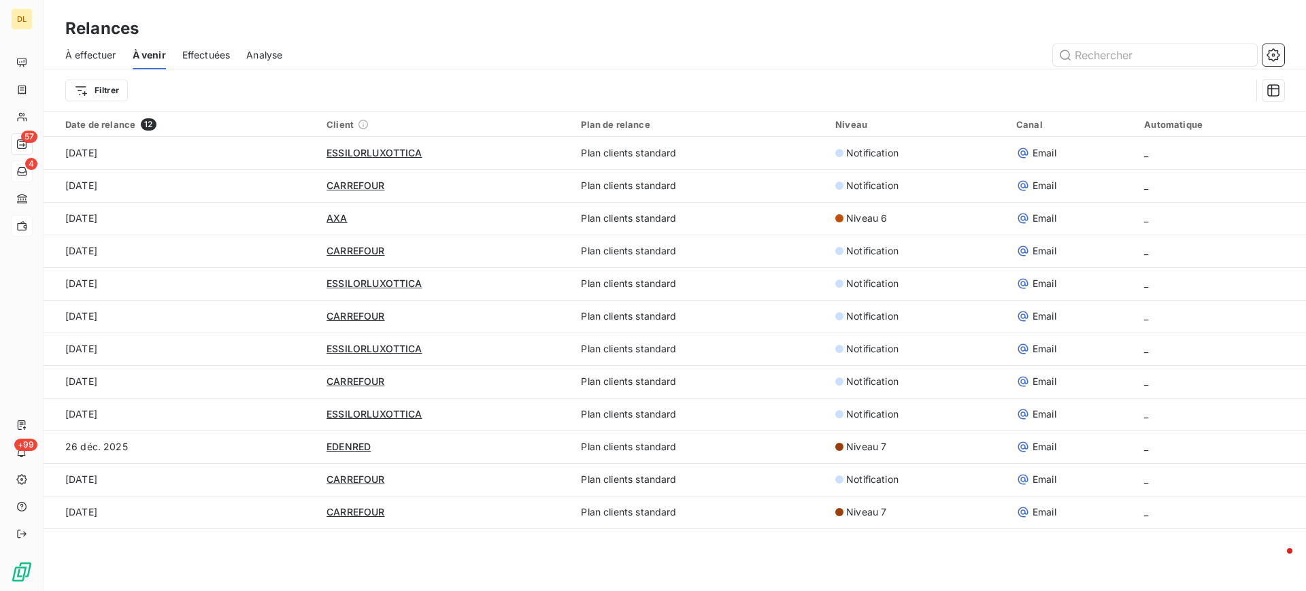
click at [102, 61] on div "À effectuer" at bounding box center [90, 55] width 51 height 29
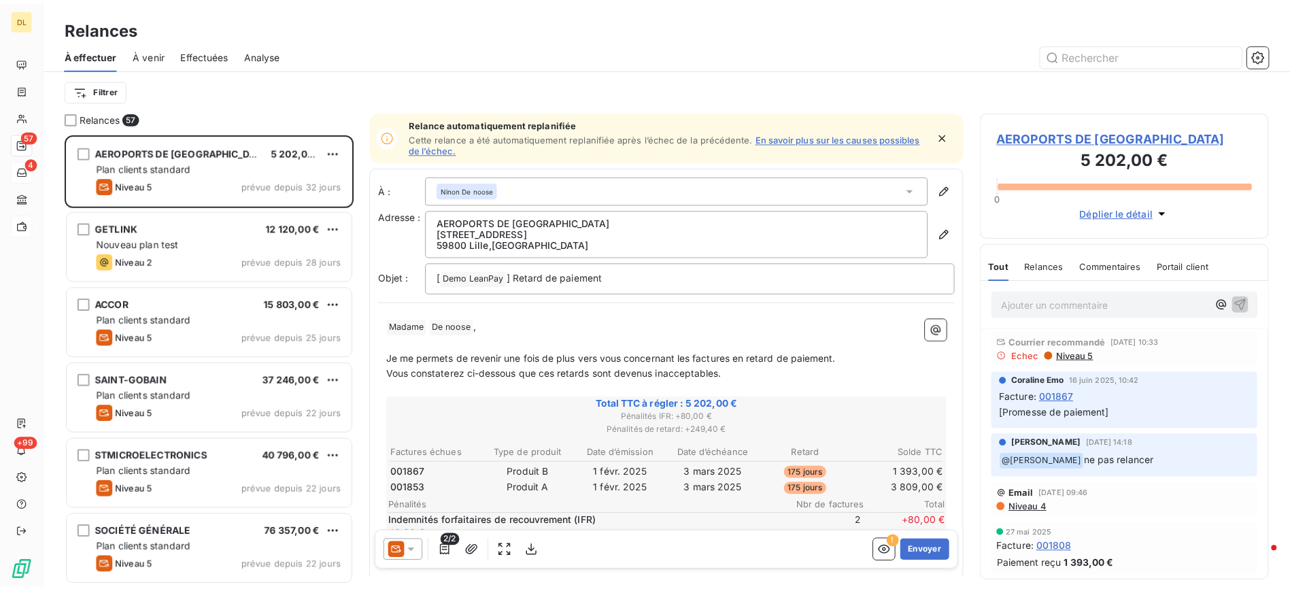
scroll to position [442, 277]
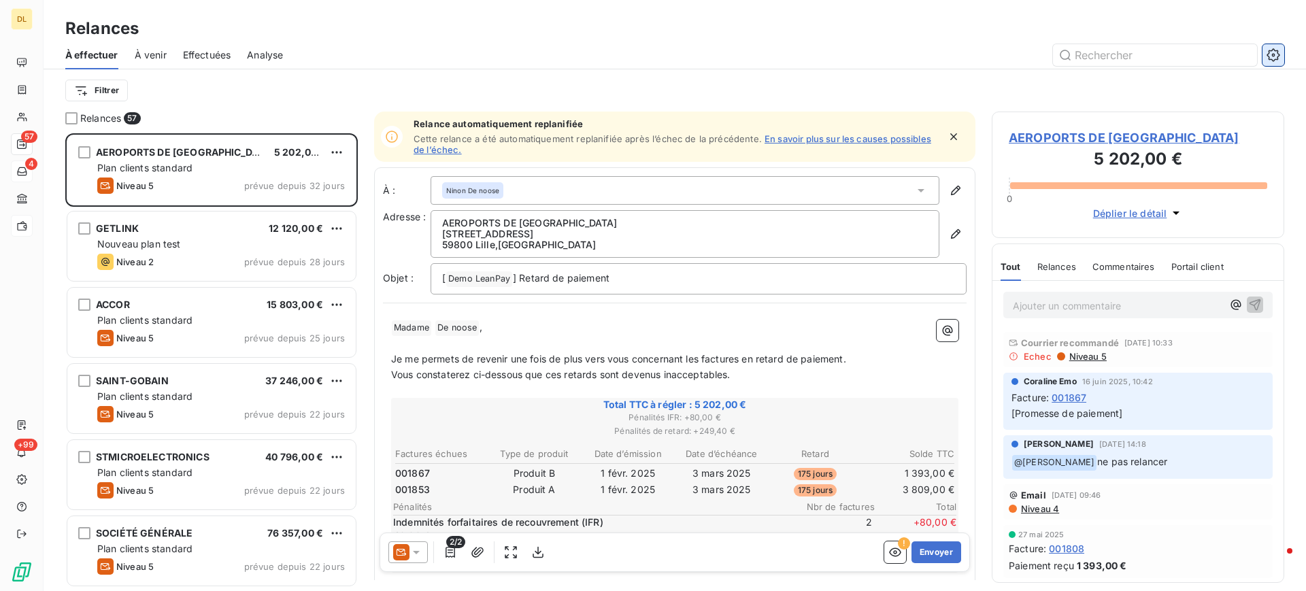
click at [1273, 48] on icon "button" at bounding box center [1273, 54] width 13 height 13
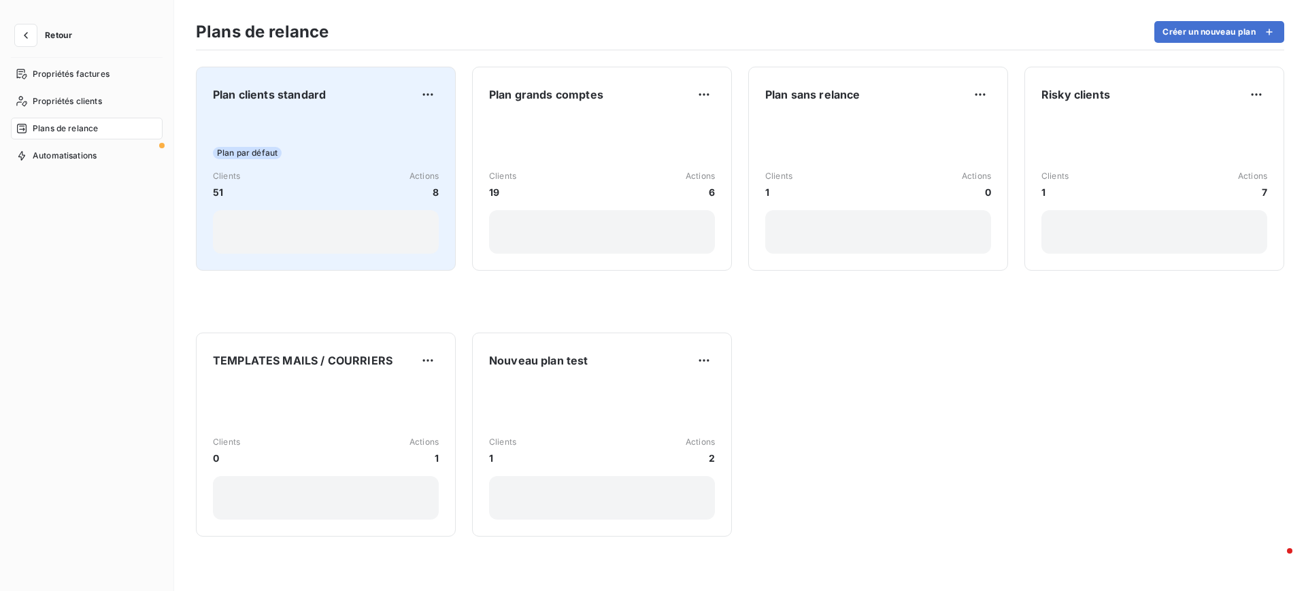
click at [349, 158] on div "Plan par défaut" at bounding box center [326, 153] width 226 height 12
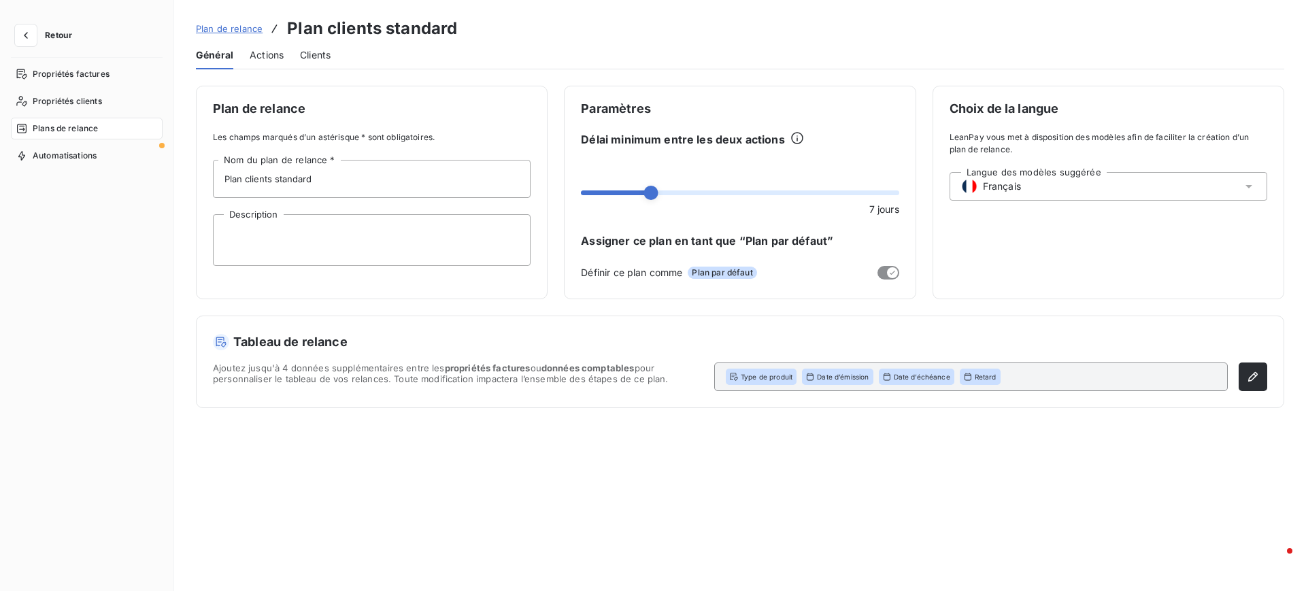
click at [268, 50] on span "Actions" at bounding box center [267, 55] width 34 height 14
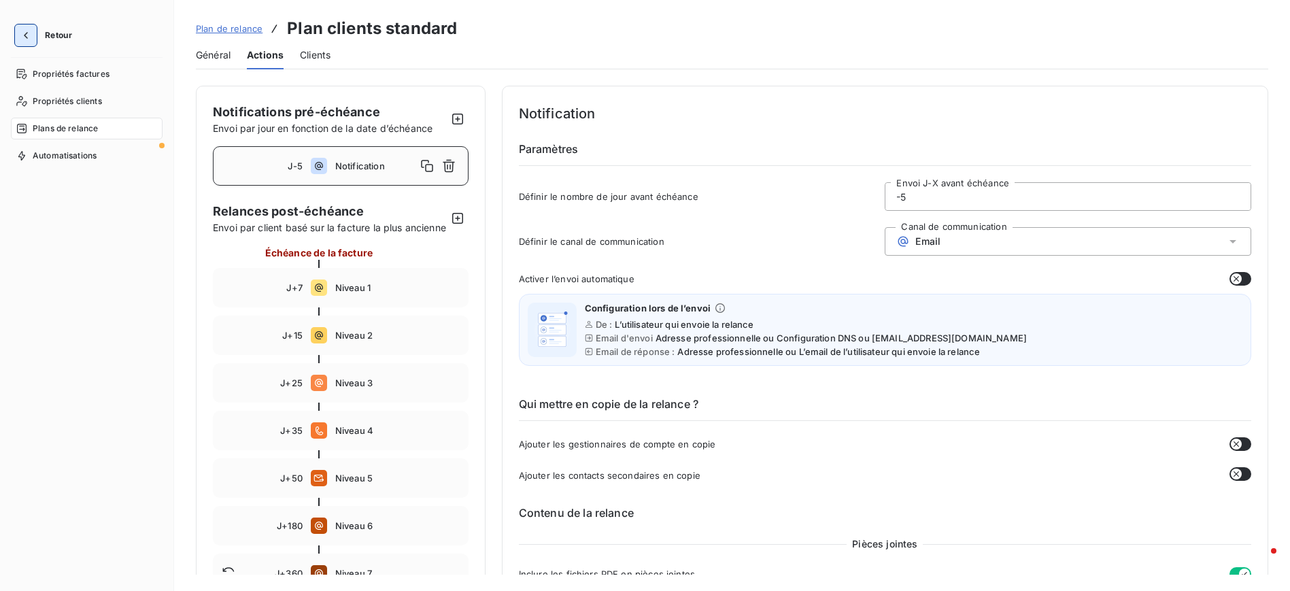
click at [31, 35] on icon "button" at bounding box center [26, 36] width 14 height 14
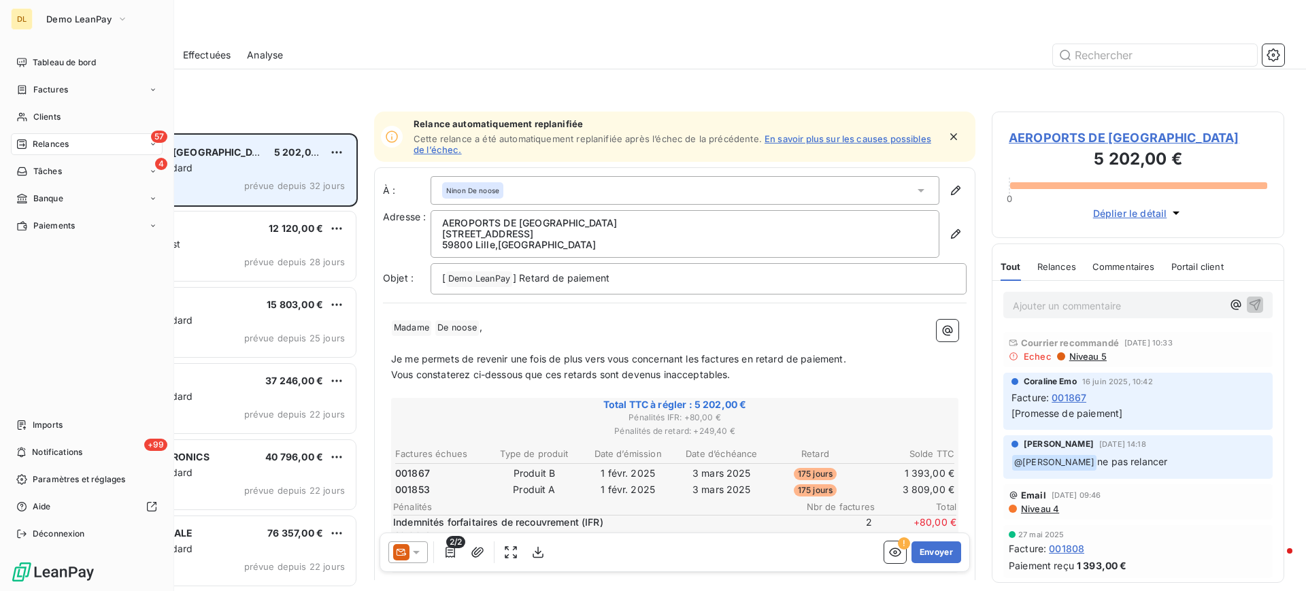
scroll to position [442, 277]
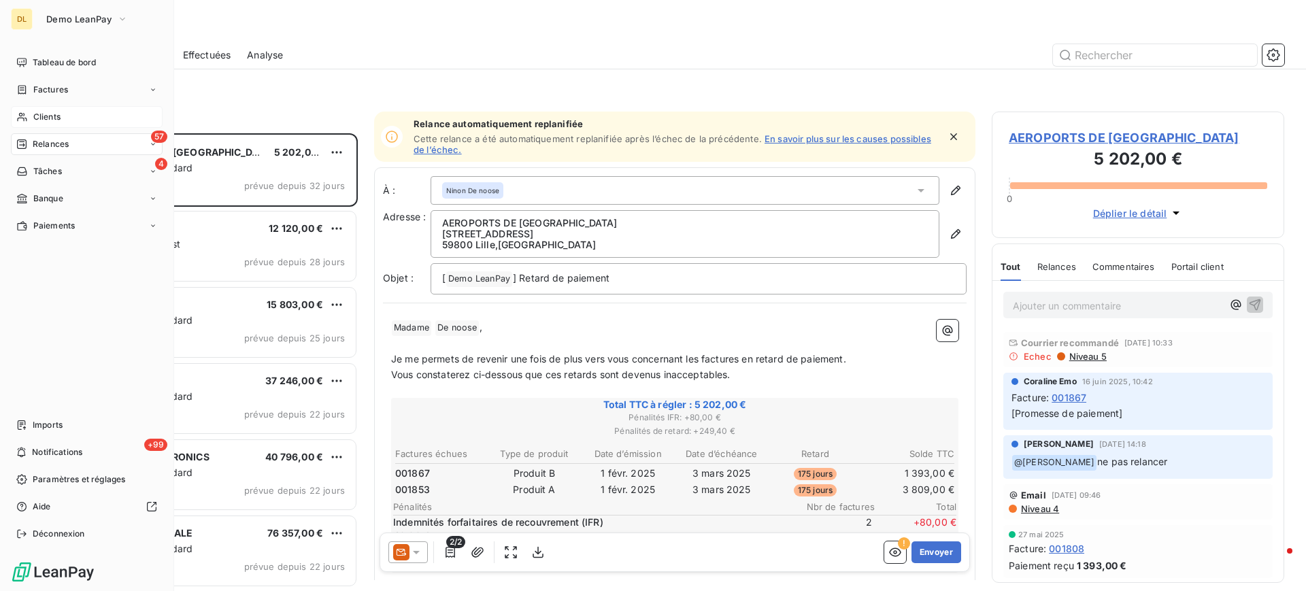
click at [59, 111] on span "Clients" at bounding box center [46, 117] width 27 height 12
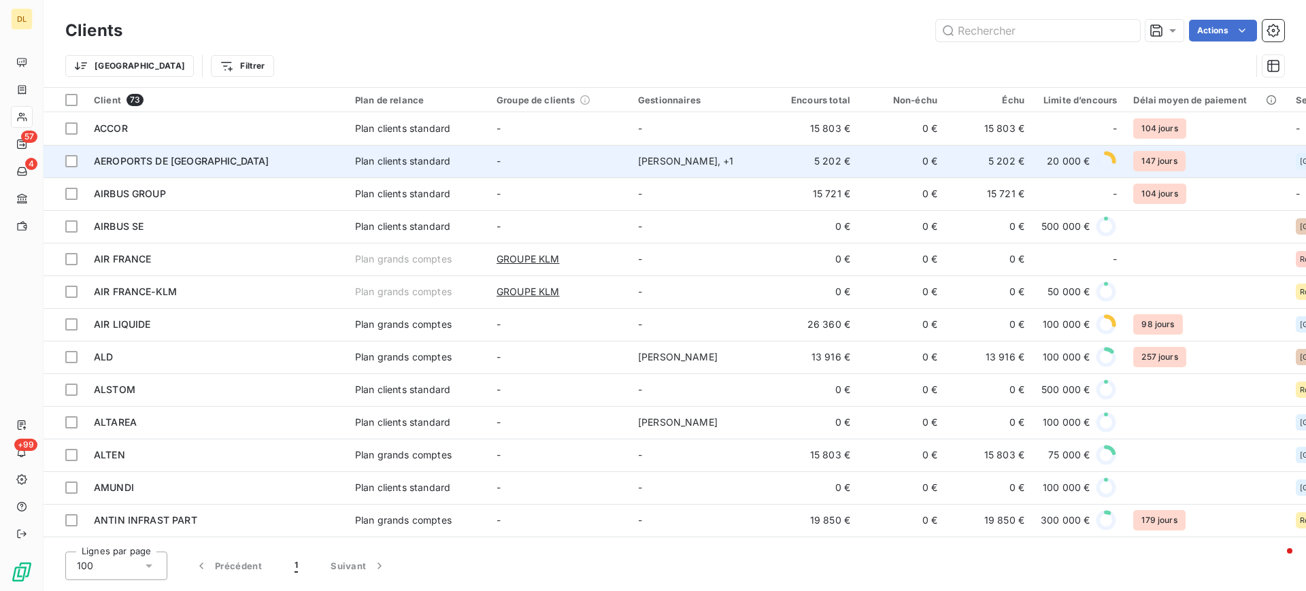
click at [230, 165] on div "AEROPORTS DE [GEOGRAPHIC_DATA]" at bounding box center [216, 161] width 245 height 14
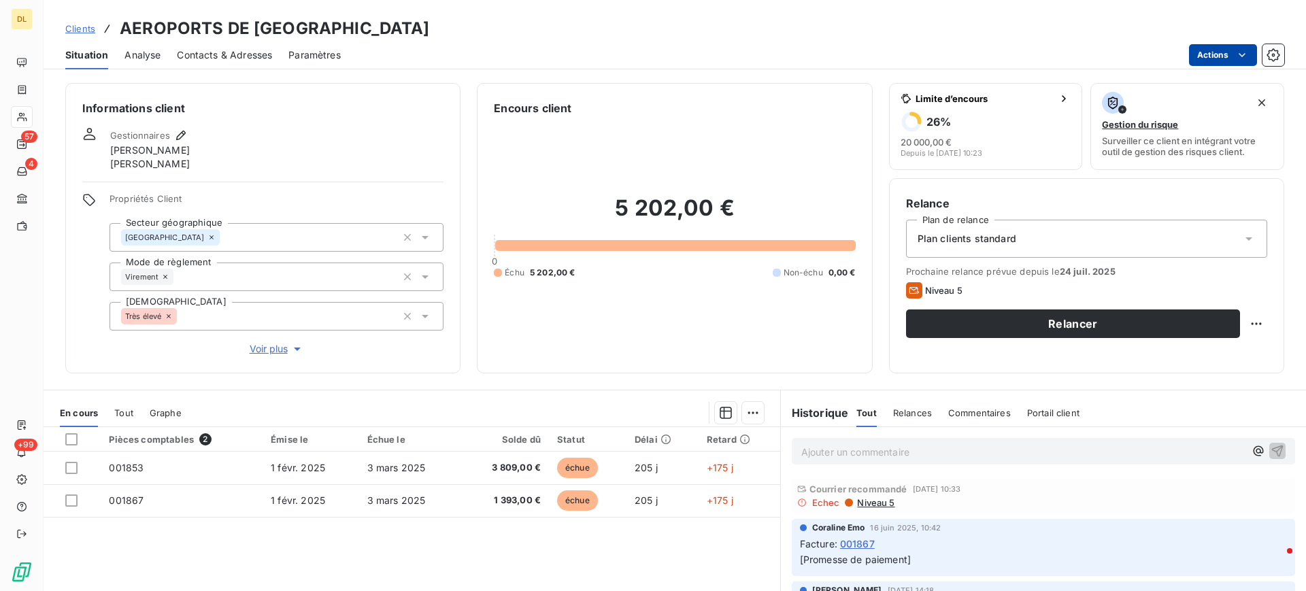
click at [1217, 57] on html "DL 57 4 +99 Clients AEROPORTS DE PARIS Situation Analyse Contacts & Adresses Pa…" at bounding box center [653, 295] width 1306 height 591
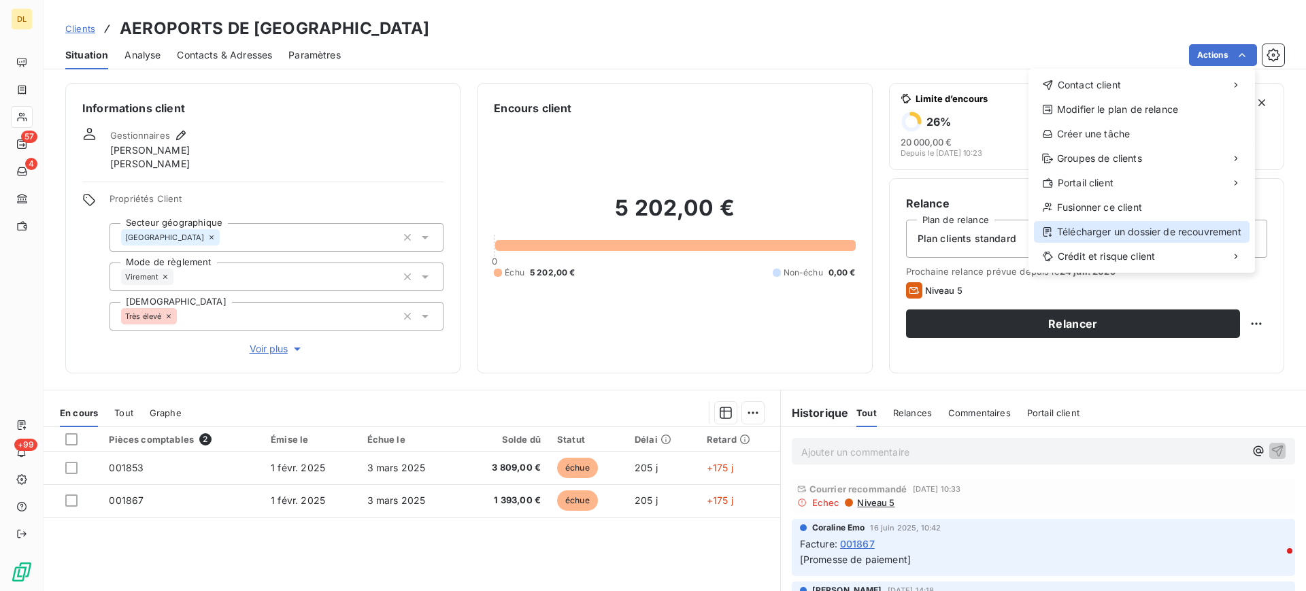
click at [1150, 235] on div "Télécharger un dossier de recouvrement" at bounding box center [1142, 232] width 216 height 22
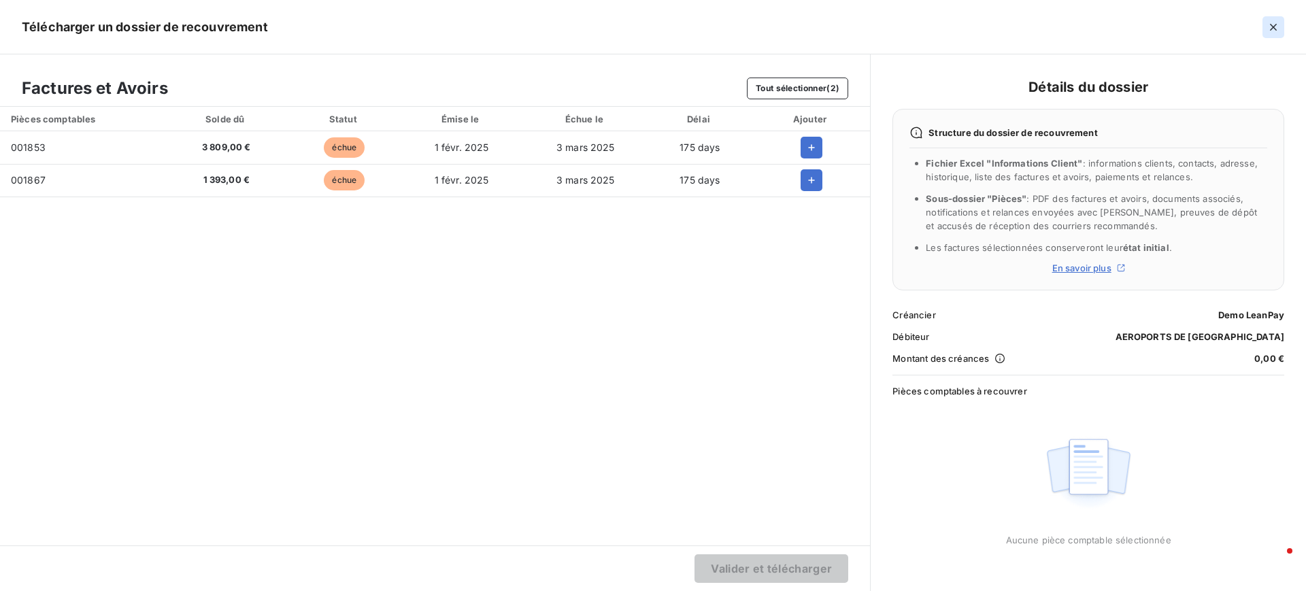
click at [1276, 25] on icon "button" at bounding box center [1274, 27] width 14 height 14
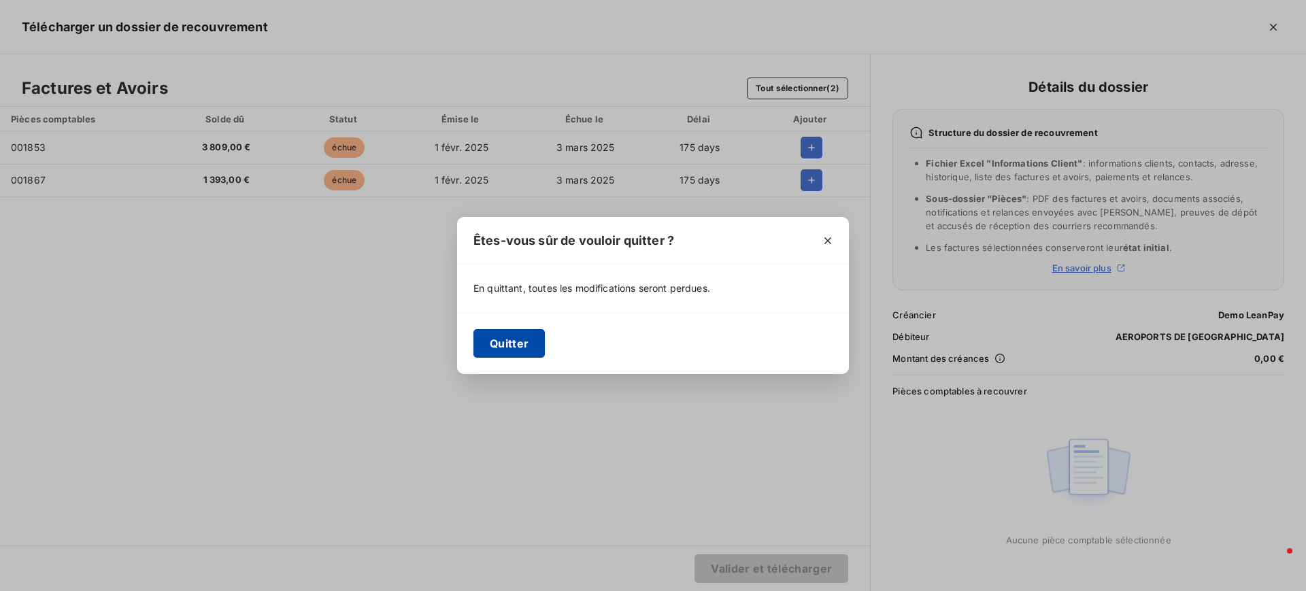
click at [512, 337] on button "Quitter" at bounding box center [508, 343] width 71 height 29
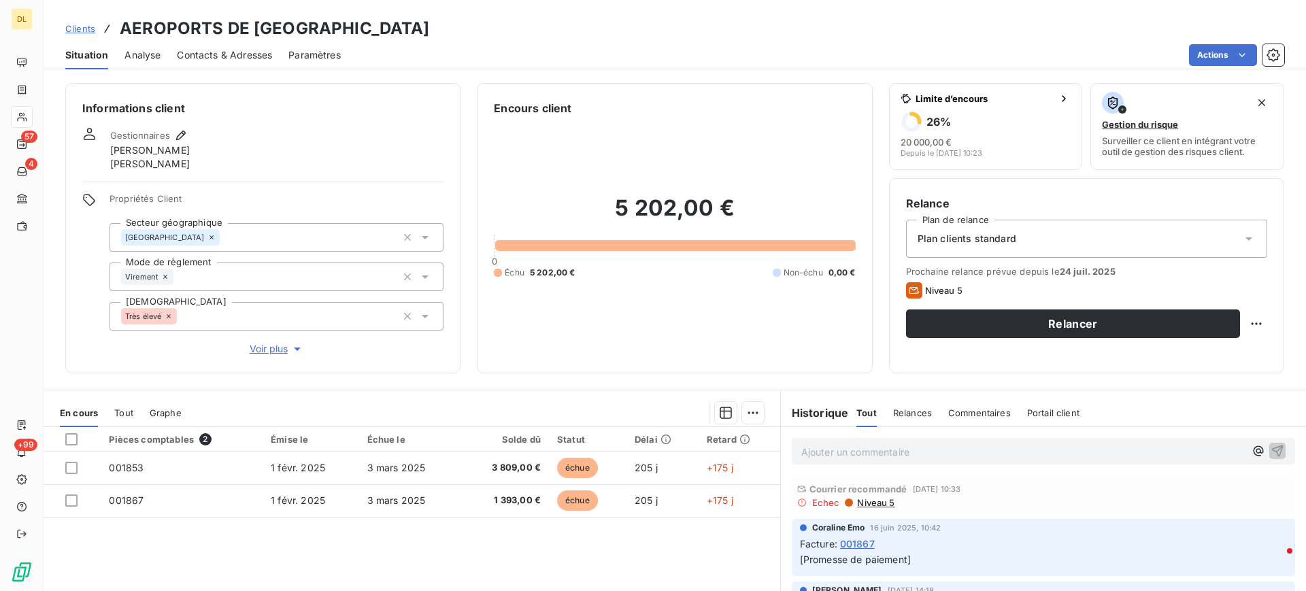
click at [250, 58] on span "Contacts & Adresses" at bounding box center [224, 55] width 95 height 14
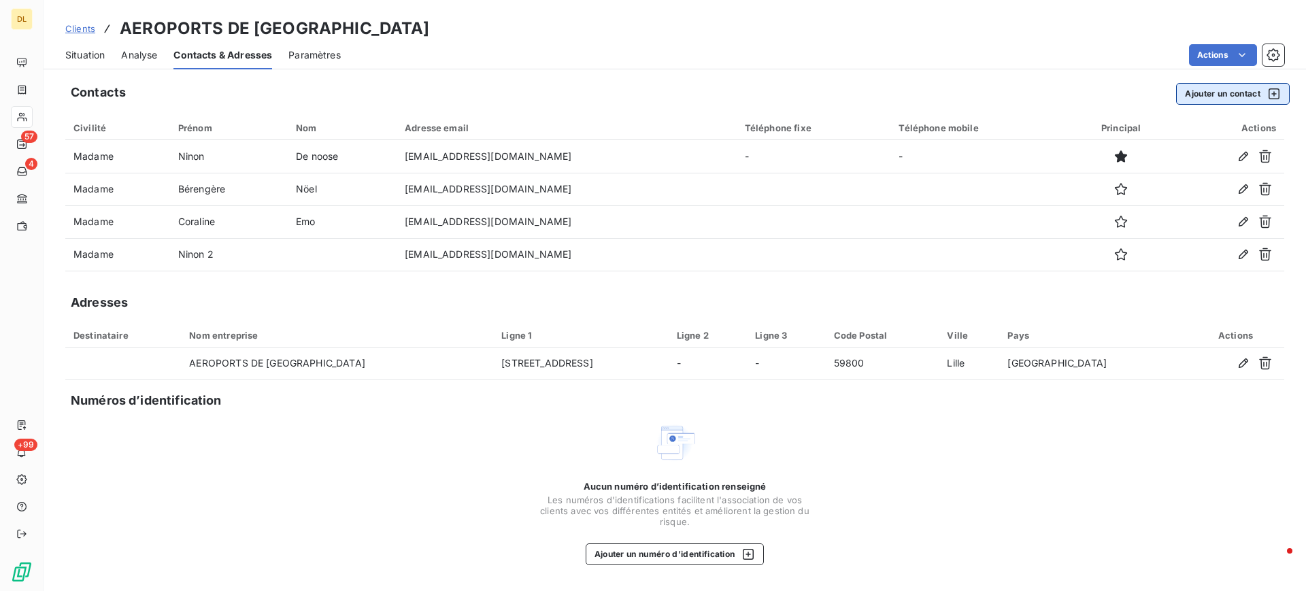
click at [1233, 95] on button "Ajouter un contact" at bounding box center [1233, 94] width 114 height 22
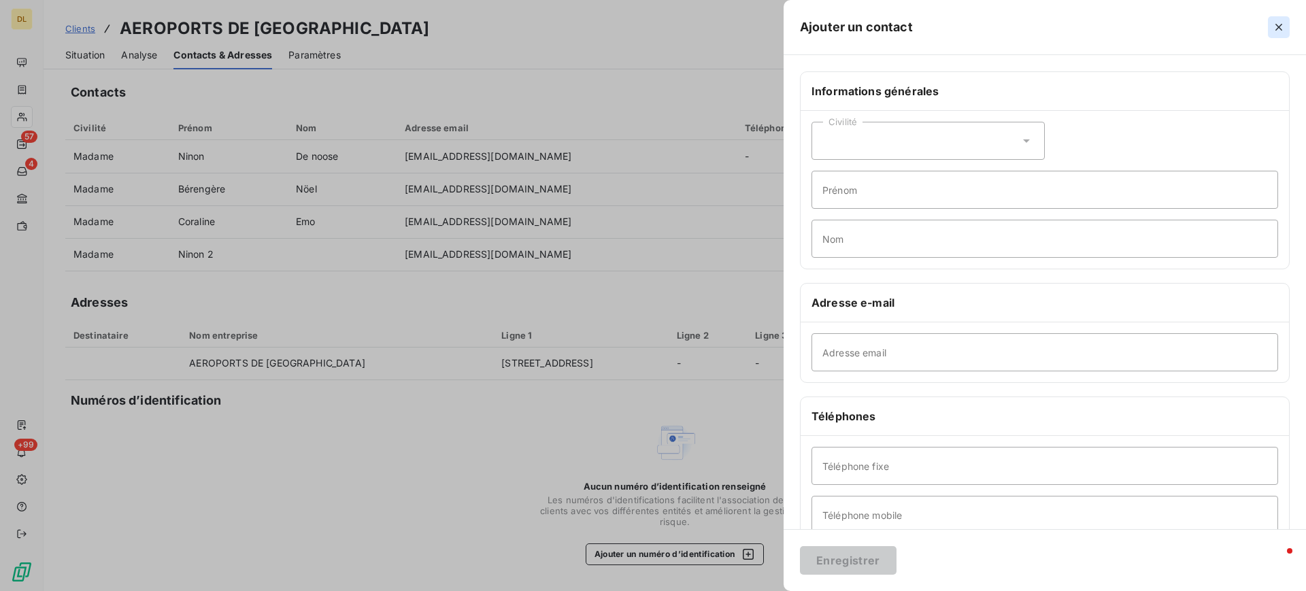
click at [1280, 31] on icon "button" at bounding box center [1279, 27] width 14 height 14
